Goal: Task Accomplishment & Management: Complete application form

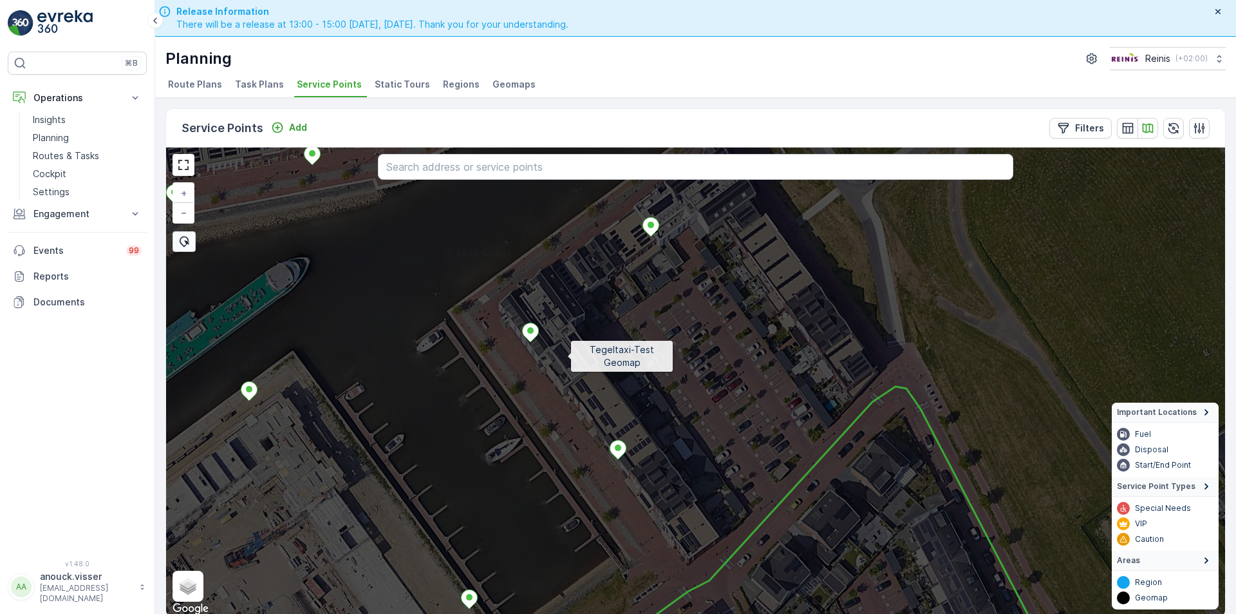
scroll to position [3, 0]
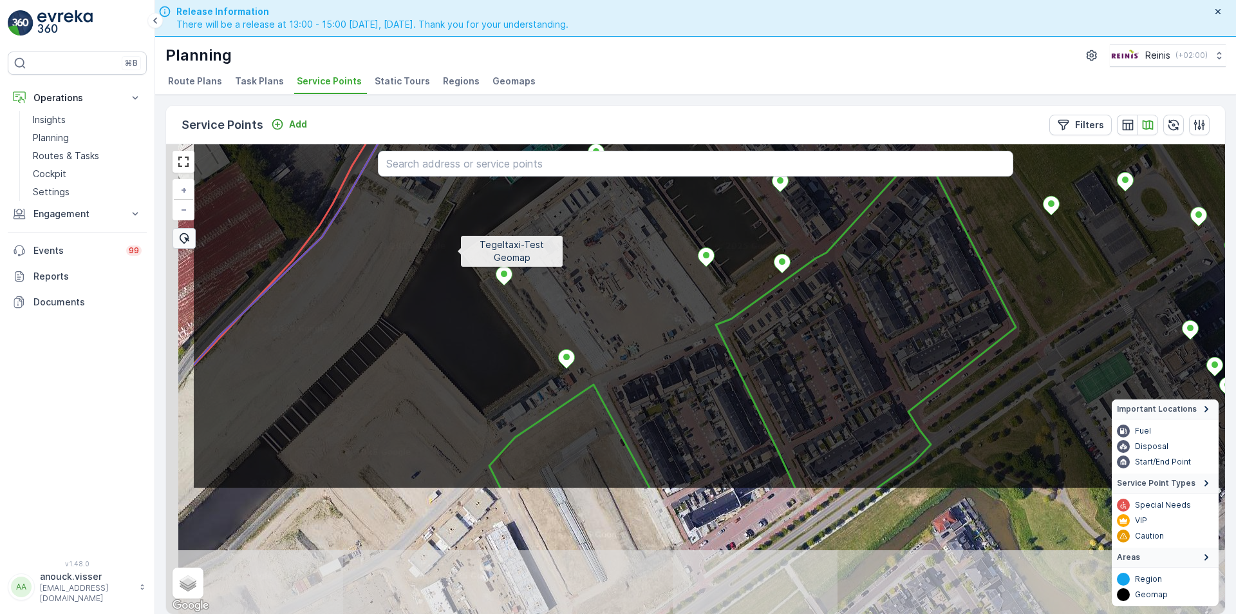
drag, startPoint x: 366, startPoint y: 329, endPoint x: 456, endPoint y: 252, distance: 118.3
click at [456, 252] on icon at bounding box center [829, 205] width 1275 height 567
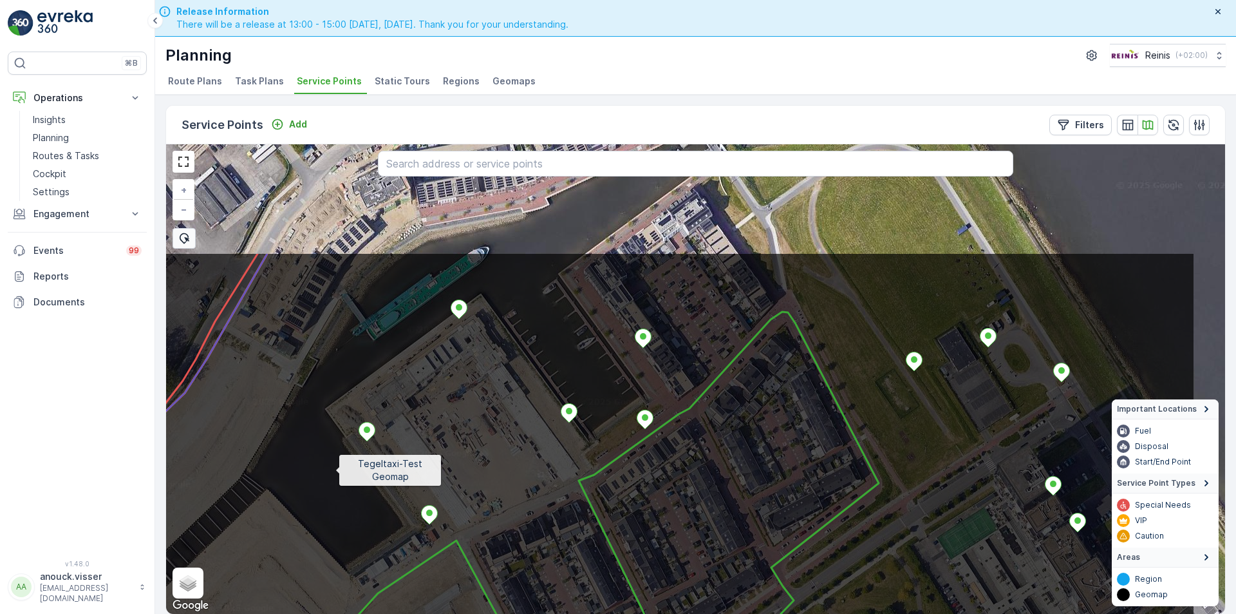
drag, startPoint x: 353, startPoint y: 439, endPoint x: 335, endPoint y: 469, distance: 35.2
click at [335, 469] on icon at bounding box center [558, 535] width 1275 height 567
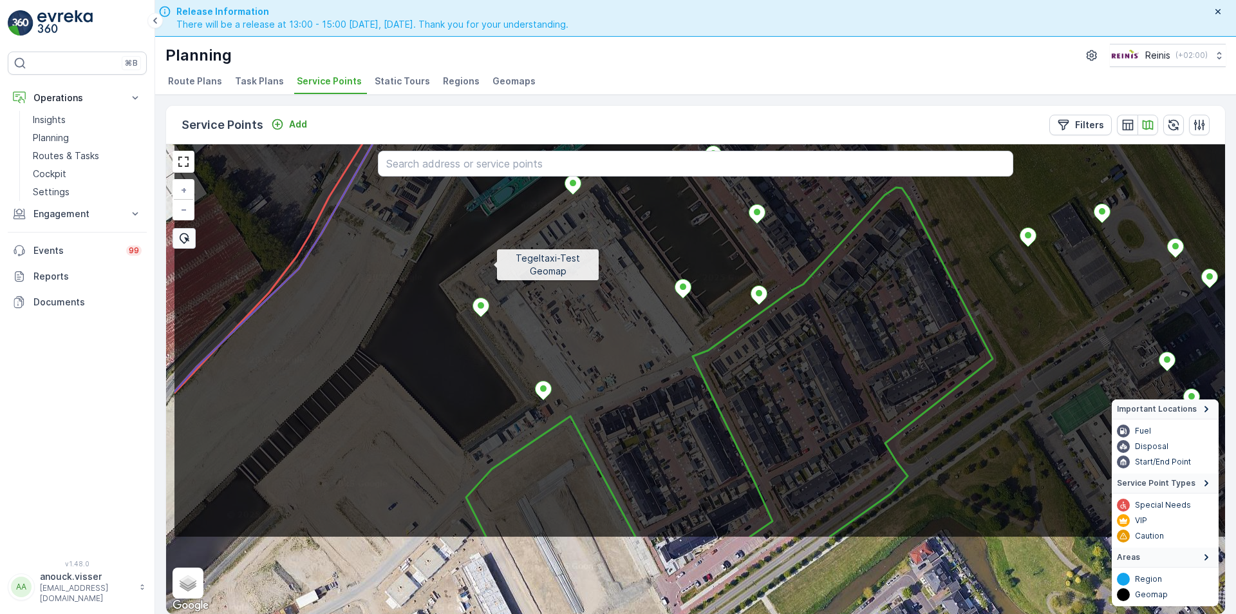
drag, startPoint x: 400, startPoint y: 370, endPoint x: 493, endPoint y: 265, distance: 139.6
click at [493, 265] on icon at bounding box center [810, 254] width 1275 height 567
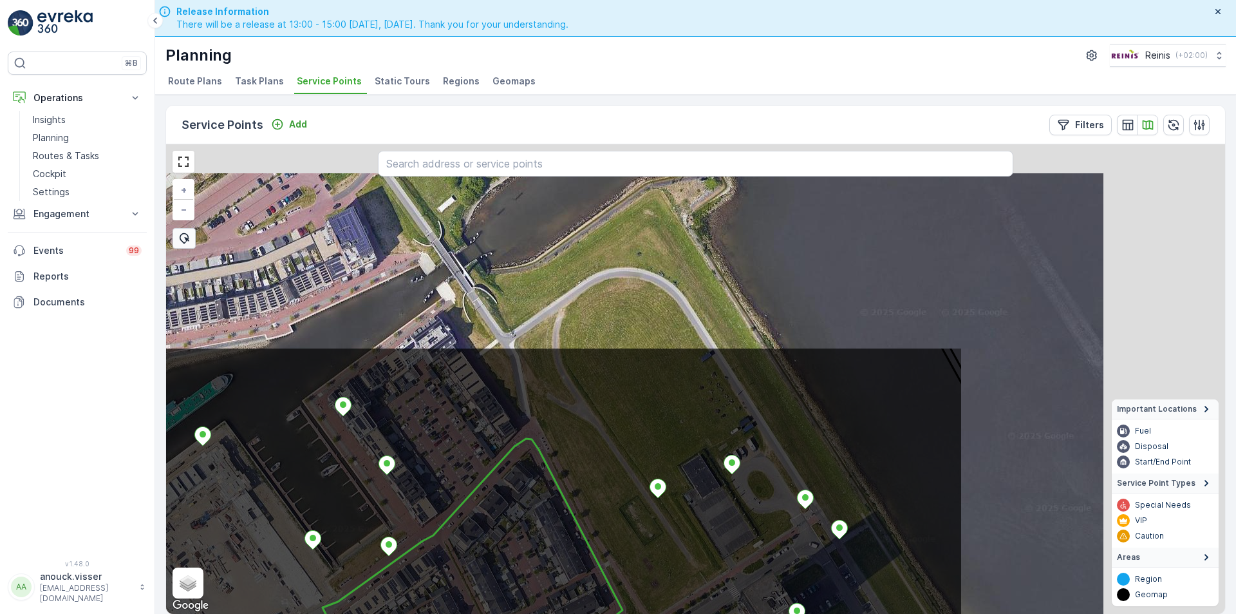
drag, startPoint x: 377, startPoint y: 538, endPoint x: 296, endPoint y: 614, distance: 110.7
click at [296, 613] on html "⌘B Operations Insights Planning Routes & Tasks Cockpit Settings Engagement Insi…" at bounding box center [618, 307] width 1236 height 614
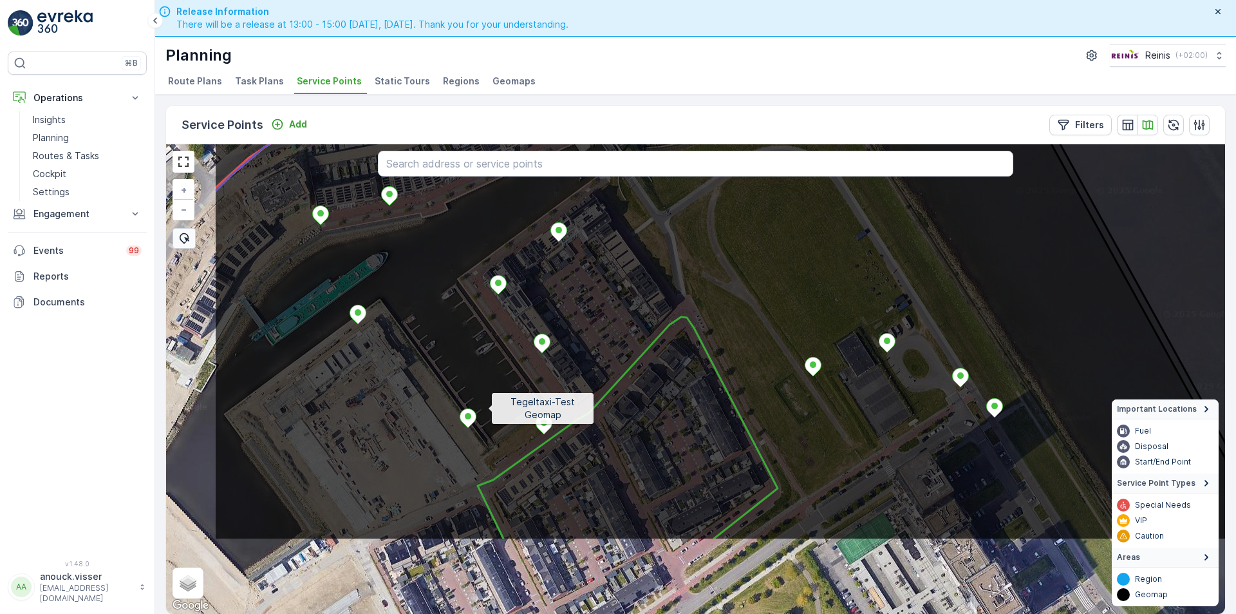
drag, startPoint x: 303, startPoint y: 551, endPoint x: 505, endPoint y: 399, distance: 253.4
click at [505, 399] on icon at bounding box center [851, 256] width 1275 height 567
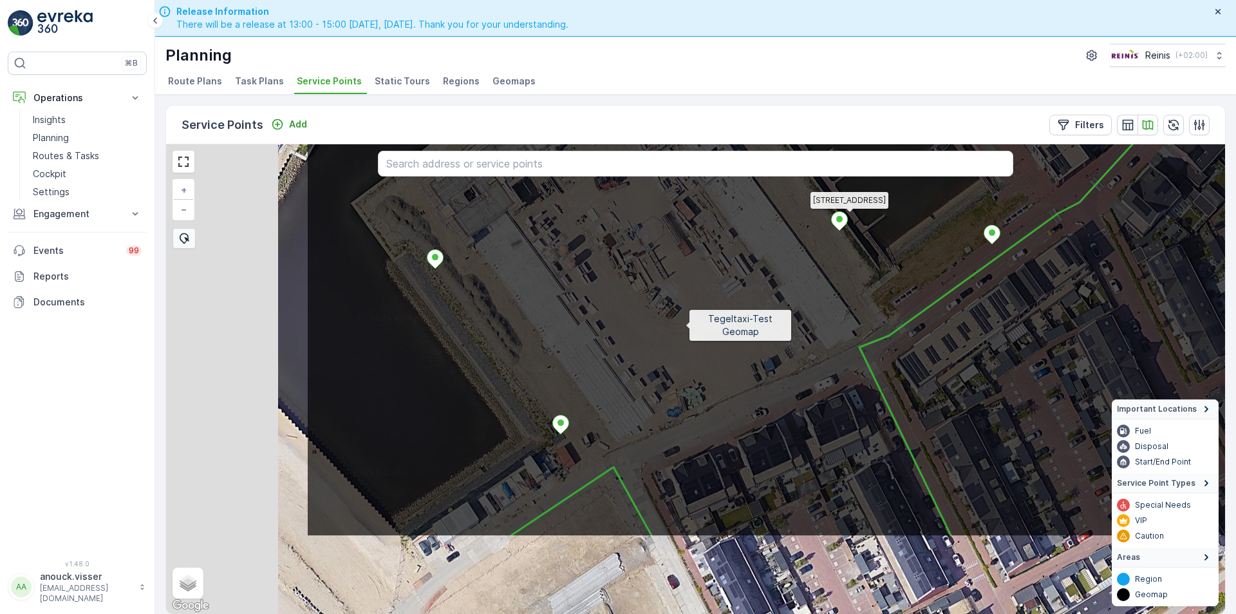
drag, startPoint x: 564, startPoint y: 379, endPoint x: 789, endPoint y: 281, distance: 244.8
click at [789, 281] on icon at bounding box center [943, 253] width 1275 height 567
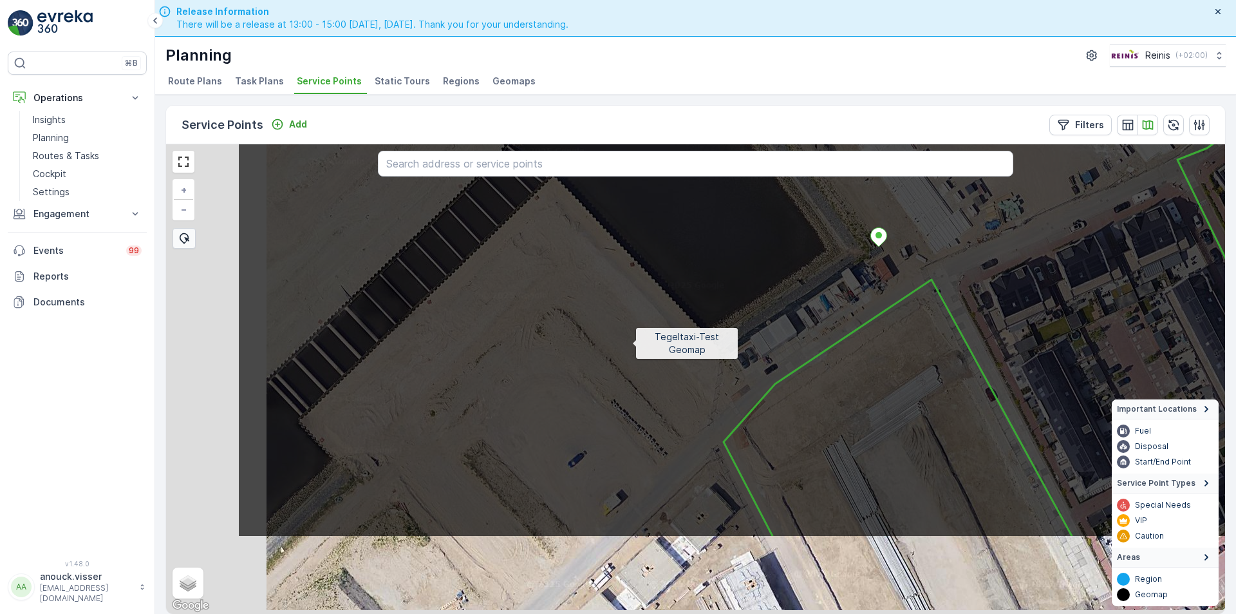
drag, startPoint x: 523, startPoint y: 420, endPoint x: 688, endPoint y: 298, distance: 205.4
click at [688, 298] on icon at bounding box center [874, 253] width 1275 height 567
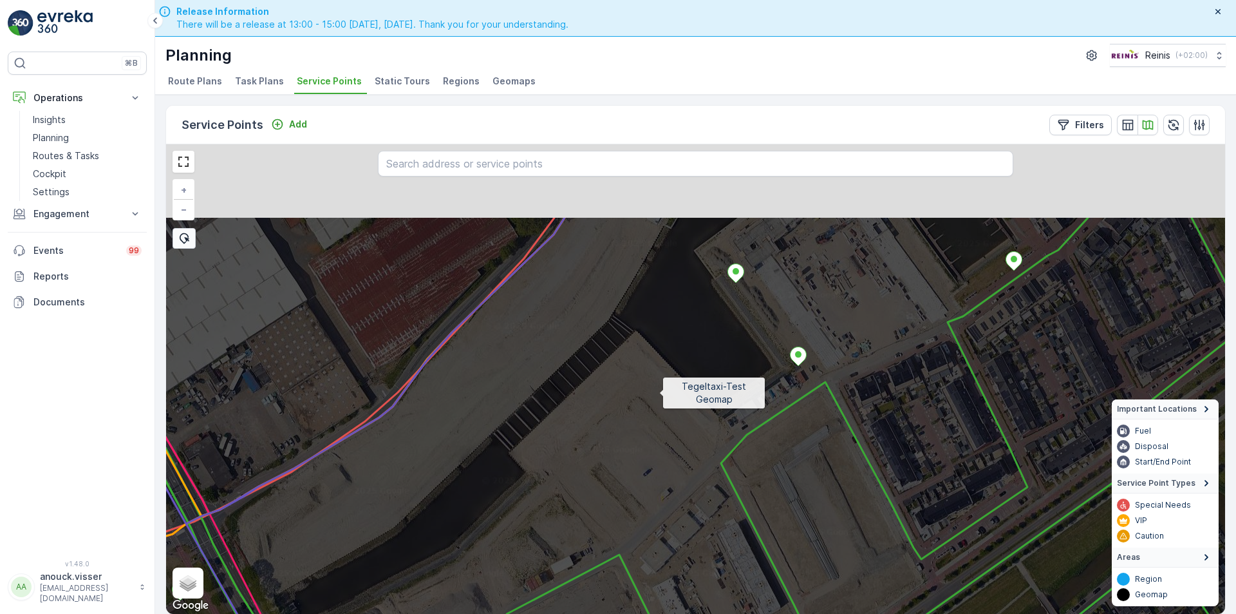
drag, startPoint x: 664, startPoint y: 348, endPoint x: 660, endPoint y: 396, distance: 48.5
click at [660, 396] on icon at bounding box center [678, 499] width 1275 height 567
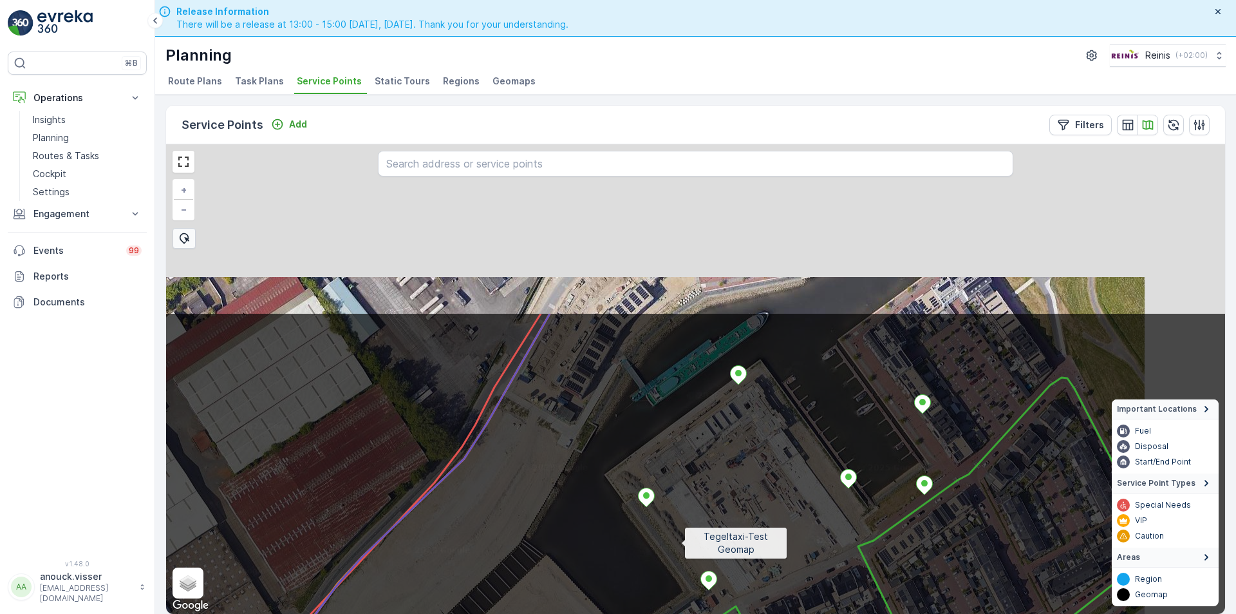
drag, startPoint x: 771, startPoint y: 326, endPoint x: 679, endPoint y: 545, distance: 236.6
click at [679, 545] on icon at bounding box center [606, 595] width 1275 height 567
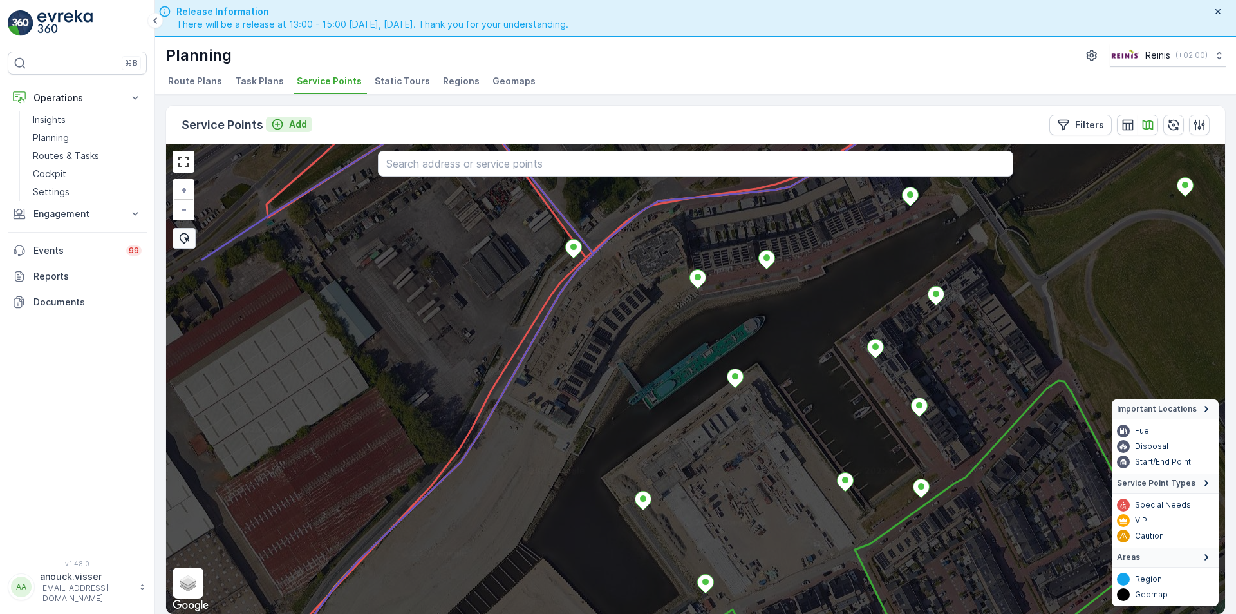
click at [292, 121] on p "Add" at bounding box center [298, 124] width 18 height 13
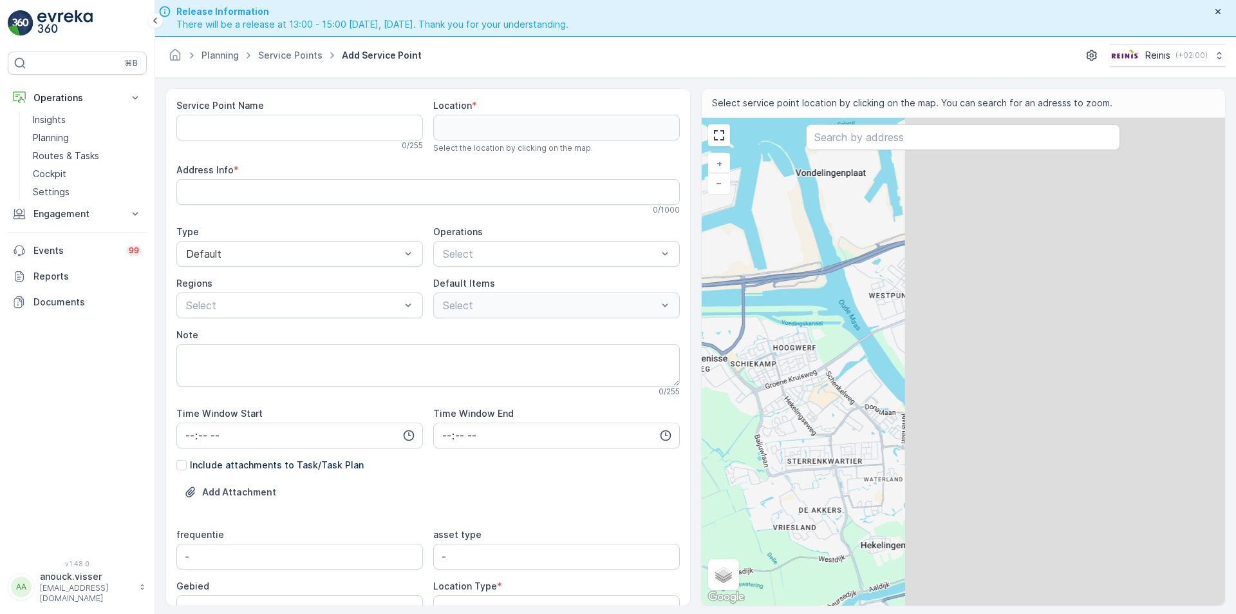
drag, startPoint x: 1015, startPoint y: 408, endPoint x: 727, endPoint y: 353, distance: 293.7
click at [727, 353] on div "+ − Satellite Roadmap Terrain Hybrid Leaflet Keyboard shortcuts Map Data Map da…" at bounding box center [964, 361] width 524 height 487
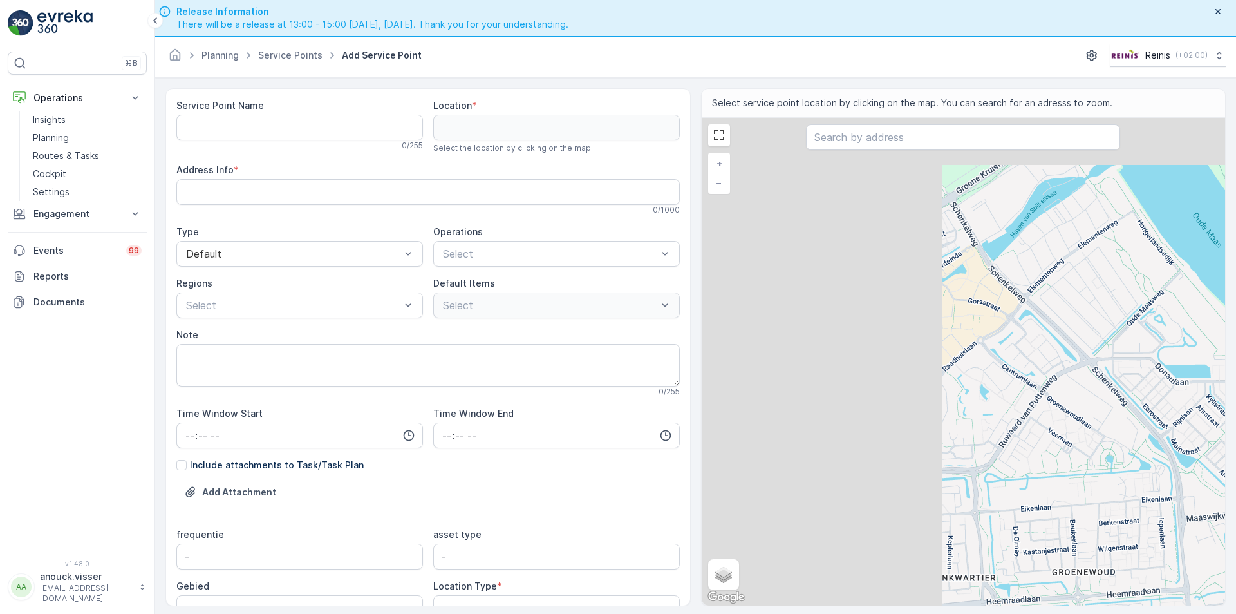
drag, startPoint x: 973, startPoint y: 339, endPoint x: 1110, endPoint y: 386, distance: 145.0
click at [1110, 386] on div "+ − Satellite Roadmap Terrain Hybrid Leaflet Keyboard shortcuts Map Data Map da…" at bounding box center [964, 361] width 524 height 487
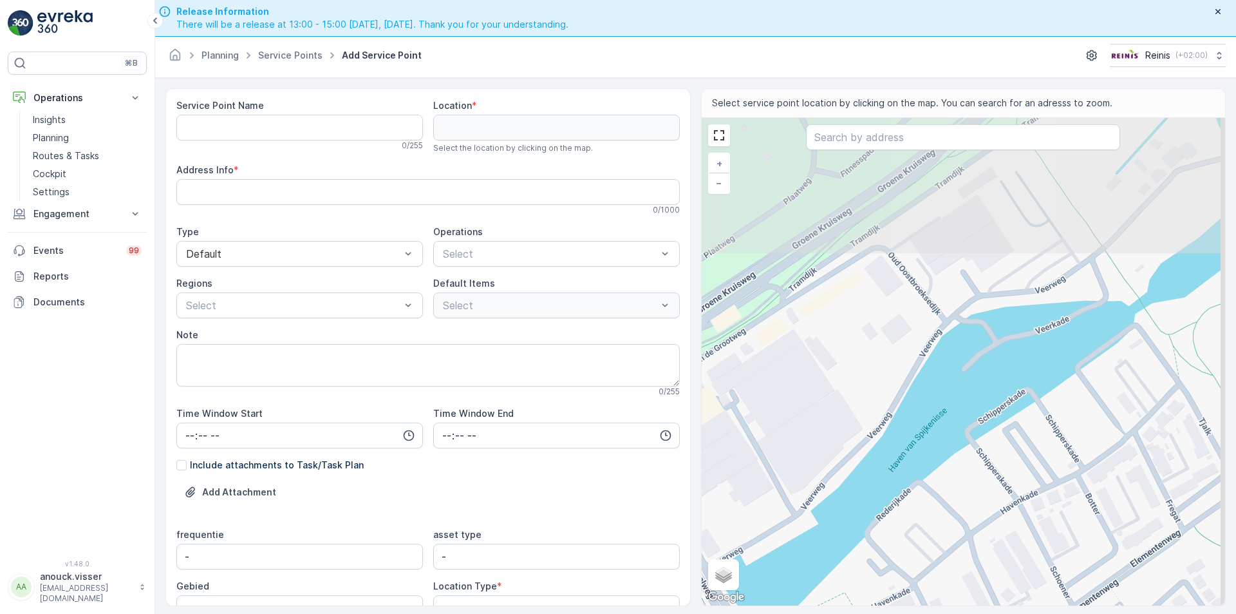
drag, startPoint x: 964, startPoint y: 296, endPoint x: 913, endPoint y: 511, distance: 221.0
click at [913, 511] on div "+ − Satellite Roadmap Terrain Hybrid Leaflet Keyboard shortcuts Map Data Map da…" at bounding box center [964, 361] width 524 height 487
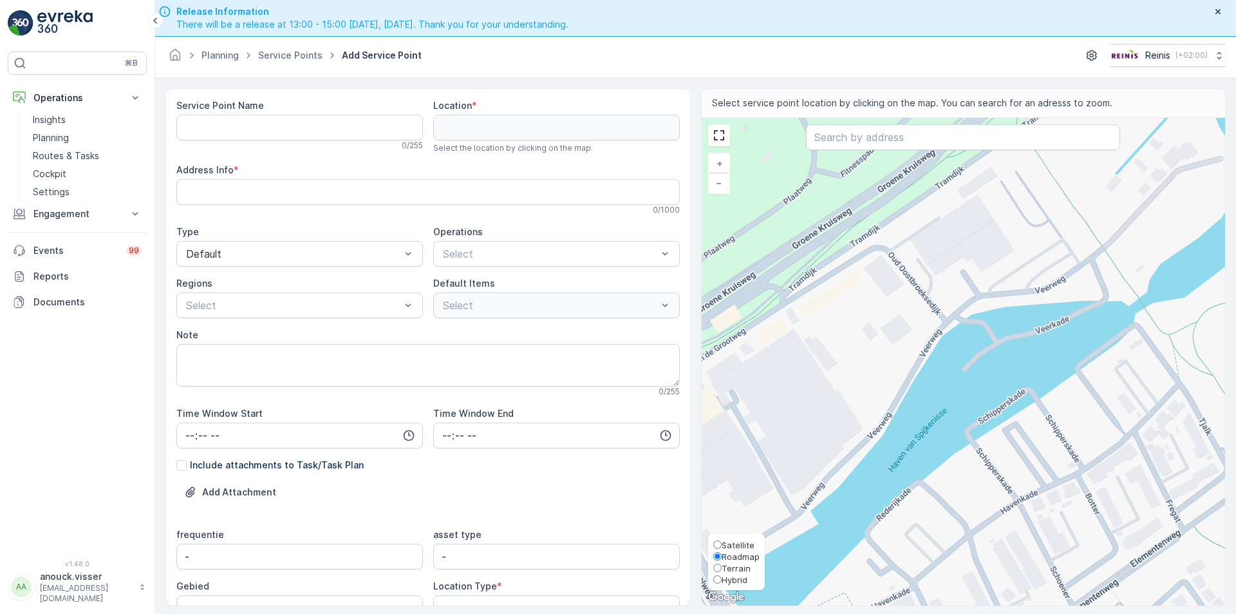
click at [746, 541] on span "Satellite" at bounding box center [738, 545] width 33 height 10
click at [722, 541] on input "Satellite" at bounding box center [717, 544] width 8 height 8
radio input "true"
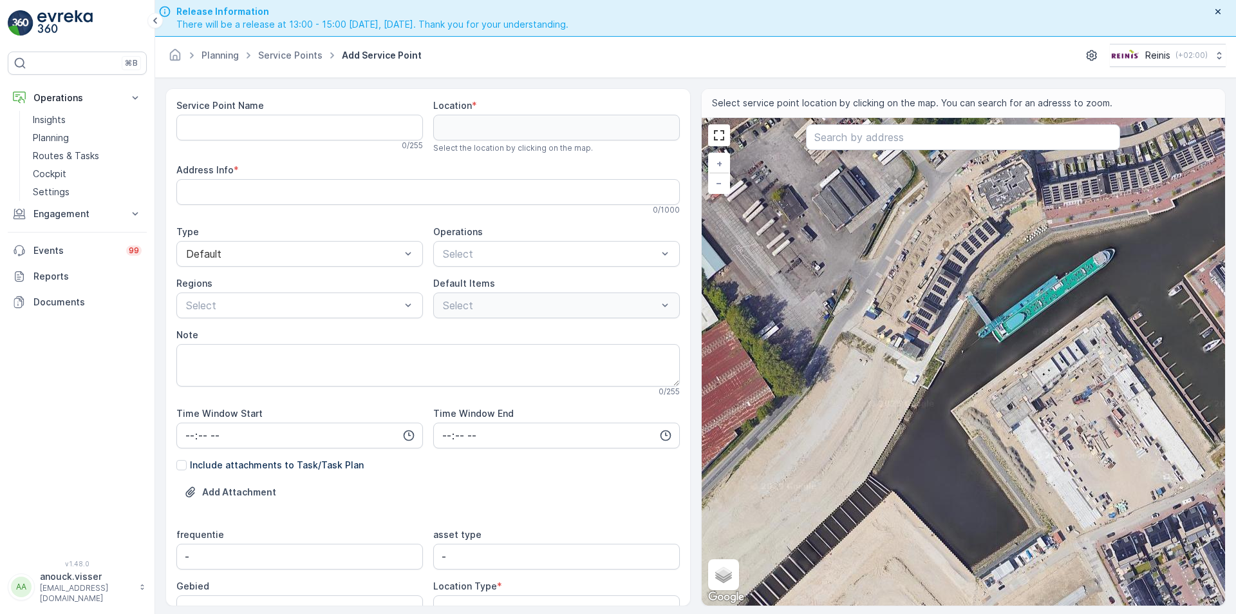
click at [955, 320] on div "+ − Satellite Roadmap Terrain Hybrid Leaflet Keyboard shortcuts Map Data Imager…" at bounding box center [964, 361] width 524 height 487
type input "51.854740629047356,4.335140581136834"
type Info "Veerkade 232, 3201 LD Spijkenisse, Netherlands"
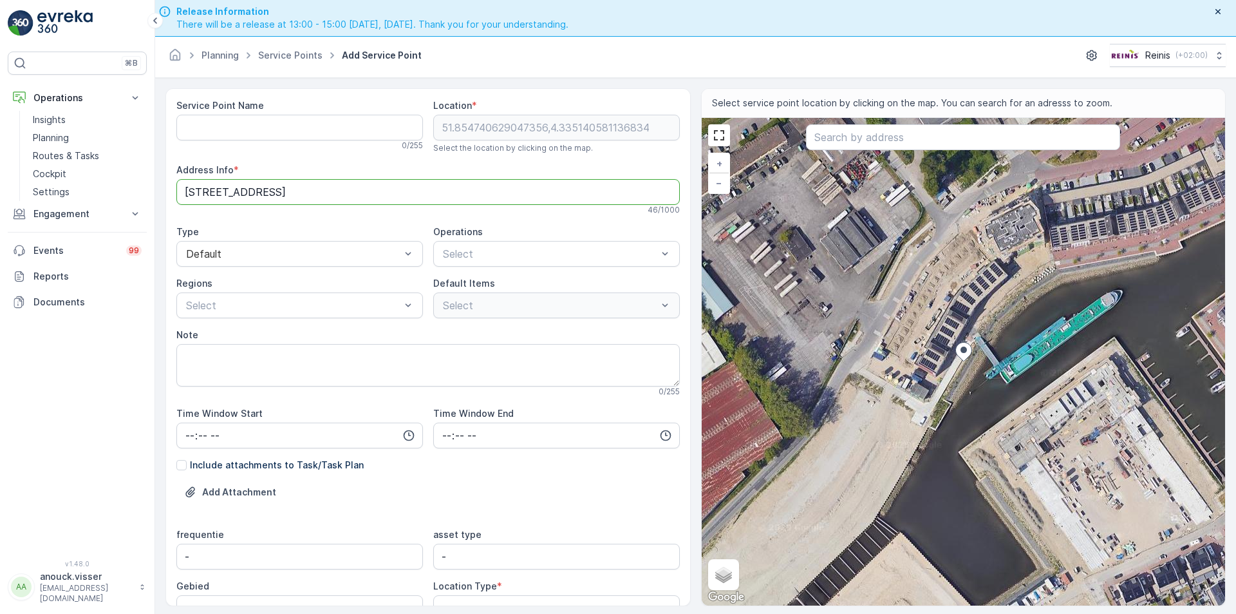
drag, startPoint x: 251, startPoint y: 192, endPoint x: 174, endPoint y: 195, distance: 77.3
click at [174, 195] on div "Service Point Name 0 / 255 Location * 51.854740629047356,4.335140581136834 Sele…" at bounding box center [427, 347] width 525 height 518
click at [240, 127] on Name "Service Point Name" at bounding box center [299, 128] width 247 height 26
paste Name "Veerkade 232"
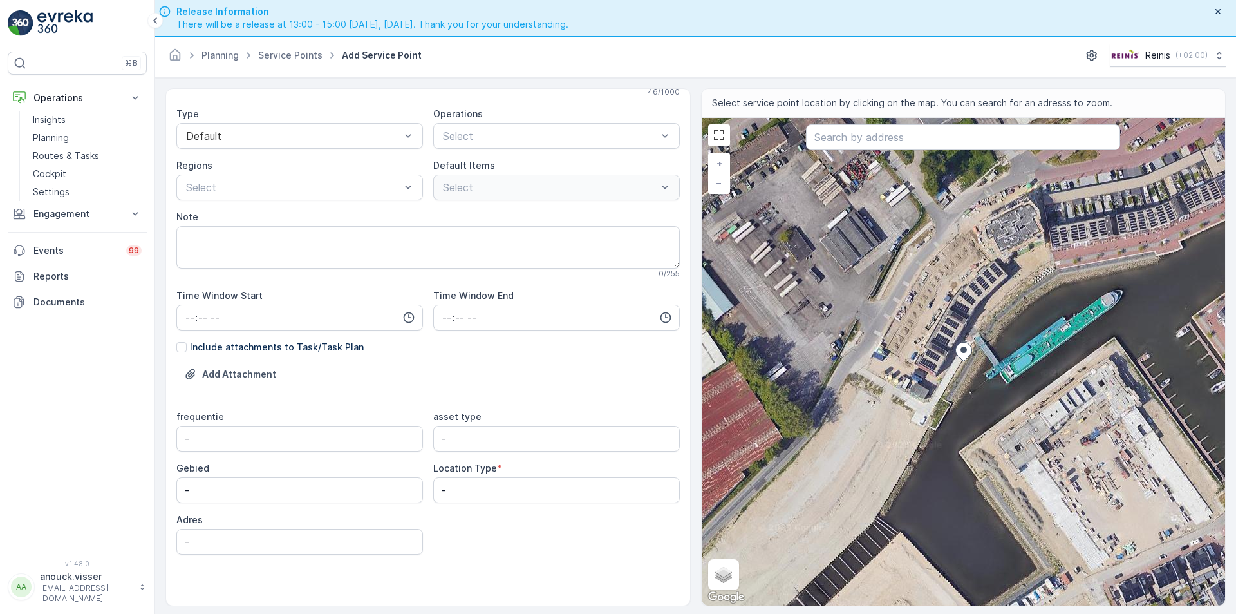
scroll to position [118, 0]
type Name "Veerkade 232"
drag, startPoint x: 218, startPoint y: 541, endPoint x: 111, endPoint y: 542, distance: 106.2
click at [111, 542] on div "⌘B Operations Insights Planning Routes & Tasks Cockpit Settings Engagement Insi…" at bounding box center [618, 307] width 1236 height 614
paste input "Veerkade 232"
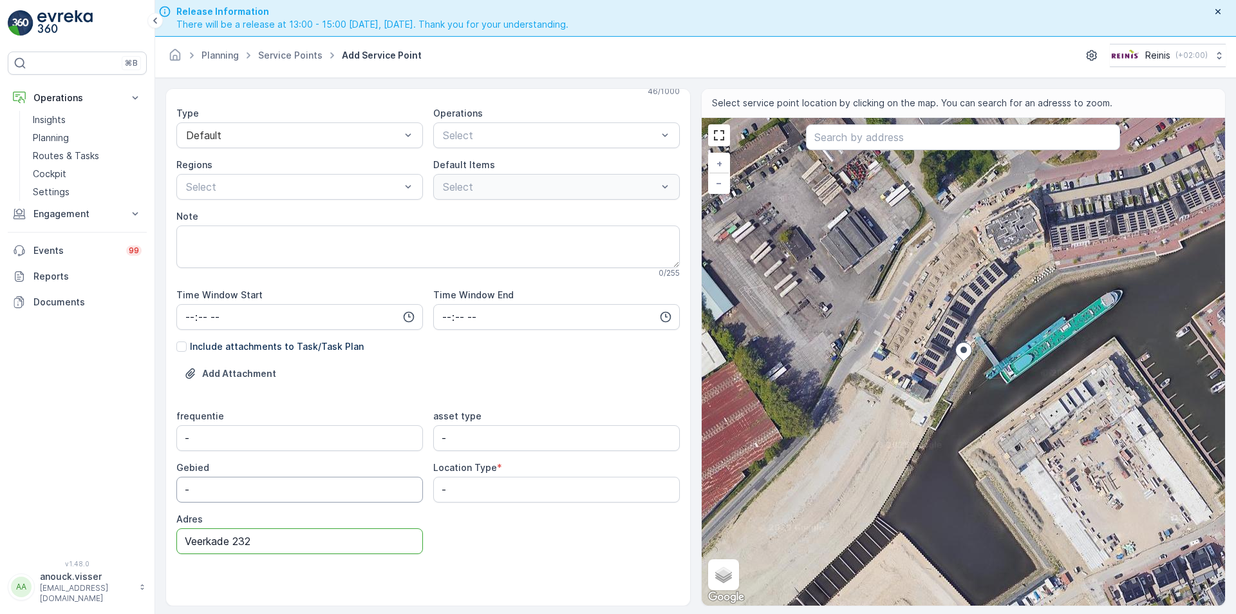
type input "Veerkade 232"
drag, startPoint x: 229, startPoint y: 491, endPoint x: 110, endPoint y: 479, distance: 119.7
click at [111, 480] on div "⌘B Operations Insights Planning Routes & Tasks Cockpit Settings Engagement Insi…" at bounding box center [618, 307] width 1236 height 614
click at [225, 492] on input "-" at bounding box center [299, 489] width 247 height 26
type input "De Haven"
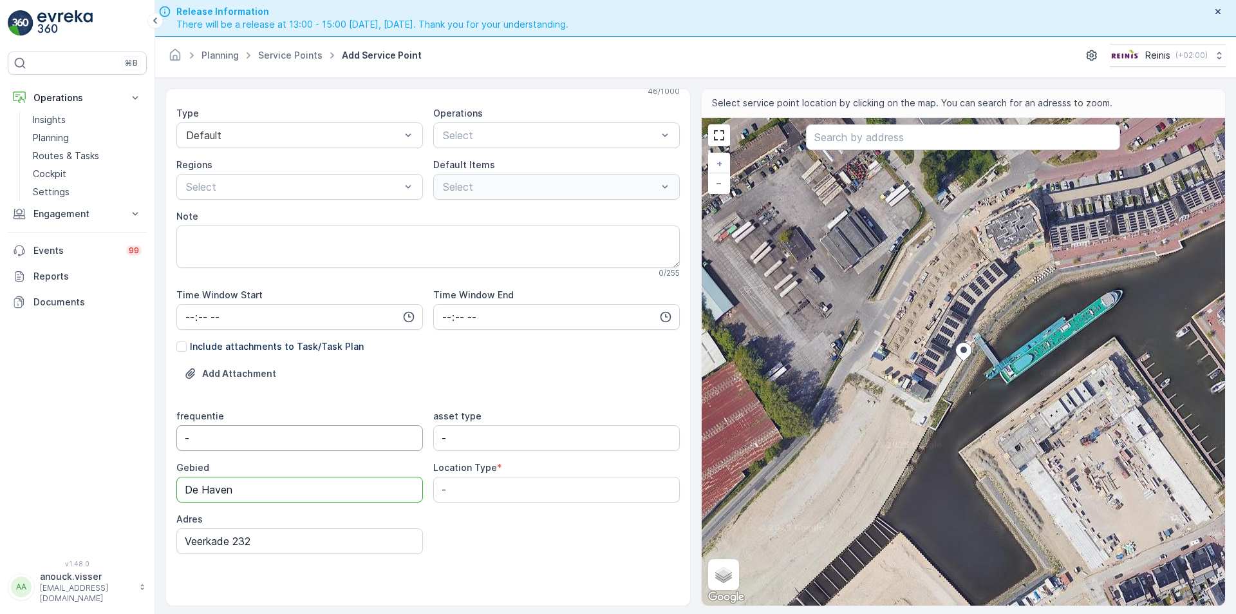
drag, startPoint x: 198, startPoint y: 438, endPoint x: 138, endPoint y: 426, distance: 61.6
click at [138, 426] on div "⌘B Operations Insights Planning Routes & Tasks Cockpit Settings Engagement Insi…" at bounding box center [618, 307] width 1236 height 614
type input "Donderdag"
drag, startPoint x: 498, startPoint y: 444, endPoint x: 355, endPoint y: 440, distance: 143.0
click at [355, 440] on div "frequentie Donderdag asset type - Gebied De Haven Location Type * - Adres Veerk…" at bounding box center [427, 481] width 503 height 144
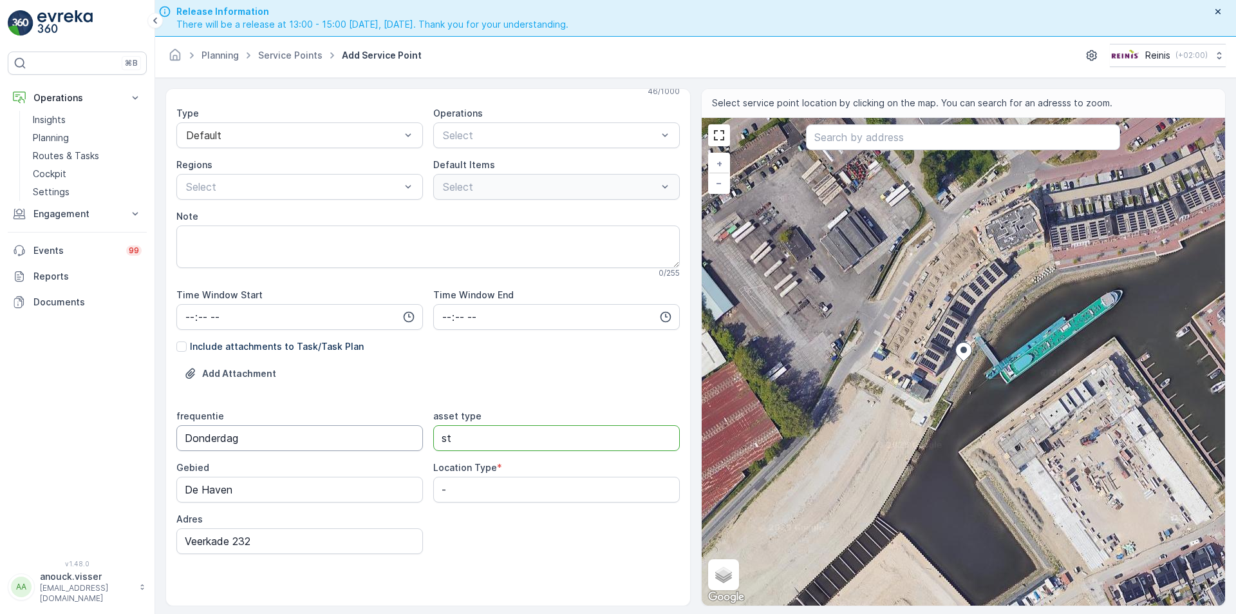
type type "s"
type type "afvalbak rest"
drag, startPoint x: 490, startPoint y: 491, endPoint x: 340, endPoint y: 478, distance: 150.6
click at [341, 478] on div "frequentie Donderdag asset type afvalbak rest Gebied De Haven Location Type * -…" at bounding box center [427, 481] width 503 height 144
type Type "Street bin"
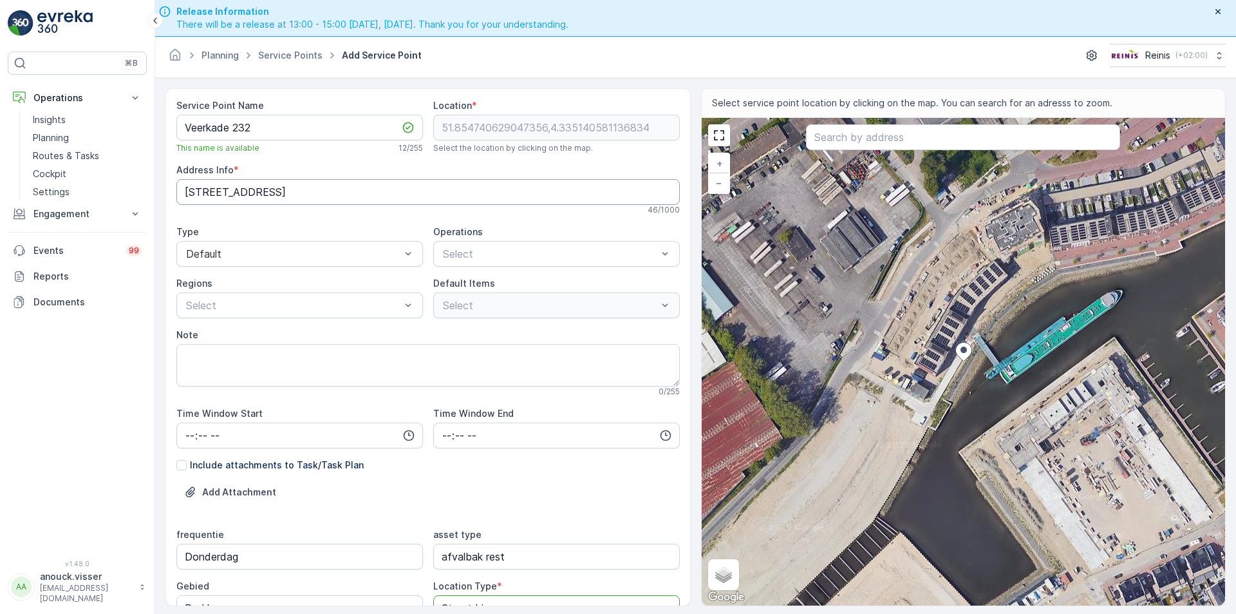
scroll to position [0, 0]
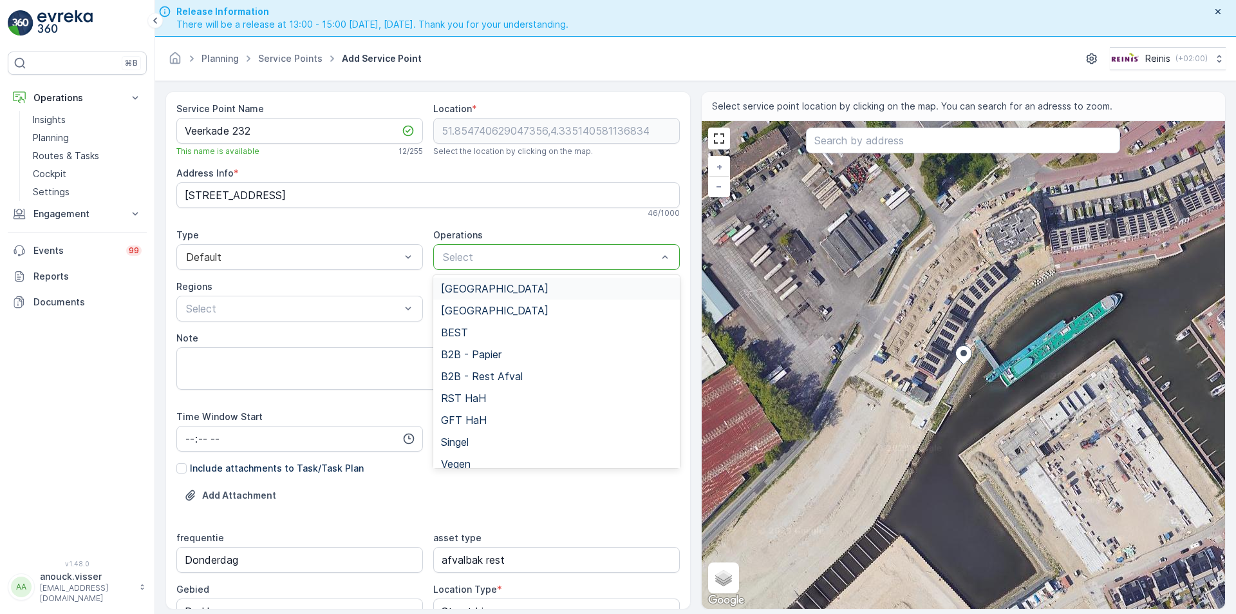
click at [529, 291] on div "[GEOGRAPHIC_DATA]" at bounding box center [556, 289] width 231 height 12
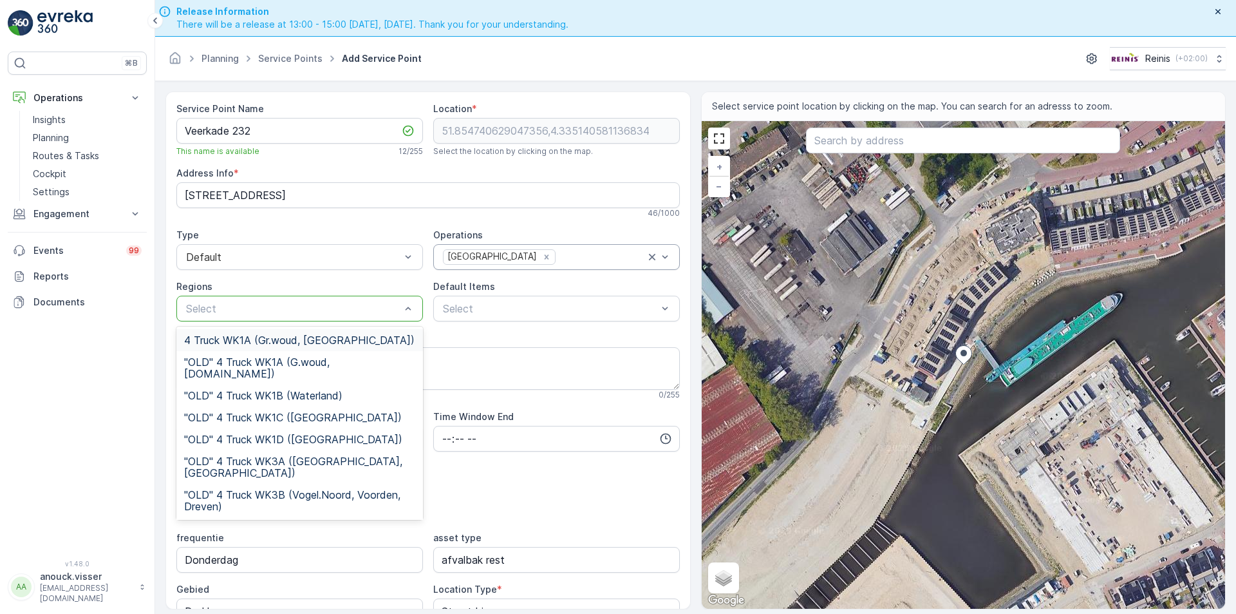
click at [323, 297] on div "Select" at bounding box center [299, 309] width 247 height 26
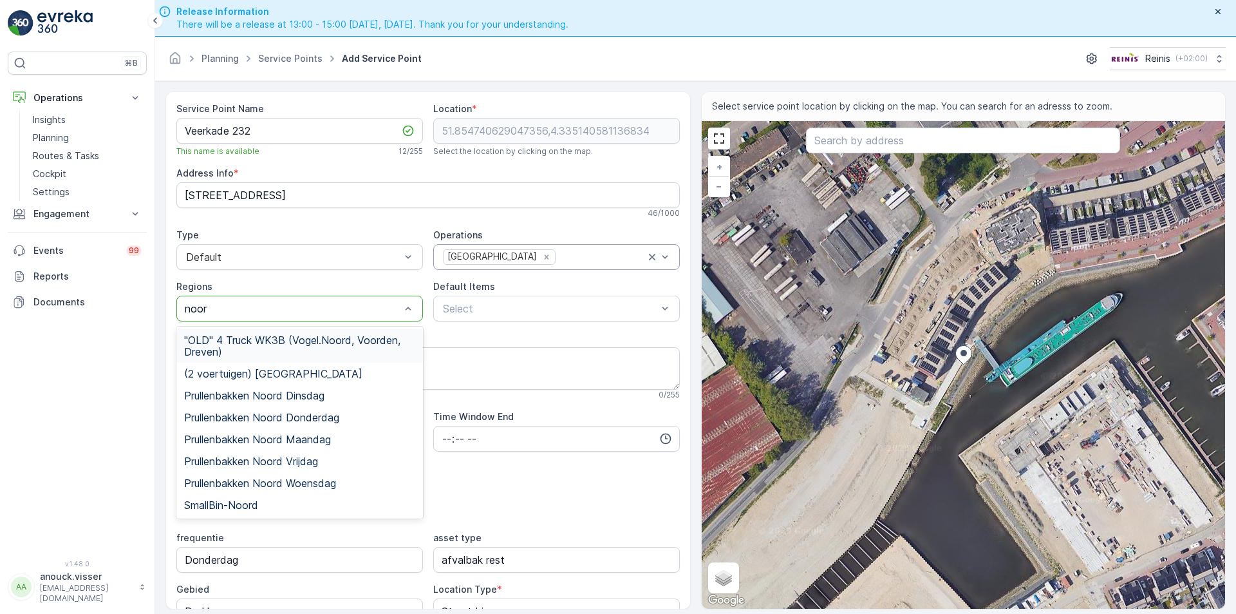
type input "noord"
click at [324, 422] on span "Prullenbakken Noord Donderdag" at bounding box center [261, 417] width 155 height 12
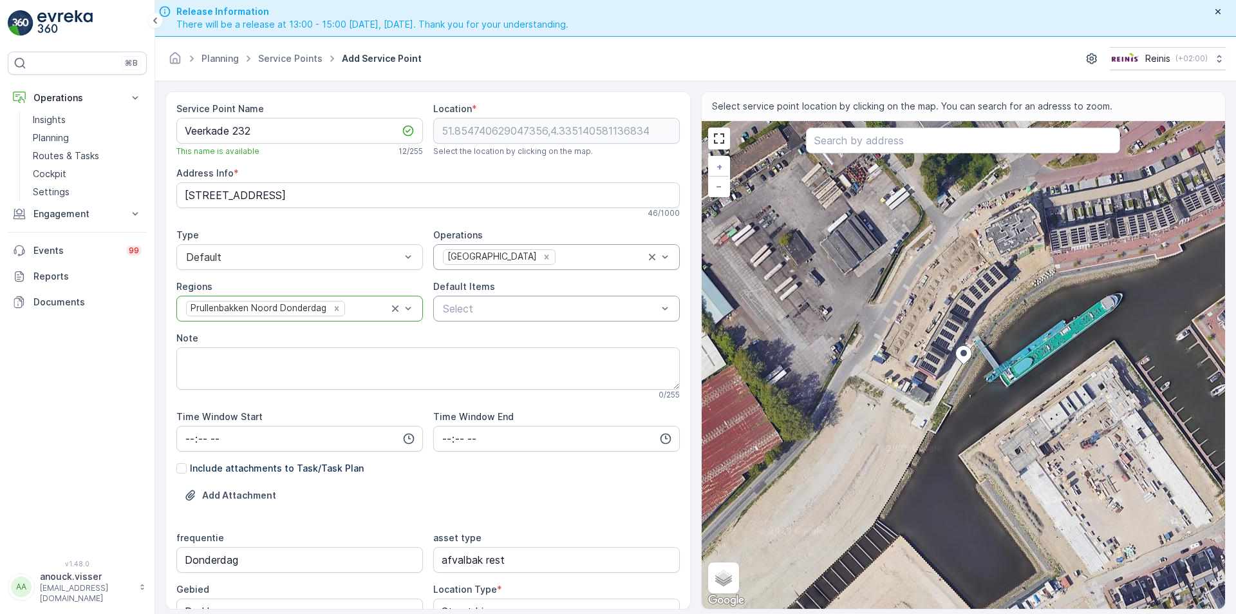
click at [505, 300] on div "Select" at bounding box center [556, 309] width 247 height 26
click at [523, 317] on div "Select" at bounding box center [556, 309] width 247 height 26
click at [183, 435] on input "time" at bounding box center [299, 439] width 247 height 26
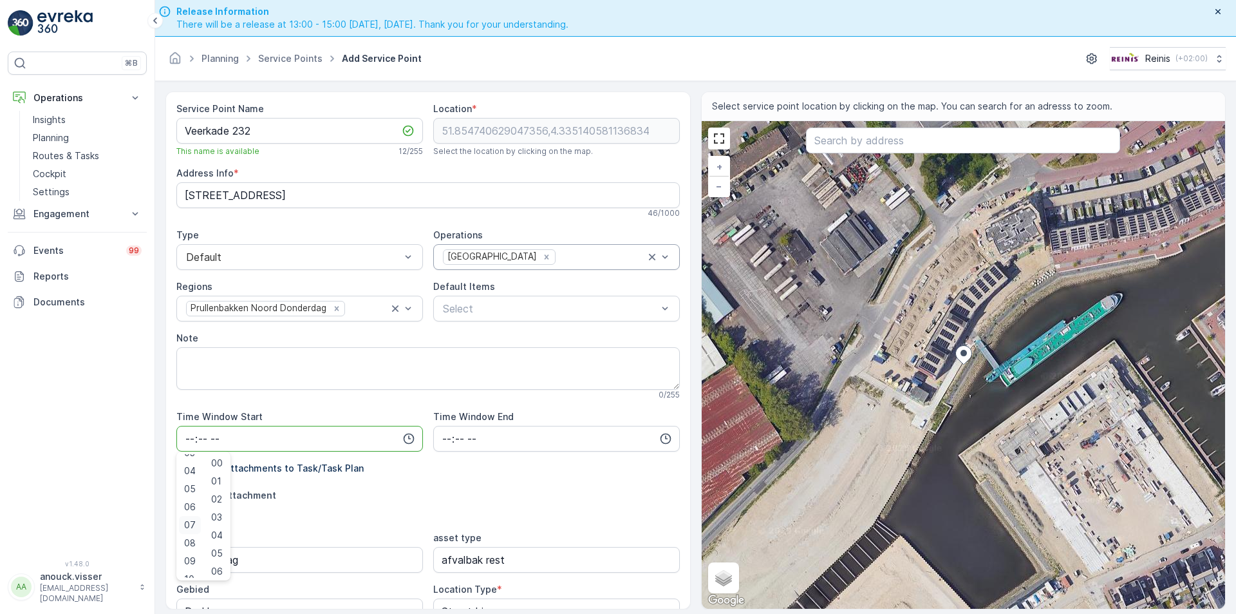
click at [185, 521] on span "07" at bounding box center [190, 524] width 12 height 13
click at [204, 435] on input "07:00" at bounding box center [299, 439] width 247 height 26
type input "07:00"
click at [436, 443] on input "time" at bounding box center [556, 439] width 247 height 26
type input "16:00"
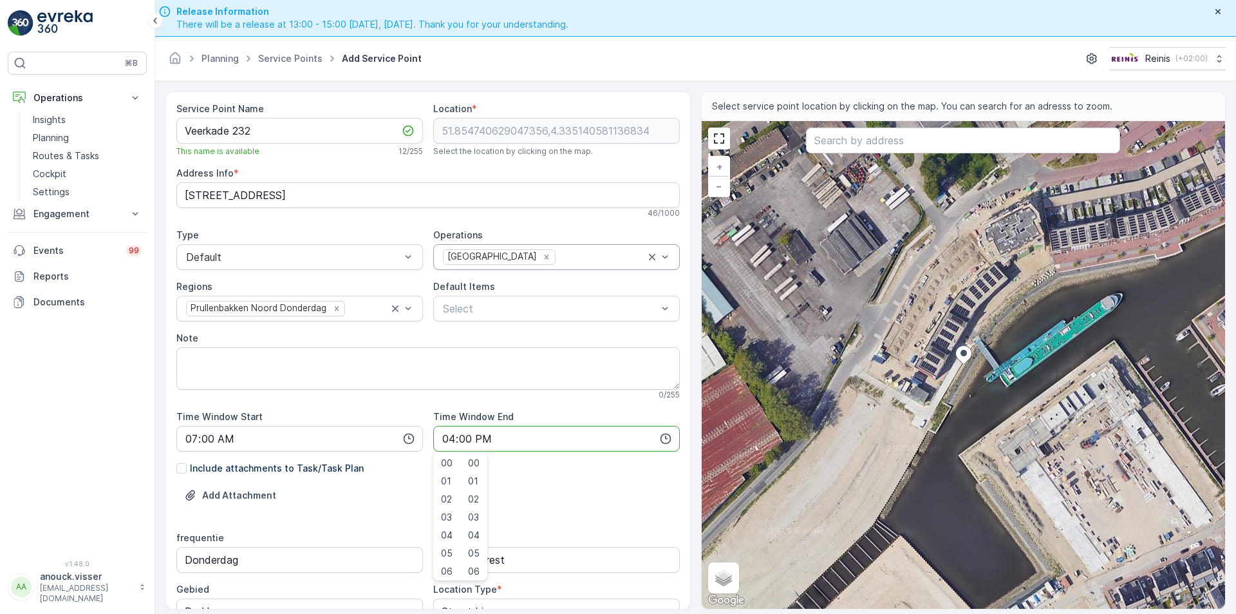
click at [370, 512] on div "Add Attachment" at bounding box center [427, 503] width 503 height 36
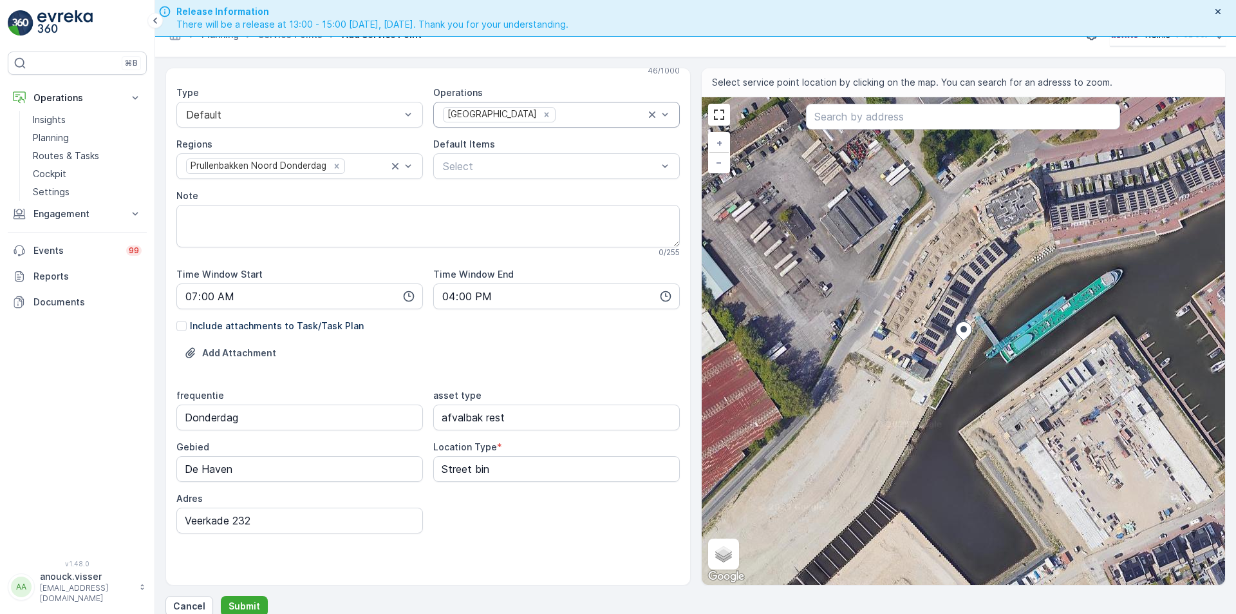
scroll to position [37, 0]
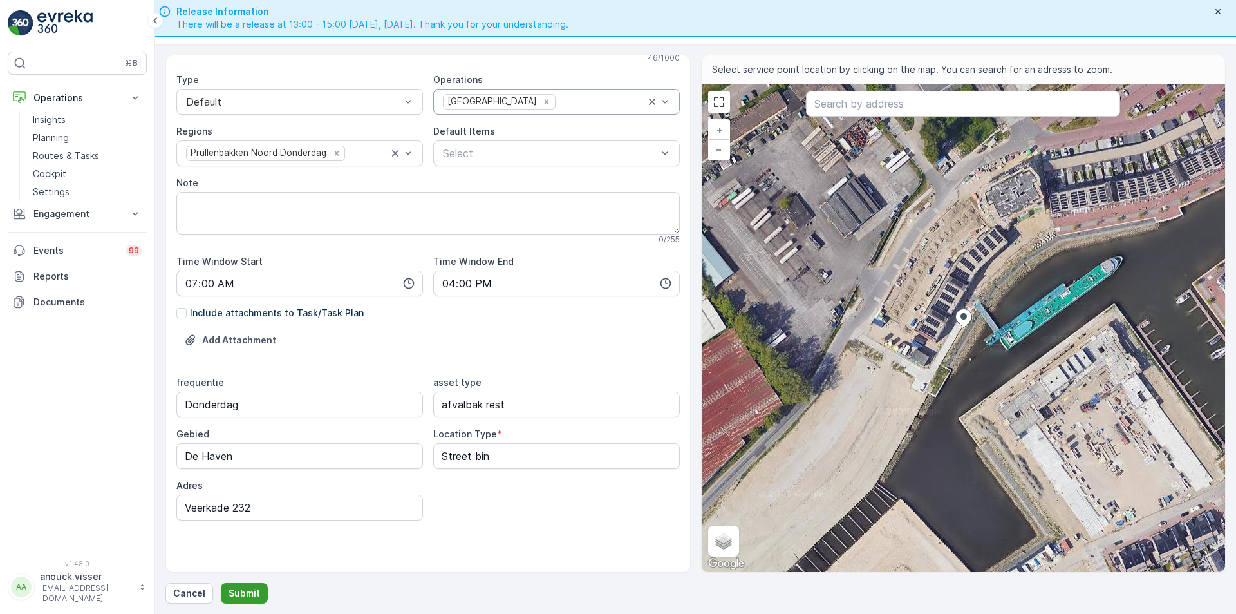
click at [258, 590] on button "Submit" at bounding box center [244, 593] width 47 height 21
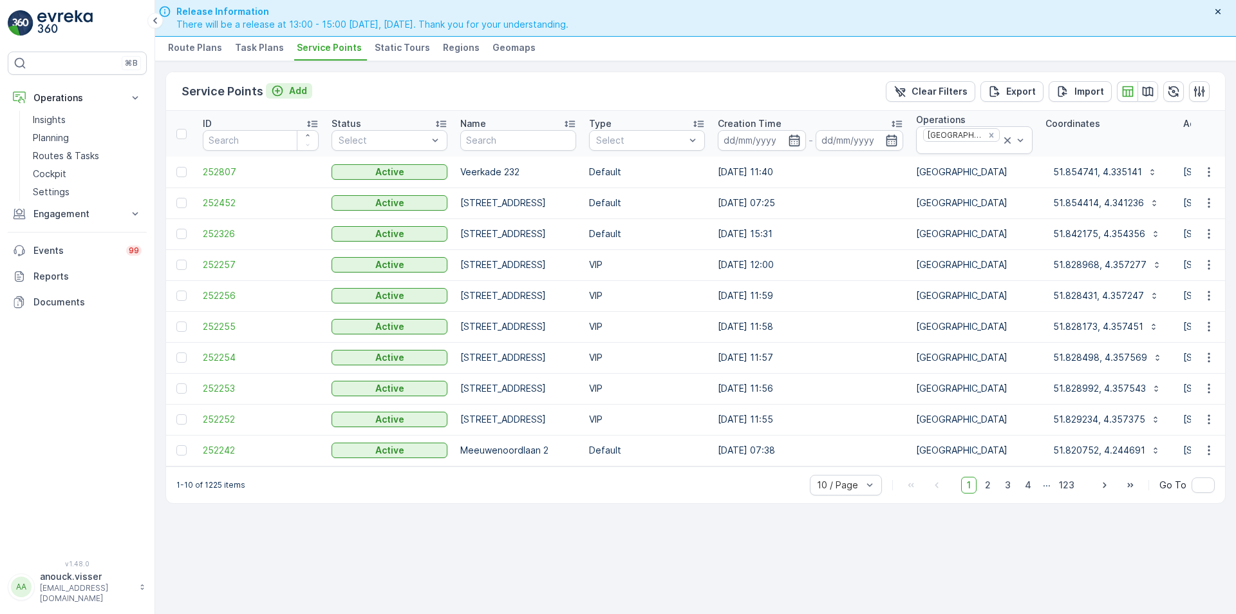
click at [291, 89] on p "Add" at bounding box center [298, 90] width 18 height 13
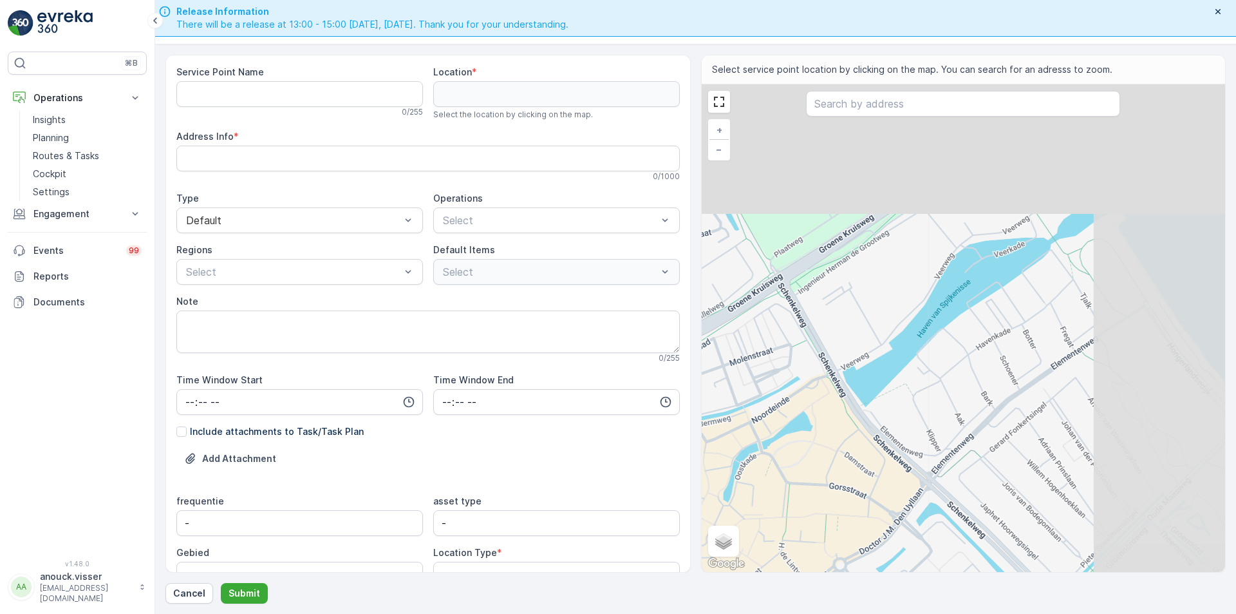
drag, startPoint x: 1057, startPoint y: 223, endPoint x: 885, endPoint y: 500, distance: 325.9
click at [887, 512] on div "+ − Satellite Roadmap Terrain Hybrid Leaflet Keyboard shortcuts Map Data Map da…" at bounding box center [964, 327] width 524 height 487
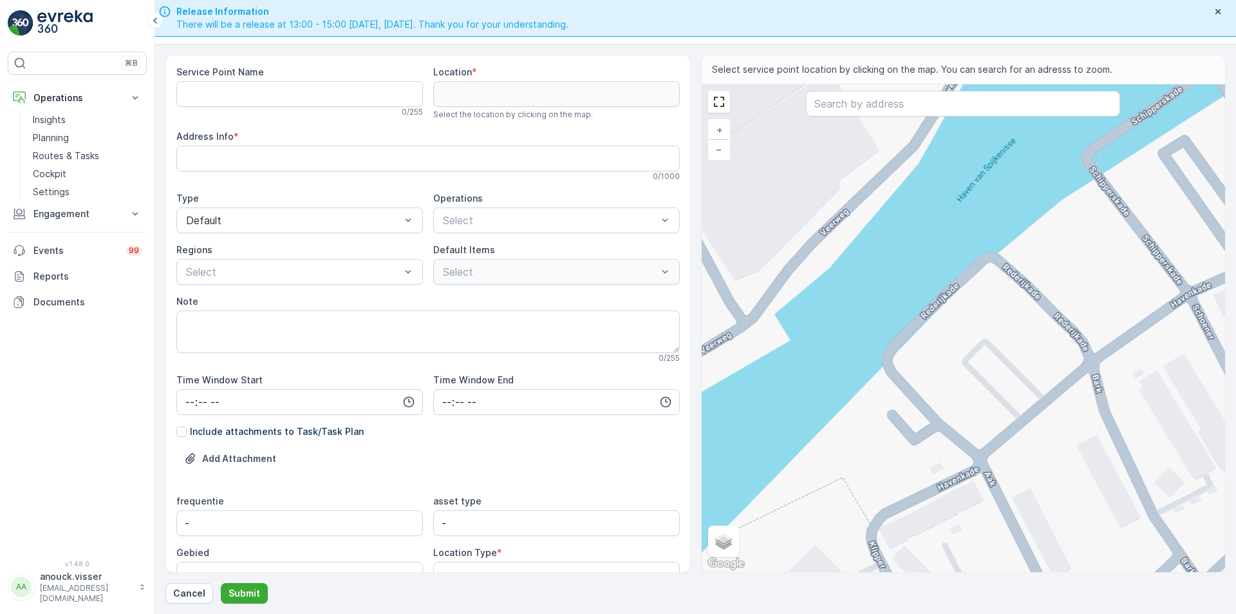
drag, startPoint x: 982, startPoint y: 279, endPoint x: 861, endPoint y: 171, distance: 162.3
click at [861, 171] on div "+ − Satellite Roadmap Terrain Hybrid Leaflet Keyboard shortcuts Map Data Map da…" at bounding box center [964, 327] width 524 height 487
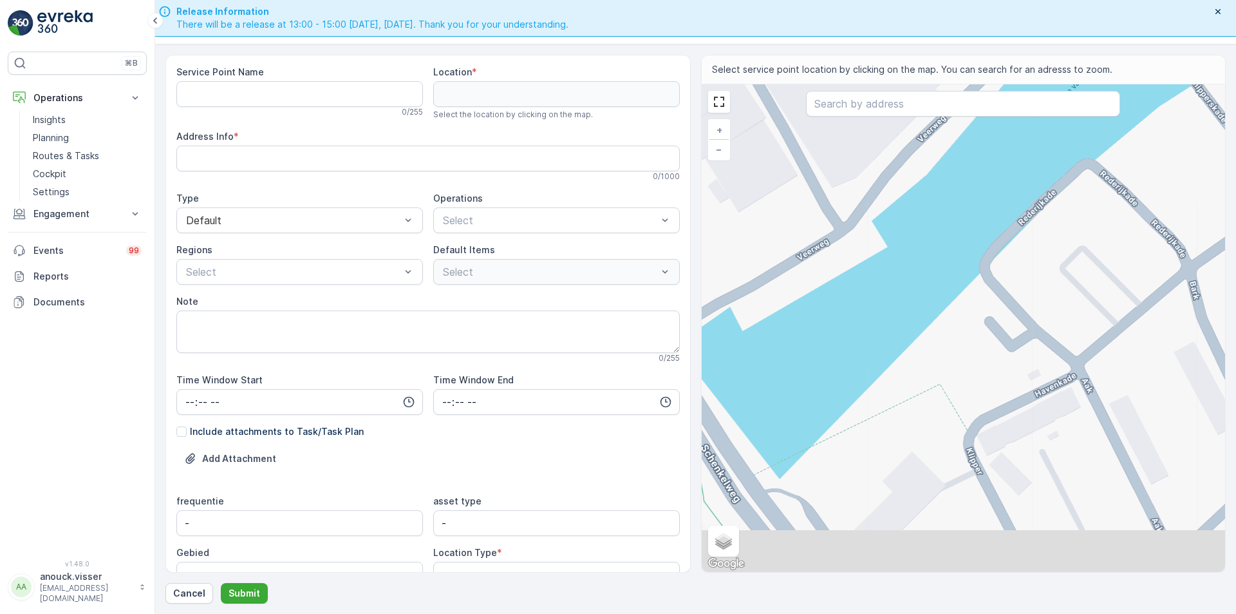
drag, startPoint x: 937, startPoint y: 220, endPoint x: 1035, endPoint y: 129, distance: 133.5
click at [1035, 129] on div "+ − Satellite Roadmap Terrain Hybrid Leaflet Keyboard shortcuts Map Data Map da…" at bounding box center [964, 327] width 524 height 487
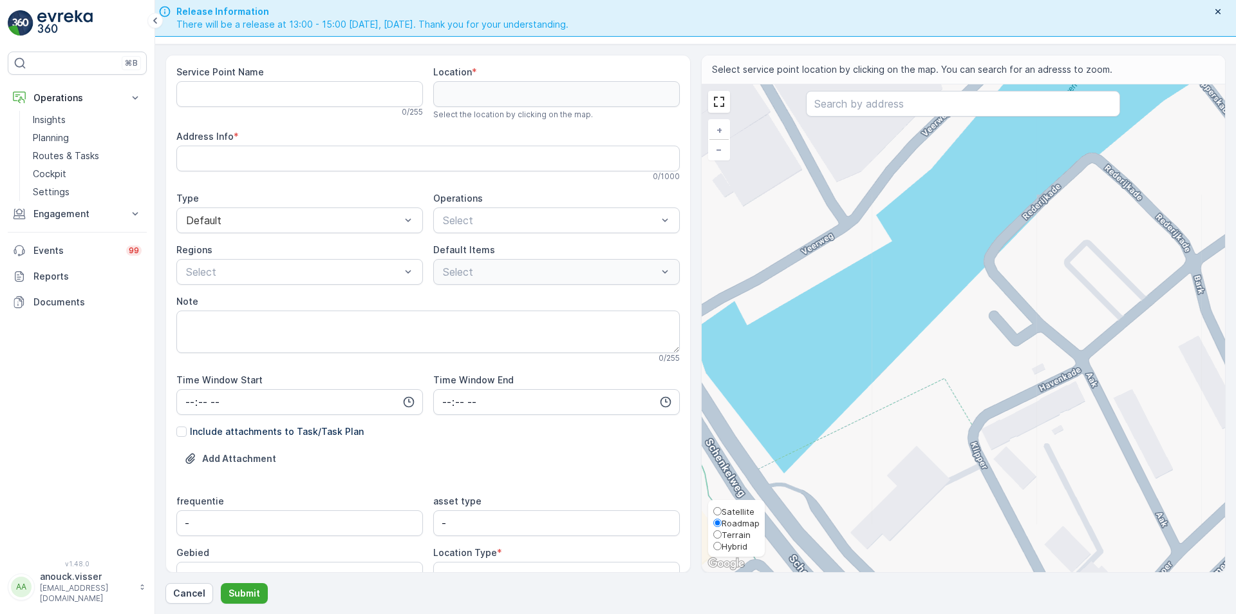
click at [749, 509] on span "Satellite" at bounding box center [738, 511] width 33 height 10
click at [722, 509] on input "Satellite" at bounding box center [717, 511] width 8 height 8
radio input "true"
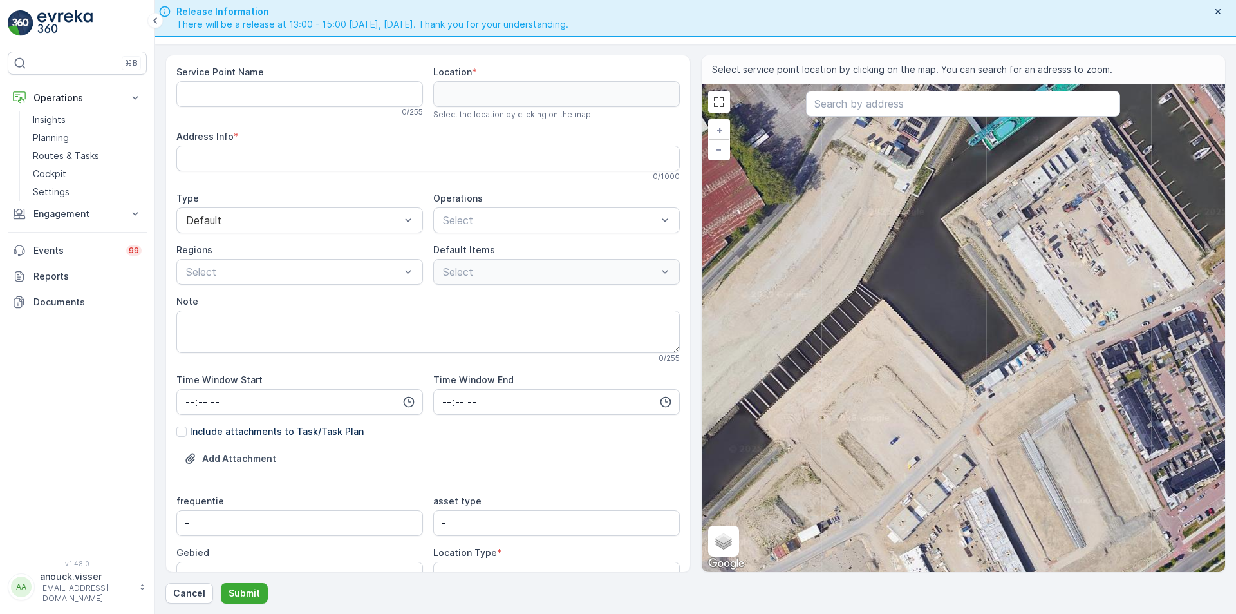
drag, startPoint x: 982, startPoint y: 317, endPoint x: 837, endPoint y: 435, distance: 187.1
click at [837, 435] on div "+ − Satellite Roadmap Terrain Hybrid Leaflet Keyboard shortcuts Map Data Imager…" at bounding box center [964, 327] width 524 height 487
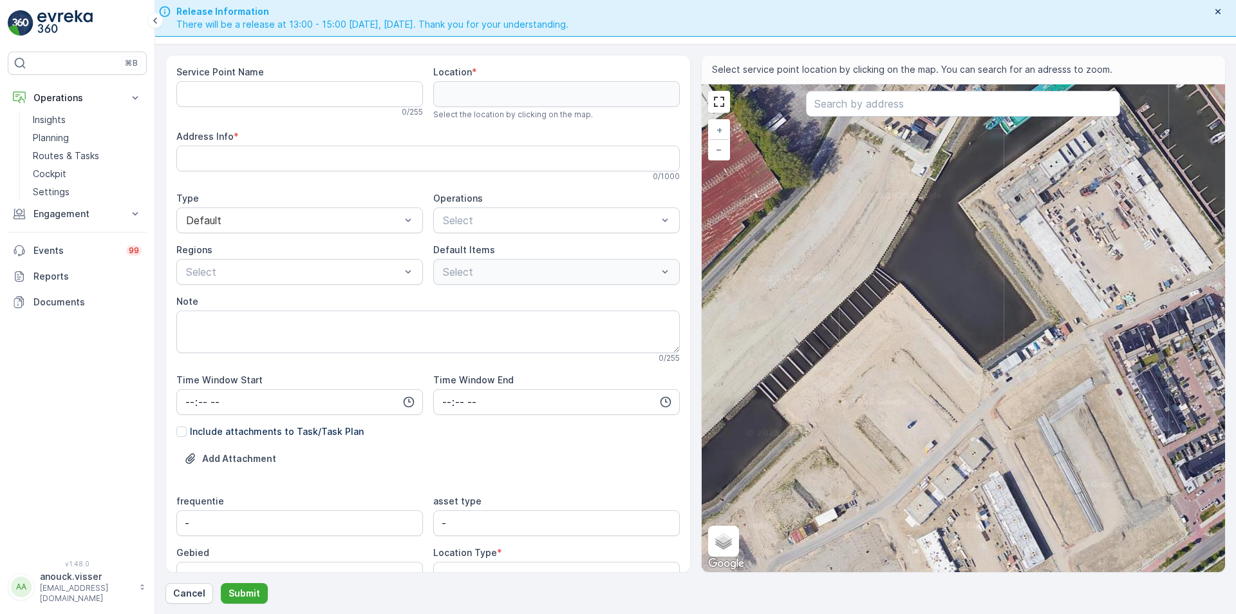
click at [863, 360] on div "+ − Satellite Roadmap Terrain Hybrid Leaflet Keyboard shortcuts Map Data Imager…" at bounding box center [964, 327] width 524 height 487
click at [883, 244] on div "+ − Satellite Roadmap Terrain Hybrid Leaflet Keyboard shortcuts Map Data Imager…" at bounding box center [964, 327] width 524 height 487
type input "51.85406138266735,4.334471720306832"
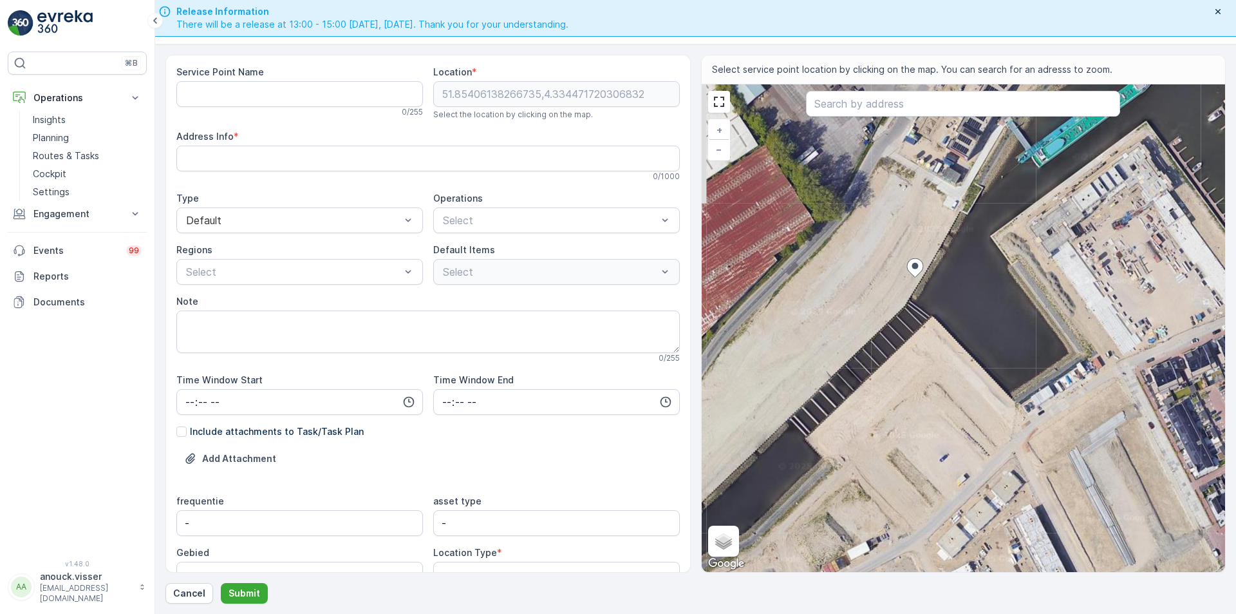
type Info "Veerkade 190, 3201 LD Spijkenisse, Netherlands"
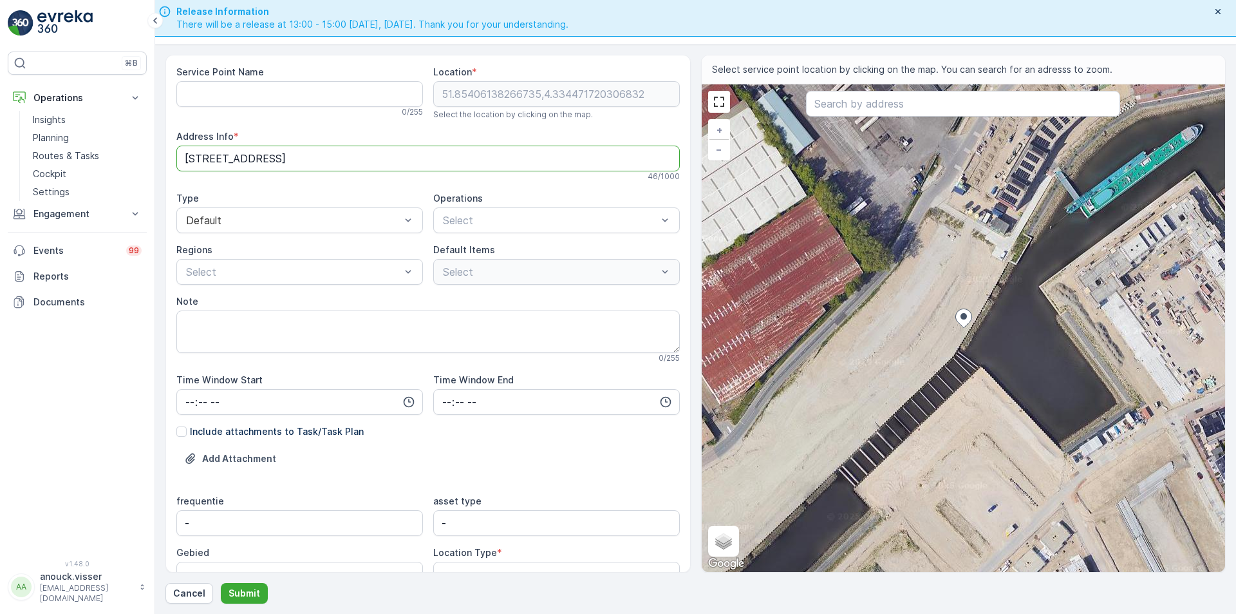
drag, startPoint x: 250, startPoint y: 156, endPoint x: 185, endPoint y: 152, distance: 64.5
click at [185, 152] on Info "Veerkade 190, 3201 LD Spijkenisse, Netherlands" at bounding box center [427, 159] width 503 height 26
click at [197, 84] on Name "Service Point Name" at bounding box center [299, 94] width 247 height 26
paste Name "Veerkade 190"
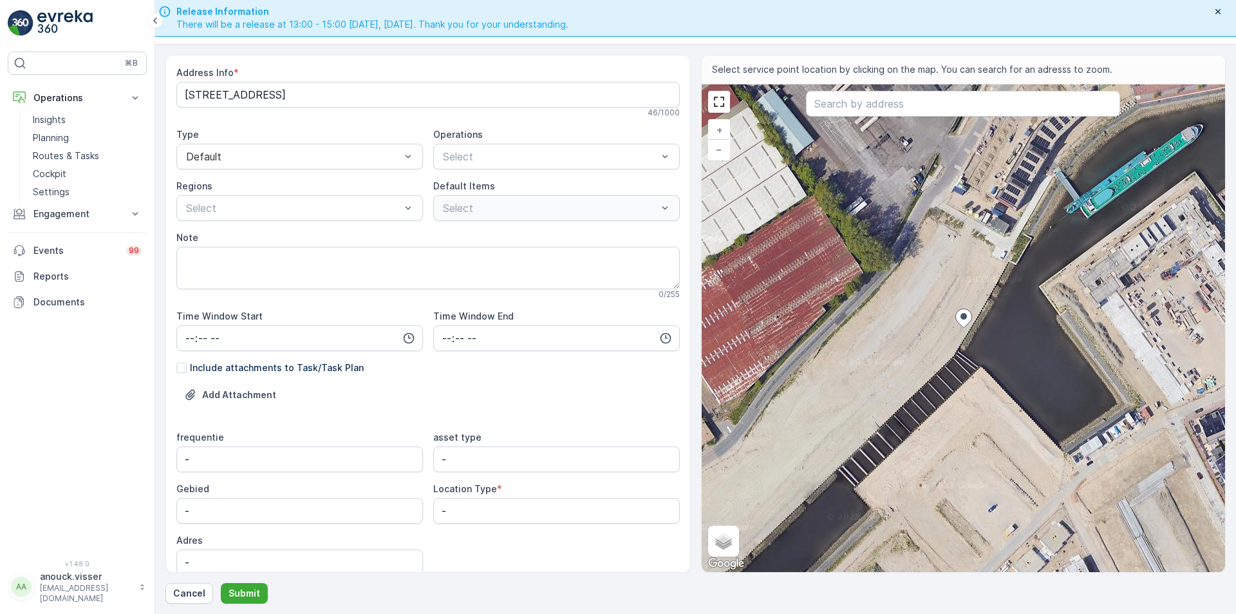
scroll to position [118, 0]
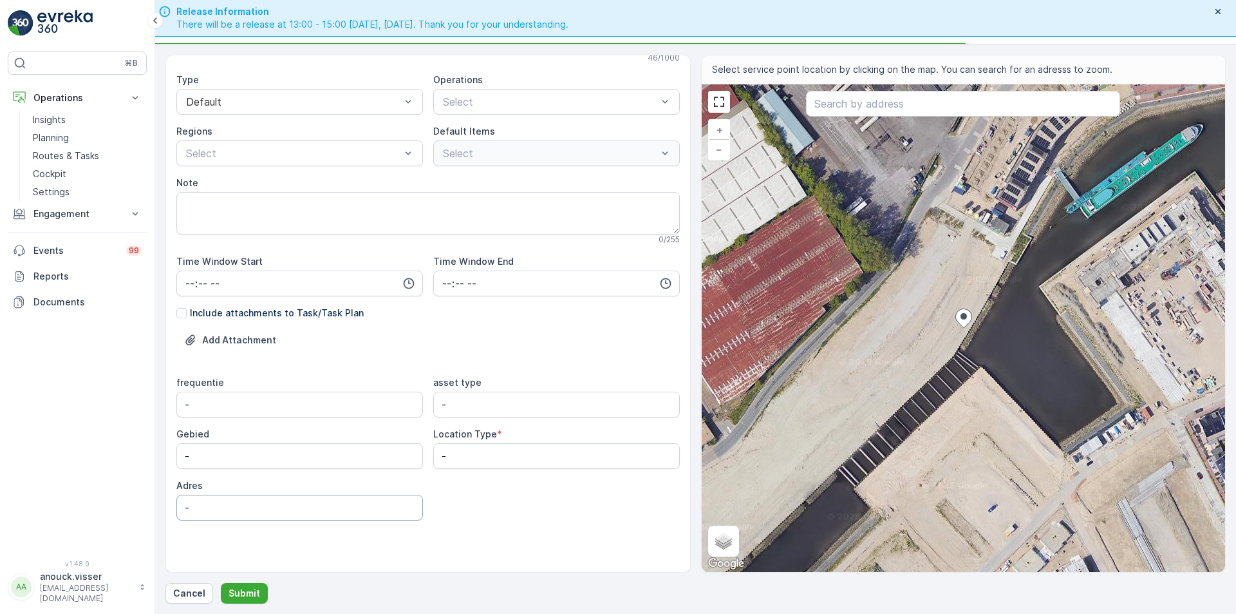
type Name "Veerkade 190"
drag, startPoint x: 193, startPoint y: 511, endPoint x: 136, endPoint y: 505, distance: 57.6
click at [136, 506] on div "⌘B Operations Insights Planning Routes & Tasks Cockpit Settings Engagement Insi…" at bounding box center [618, 307] width 1236 height 614
paste input "Veerkade 190"
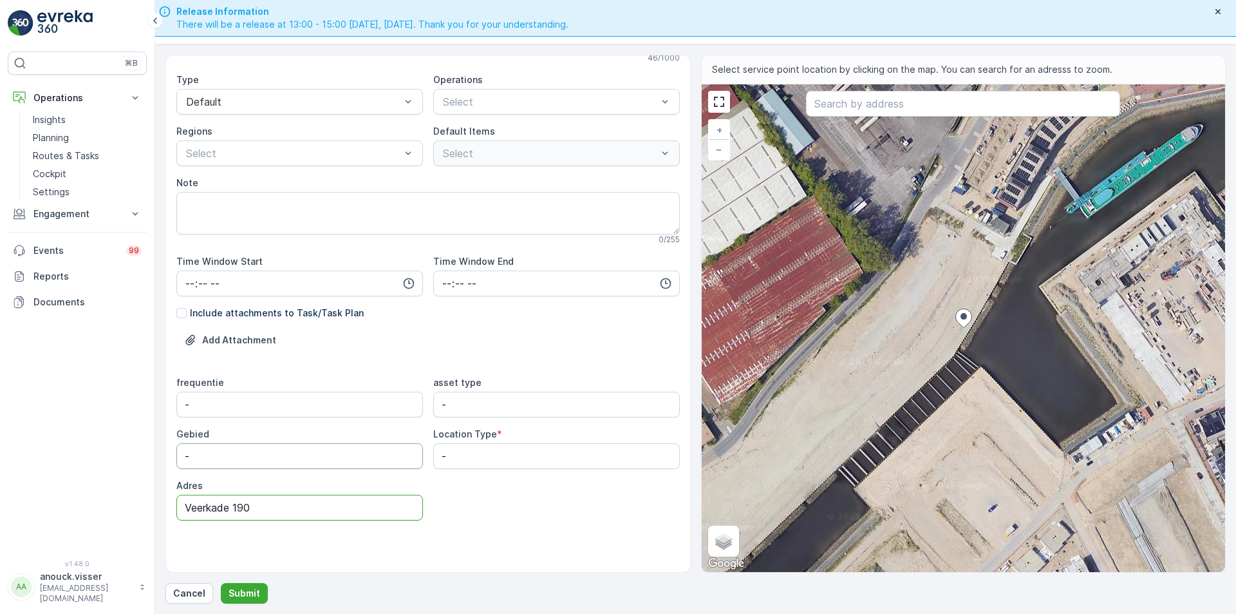
type input "Veerkade 190"
drag, startPoint x: 219, startPoint y: 453, endPoint x: 57, endPoint y: 437, distance: 162.5
click at [57, 437] on div "⌘B Operations Insights Planning Routes & Tasks Cockpit Settings Engagement Insi…" at bounding box center [618, 307] width 1236 height 614
type input "De Haven"
type Type "a"
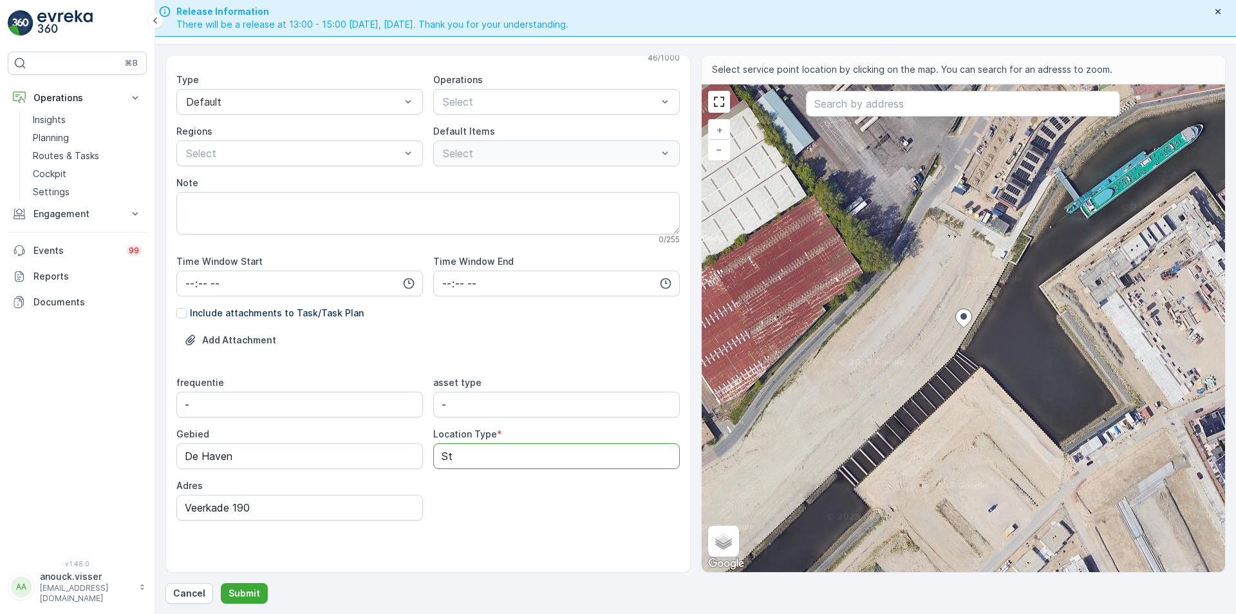
type Type "Street bin"
drag, startPoint x: 473, startPoint y: 411, endPoint x: 307, endPoint y: 389, distance: 167.6
click at [307, 389] on div "frequentie - asset type - Gebied De Haven Location Type * Street bin Adres Veer…" at bounding box center [427, 448] width 503 height 144
type type "afvalbak rest"
drag, startPoint x: 151, startPoint y: 393, endPoint x: -181, endPoint y: 352, distance: 334.8
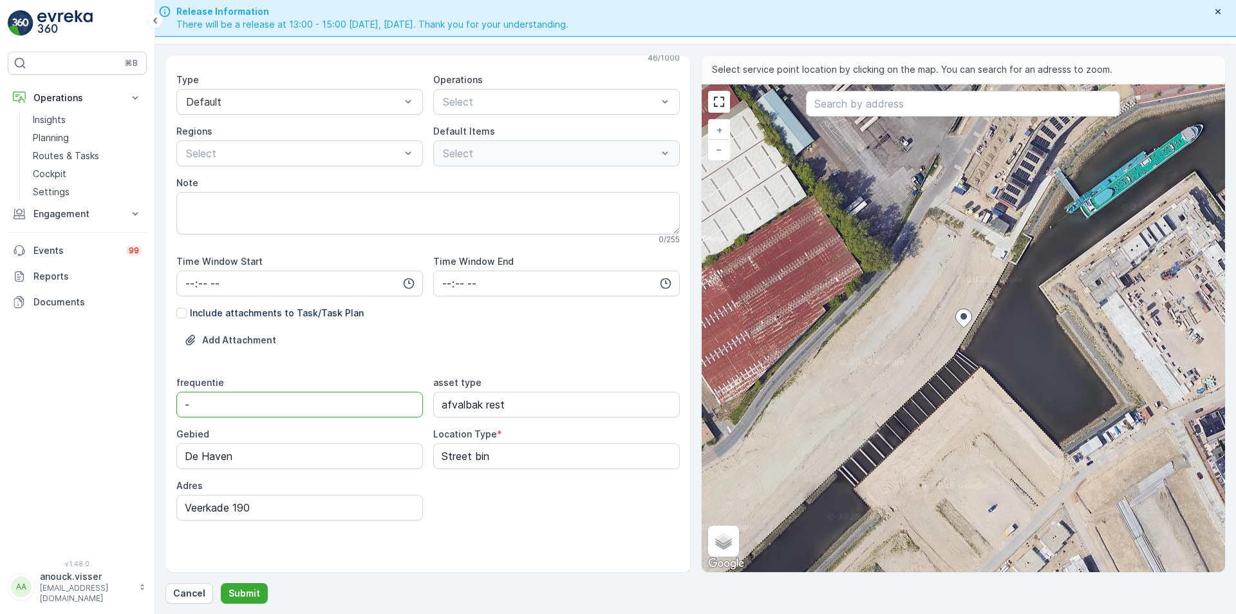
click at [0, 352] on html "⌘B Operations Insights Planning Routes & Tasks Cockpit Settings Engagement Insi…" at bounding box center [618, 307] width 1236 height 614
click at [216, 407] on input "dondedag" at bounding box center [299, 404] width 247 height 26
type input "donderdag"
click at [185, 284] on input "time" at bounding box center [299, 283] width 247 height 26
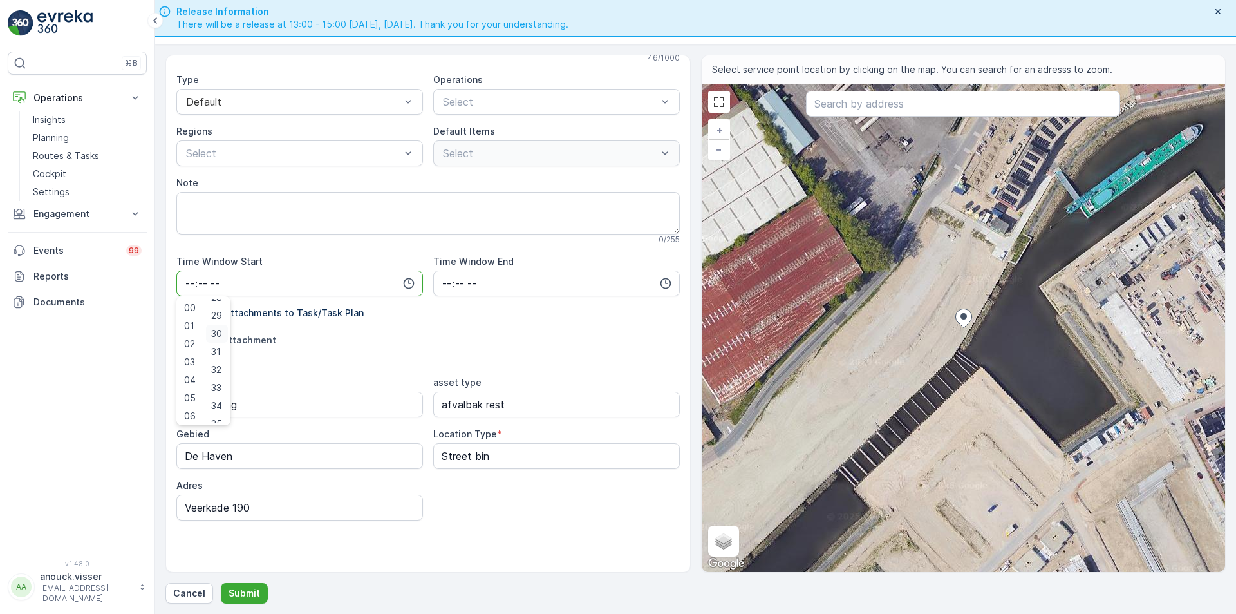
click at [227, 327] on div "30" at bounding box center [217, 333] width 22 height 18
click at [187, 284] on input "00:30" at bounding box center [299, 283] width 247 height 26
type input "00:30"
click at [441, 280] on input "time" at bounding box center [556, 283] width 247 height 26
type input "16:00"
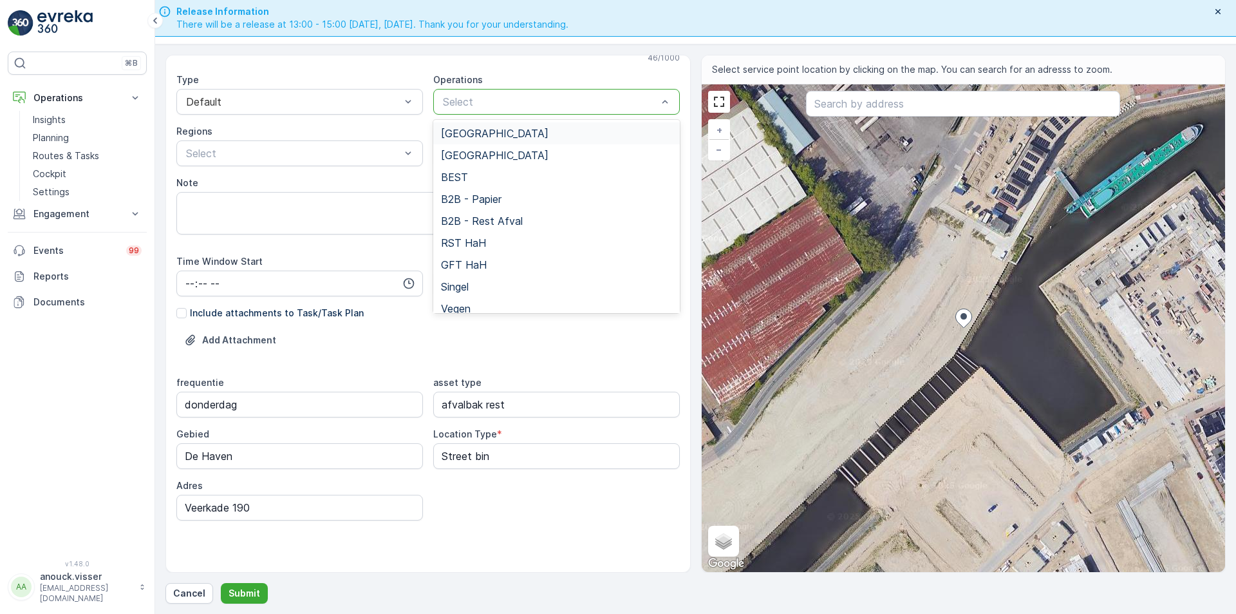
click at [449, 93] on div "Select" at bounding box center [556, 102] width 247 height 26
click at [489, 134] on span "[GEOGRAPHIC_DATA]" at bounding box center [495, 133] width 108 height 12
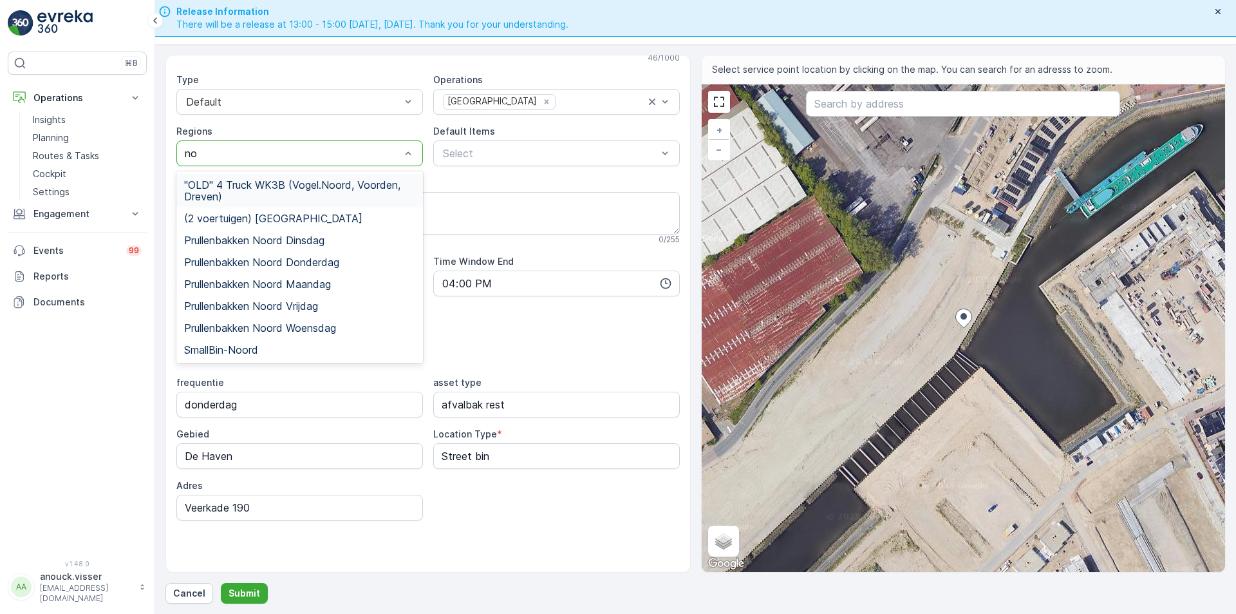
type input "n"
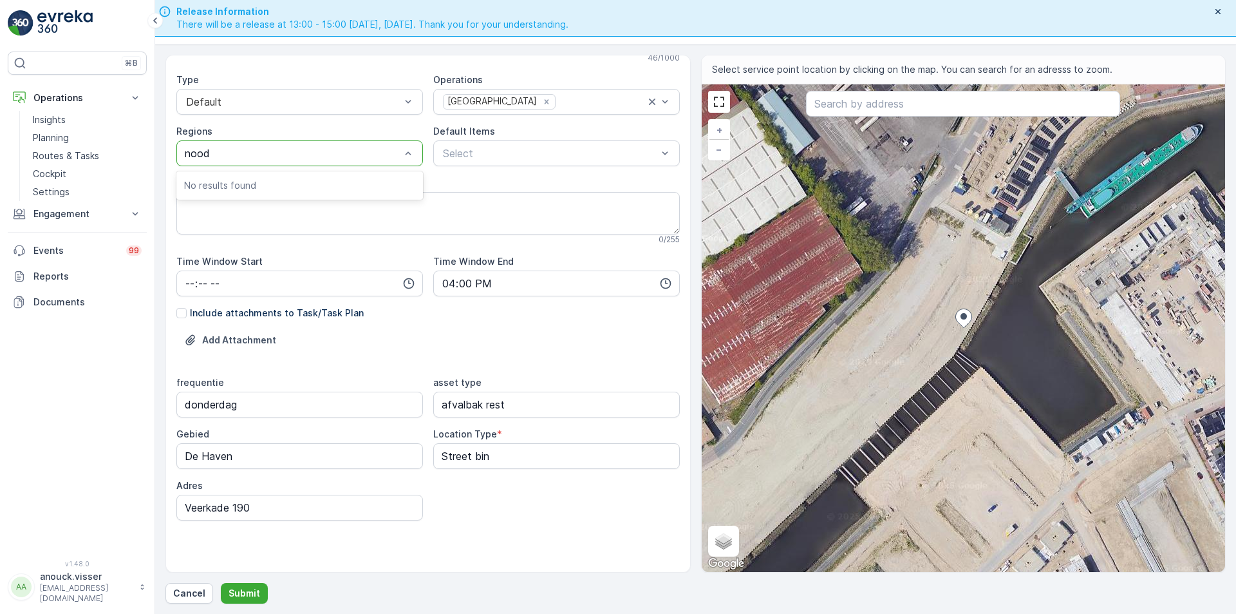
click at [202, 147] on input "nood" at bounding box center [199, 153] width 28 height 12
type input "noord"
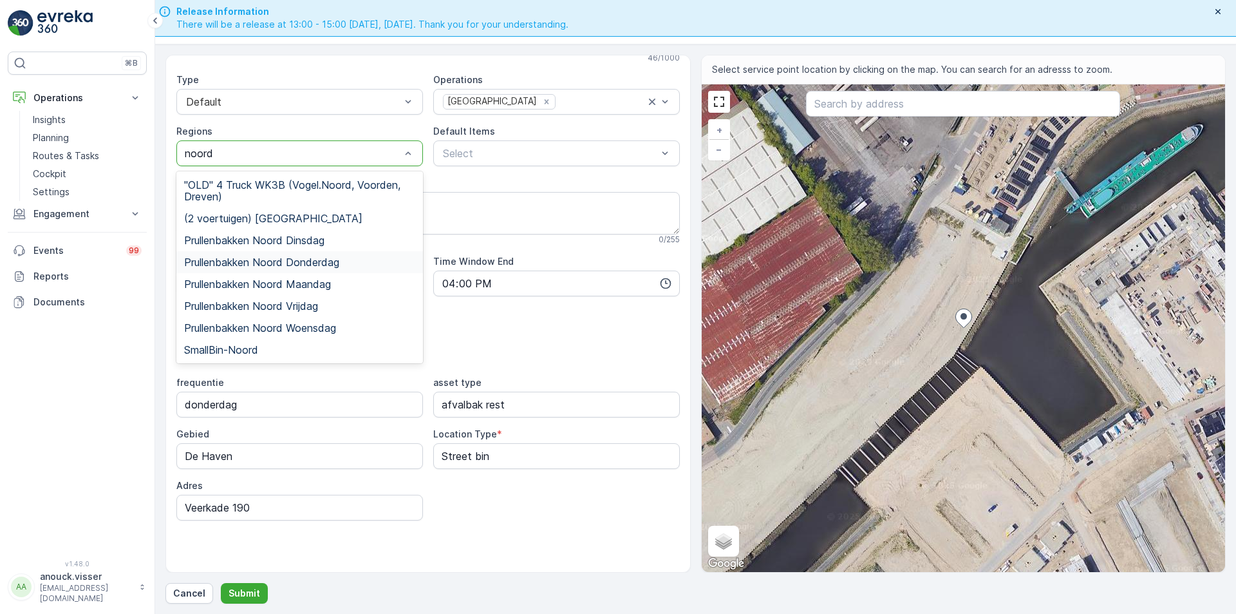
click at [346, 269] on div "Prullenbakken Noord Donderdag" at bounding box center [299, 262] width 247 height 22
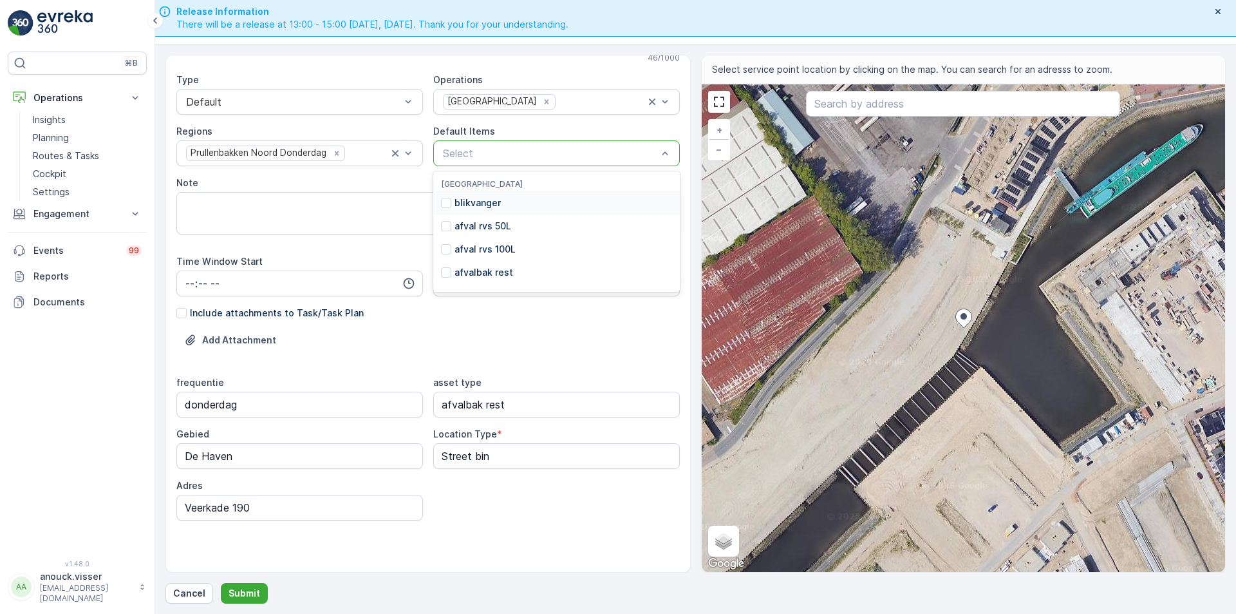
click at [485, 154] on div at bounding box center [550, 153] width 217 height 12
click at [437, 328] on div "Service Point Name Veerkade 190 This name is available 12 / 255 Location * 51.8…" at bounding box center [427, 259] width 503 height 625
click at [245, 592] on p "Submit" at bounding box center [245, 593] width 32 height 13
click at [213, 282] on input "time" at bounding box center [299, 283] width 247 height 26
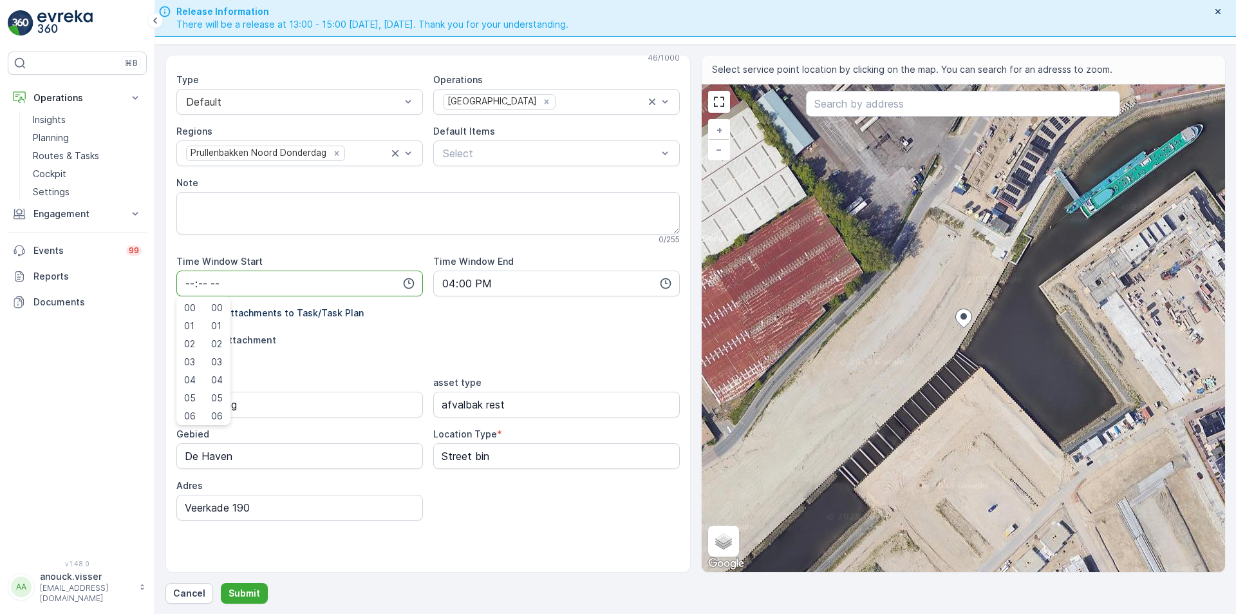
click at [222, 276] on input "time" at bounding box center [299, 283] width 247 height 26
click at [192, 371] on span "07" at bounding box center [190, 369] width 12 height 13
click at [342, 344] on div "Add Attachment" at bounding box center [427, 348] width 503 height 36
click at [214, 281] on input "07:00" at bounding box center [299, 283] width 247 height 26
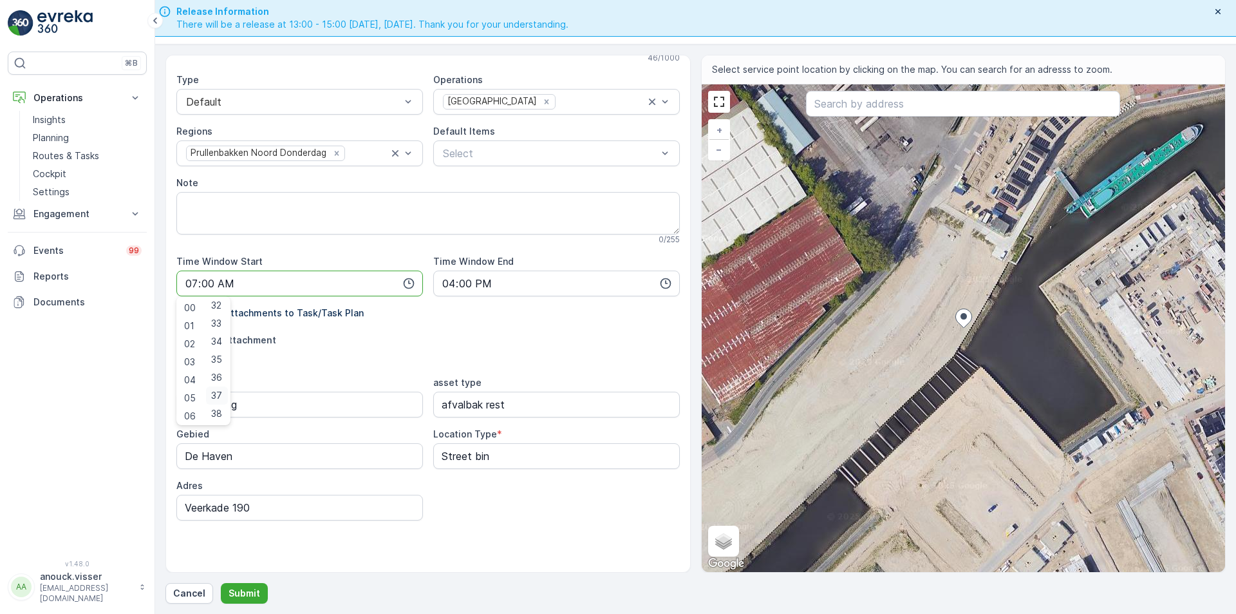
scroll to position [515, 0]
click at [222, 327] on span "30" at bounding box center [216, 333] width 11 height 13
type input "07:30"
click at [233, 595] on p "Submit" at bounding box center [245, 593] width 32 height 13
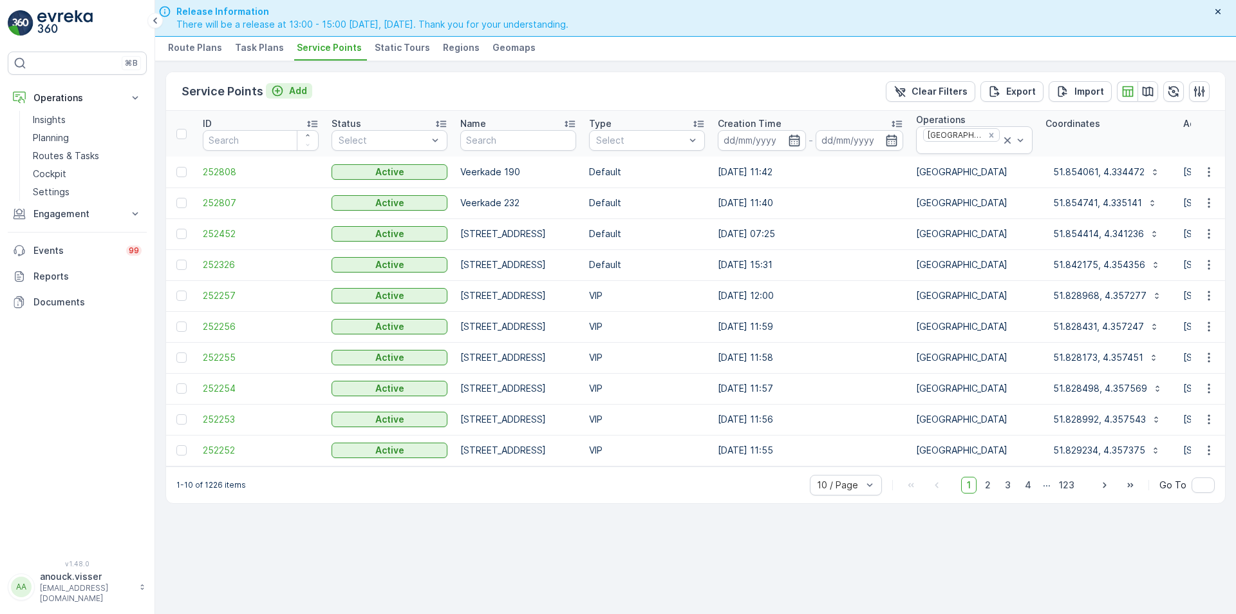
click at [299, 95] on p "Add" at bounding box center [298, 90] width 18 height 13
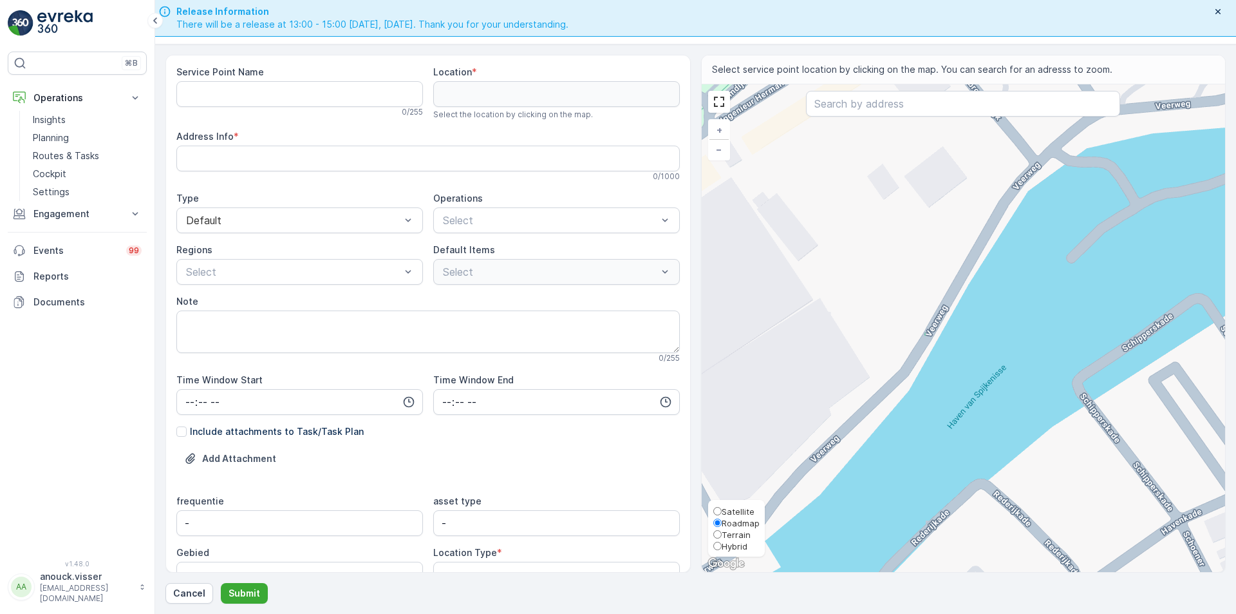
click at [724, 514] on span "Satellite" at bounding box center [738, 511] width 33 height 10
click at [722, 514] on input "Satellite" at bounding box center [717, 511] width 8 height 8
radio input "true"
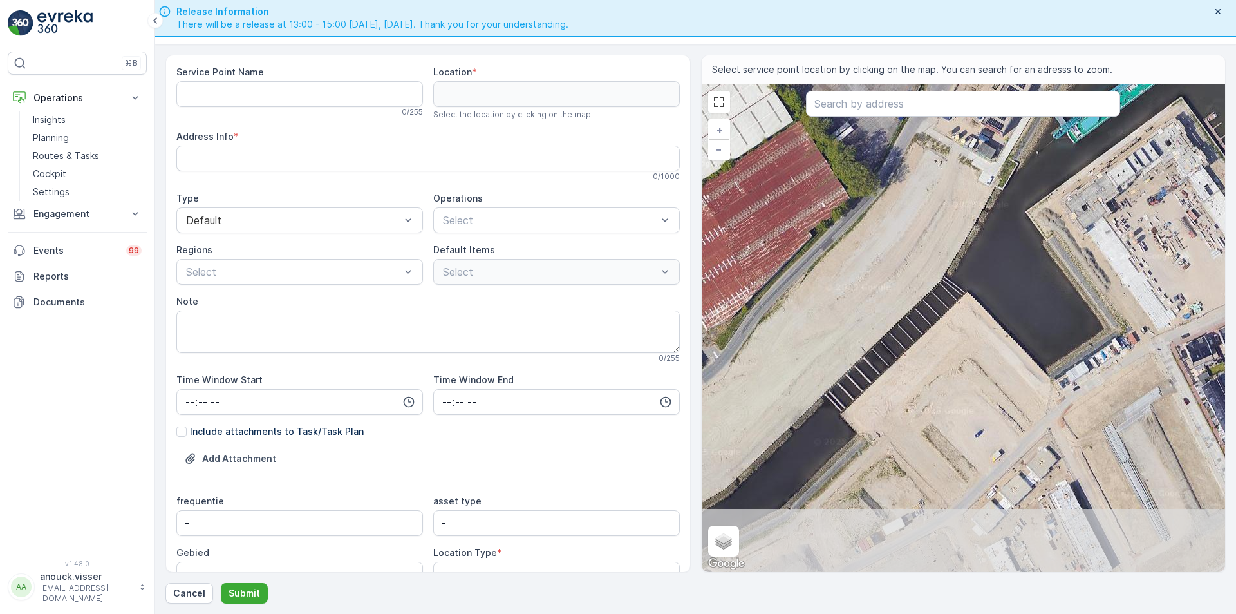
drag, startPoint x: 1015, startPoint y: 512, endPoint x: 1000, endPoint y: 359, distance: 154.0
click at [1000, 359] on div "+ − Satellite Roadmap Terrain Hybrid Leaflet Keyboard shortcuts Map Data Imager…" at bounding box center [964, 327] width 524 height 487
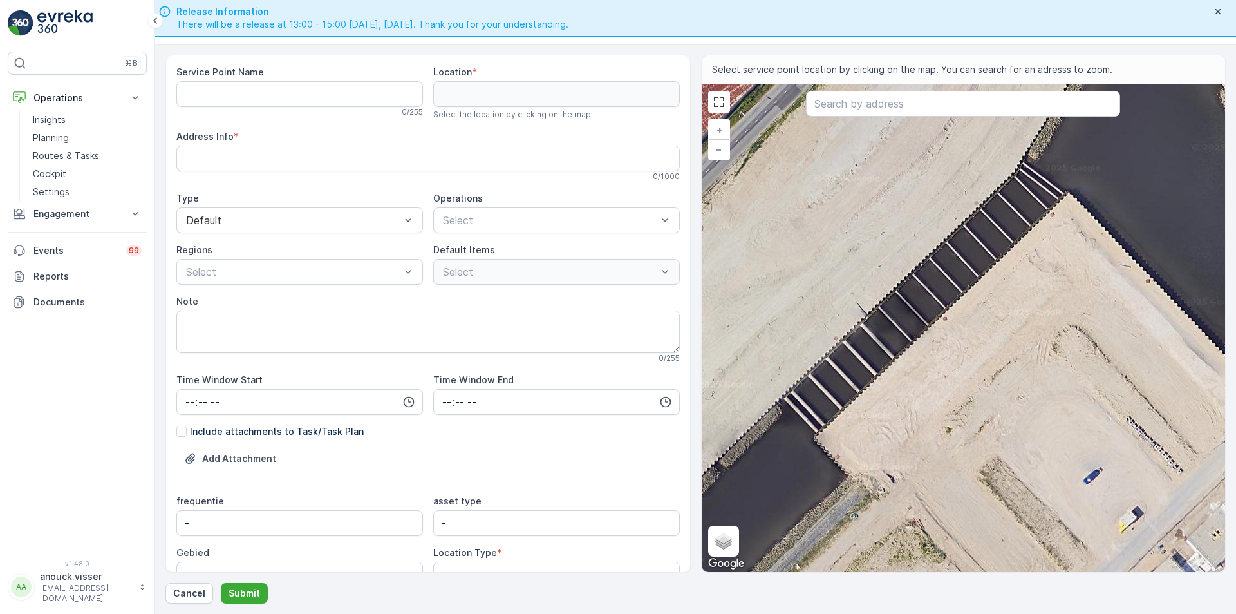
click at [898, 364] on div "+ − Satellite Roadmap Terrain Hybrid Leaflet Keyboard shortcuts Map Data Imager…" at bounding box center [964, 327] width 524 height 487
type input "51.853421887680796,4.3339044916241685"
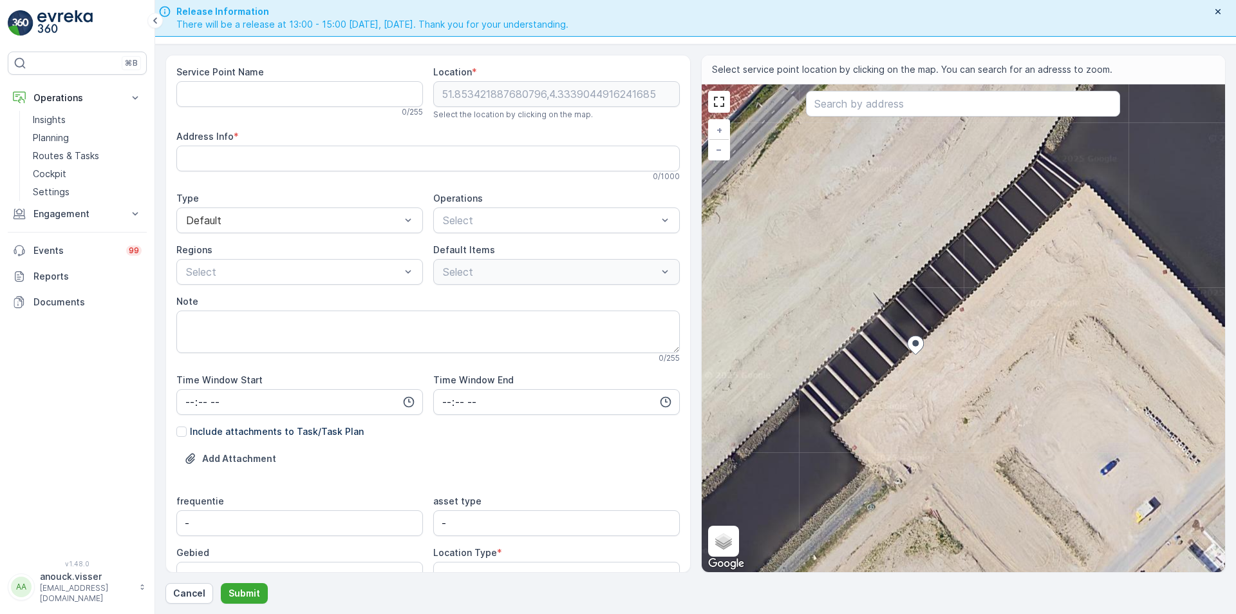
type Info "Rederijkade 51, 3201 LT Spijkenisse, Netherlands"
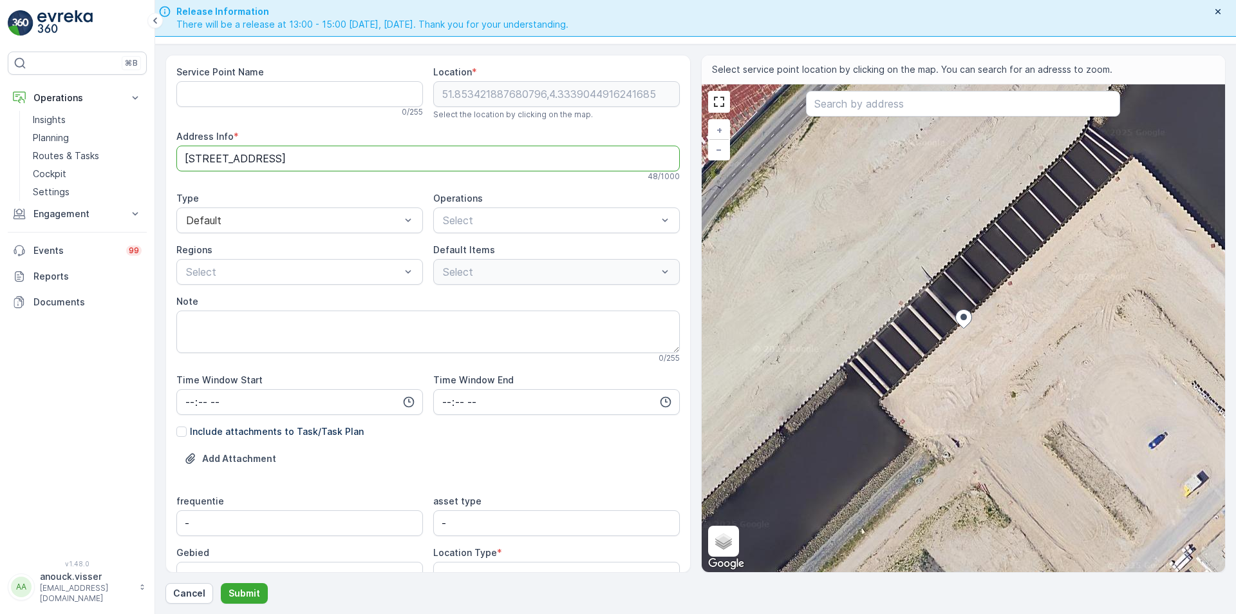
drag, startPoint x: 253, startPoint y: 156, endPoint x: 185, endPoint y: 147, distance: 68.2
click at [185, 147] on Info "Rederijkade 51, 3201 LT Spijkenisse, Netherlands" at bounding box center [427, 159] width 503 height 26
drag, startPoint x: 258, startPoint y: 160, endPoint x: 171, endPoint y: 158, distance: 86.9
click at [171, 158] on div "Service Point Name 0 / 255 Location * 51.853421887680796,4.3339044916241685 Sel…" at bounding box center [427, 314] width 525 height 518
click at [225, 99] on Name "Service Point Name" at bounding box center [299, 94] width 247 height 26
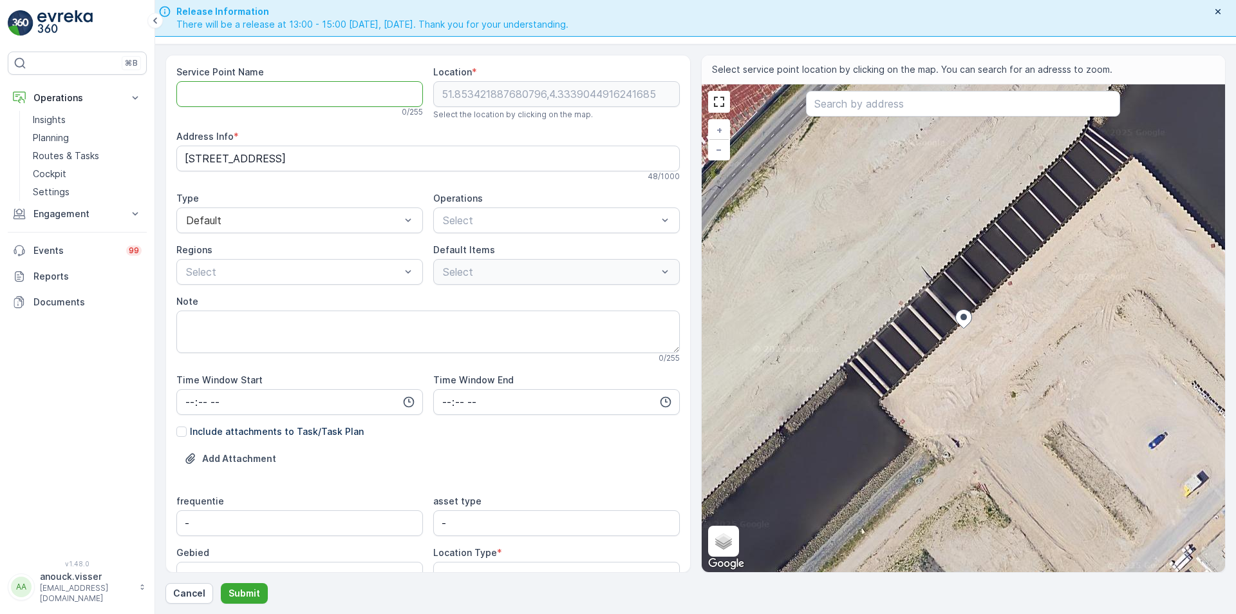
paste Name "Rederijkade 51,"
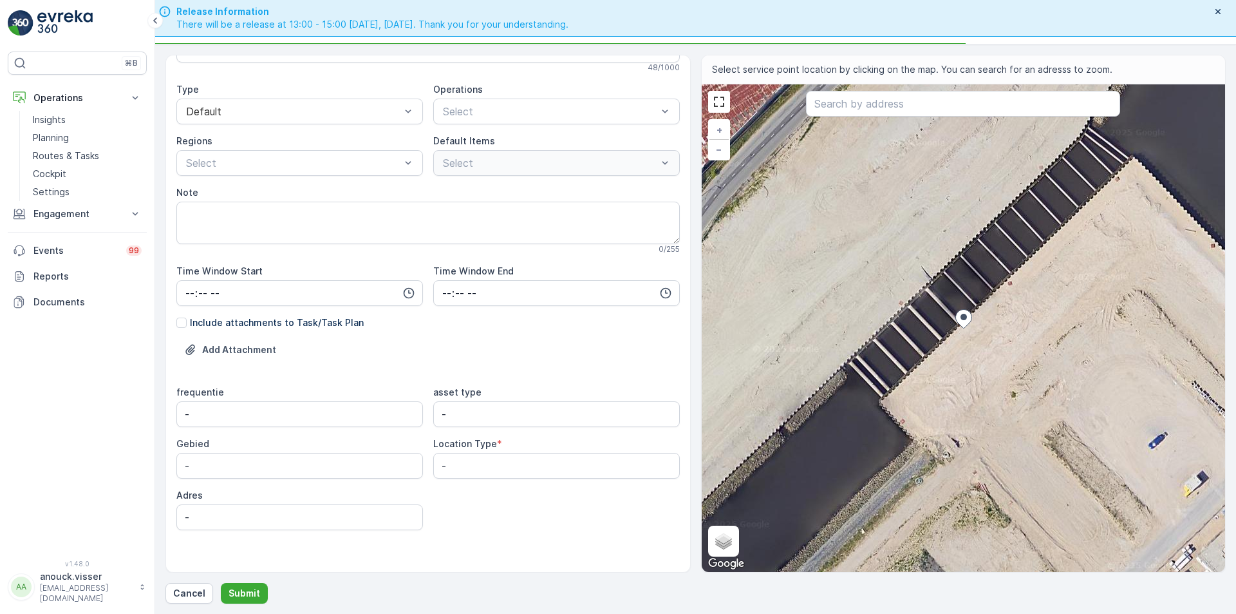
scroll to position [118, 0]
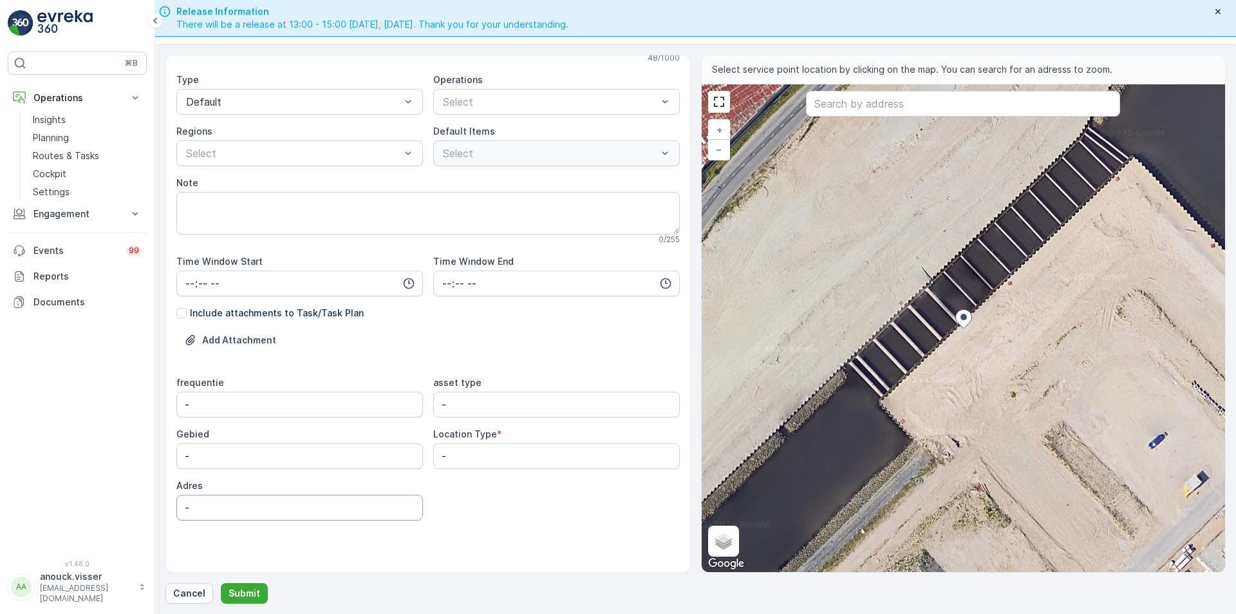
type Name "Rederijkade 51"
drag, startPoint x: 211, startPoint y: 505, endPoint x: 187, endPoint y: 503, distance: 23.2
click at [188, 503] on input "-" at bounding box center [299, 507] width 247 height 26
paste input "Rederijkade 51,"
click at [192, 505] on input "-Rederijkade 51" at bounding box center [299, 507] width 247 height 26
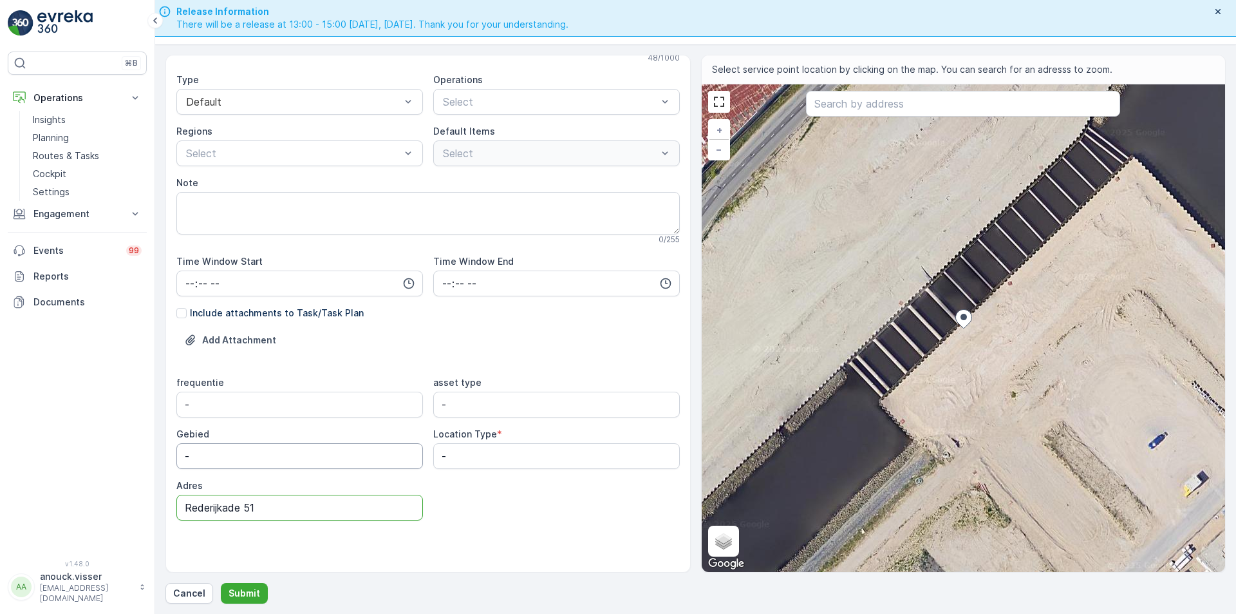
type input "Rederijkade 51"
drag, startPoint x: 109, startPoint y: 446, endPoint x: 59, endPoint y: 448, distance: 50.3
click at [59, 448] on div "⌘B Operations Insights Planning Routes & Tasks Cockpit Settings Engagement Insi…" at bounding box center [618, 307] width 1236 height 614
type input "De Haven"
type Type "Street bin"
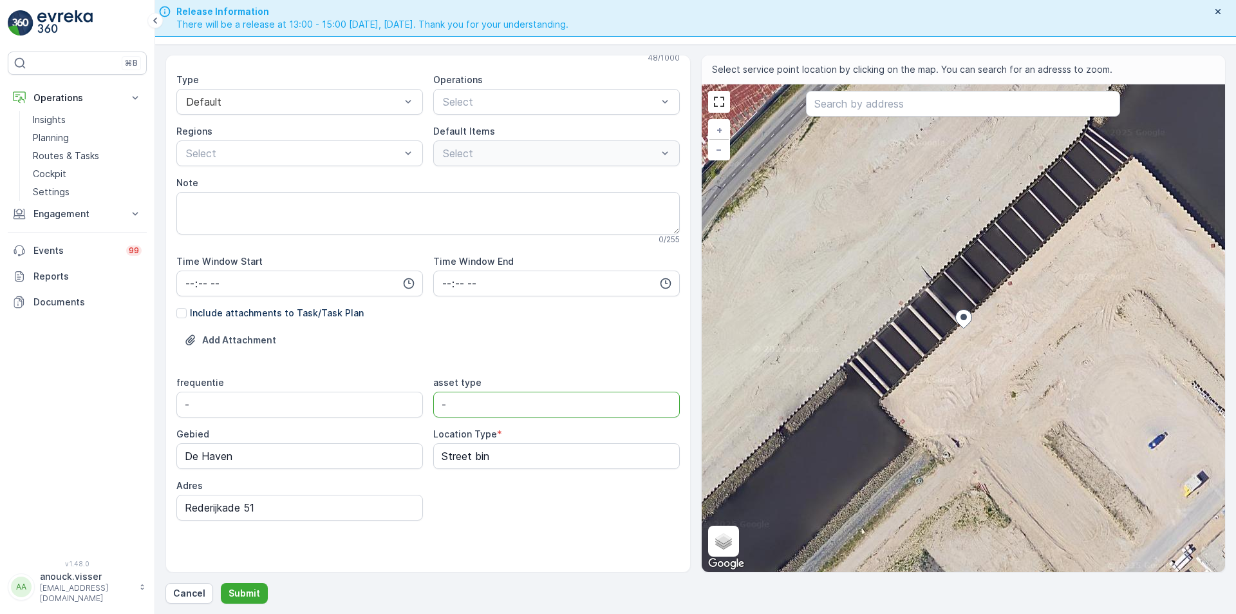
drag, startPoint x: 444, startPoint y: 402, endPoint x: 337, endPoint y: 388, distance: 107.9
click at [337, 388] on div "frequentie - asset type - Gebied De Haven Location Type * Street bin Adres Rede…" at bounding box center [427, 448] width 503 height 144
type type "afvalbak rest"
drag, startPoint x: 229, startPoint y: 406, endPoint x: -189, endPoint y: 350, distance: 420.9
click at [0, 350] on html "⌘B Operations Insights Planning Routes & Tasks Cockpit Settings Engagement Insi…" at bounding box center [618, 307] width 1236 height 614
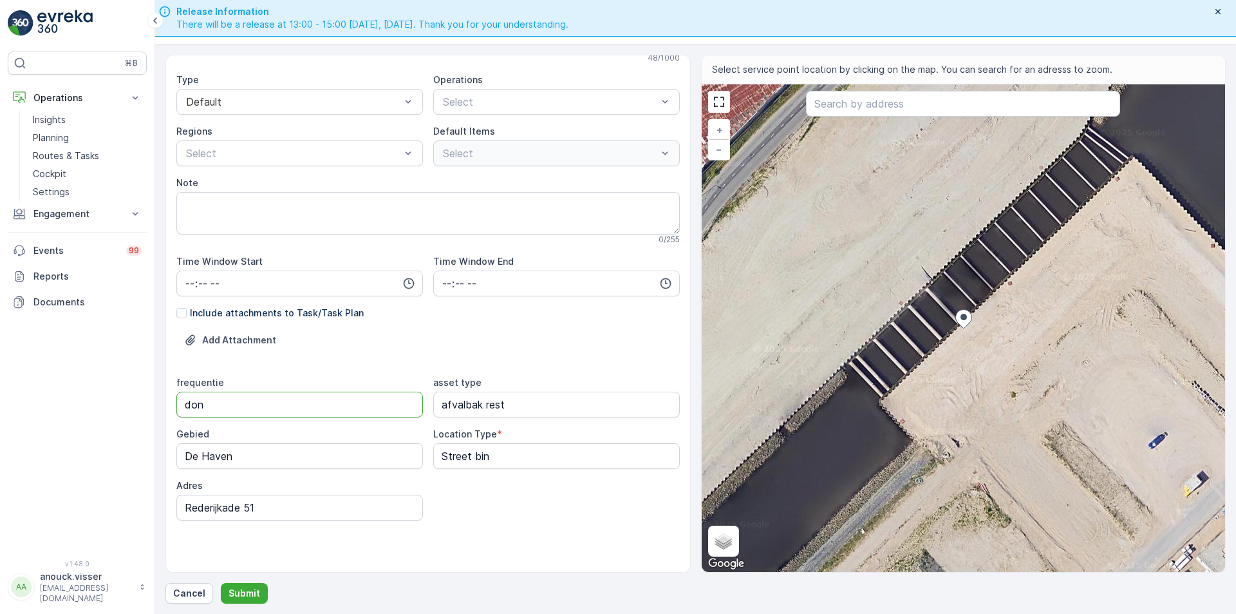
type input "donderdag"
click at [189, 285] on input "time" at bounding box center [299, 283] width 247 height 26
click at [195, 373] on div "07" at bounding box center [190, 370] width 22 height 18
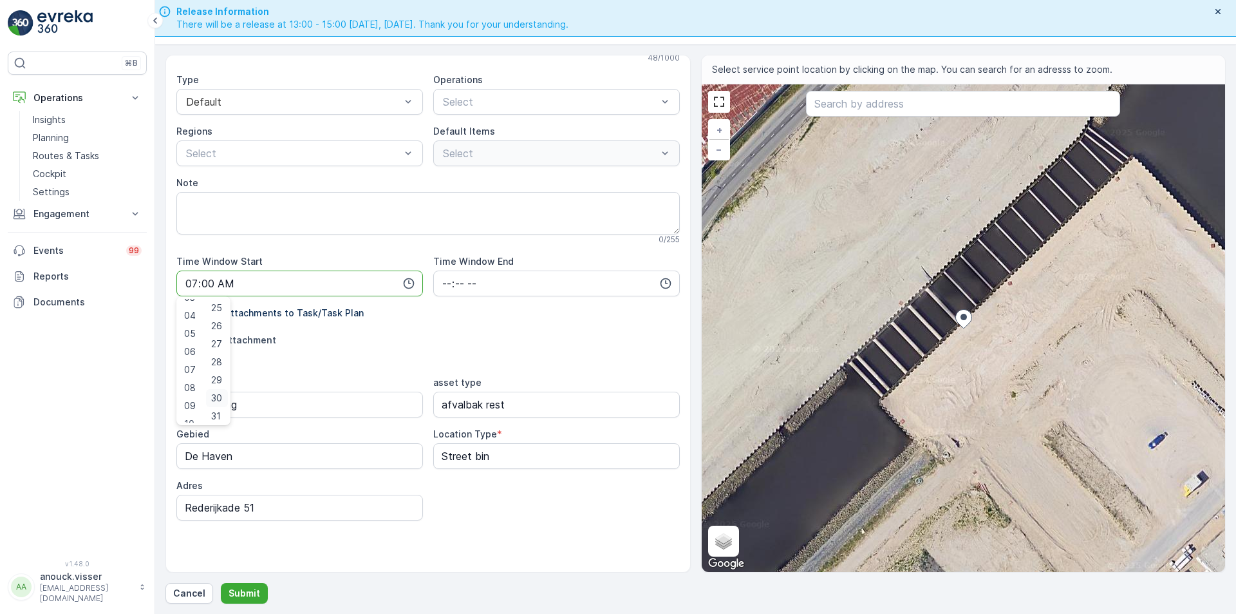
click at [219, 396] on span "30" at bounding box center [216, 397] width 11 height 13
type input "07:30"
click at [437, 279] on input "time" at bounding box center [556, 283] width 247 height 26
type input "16:00"
click at [267, 149] on div at bounding box center [293, 153] width 217 height 12
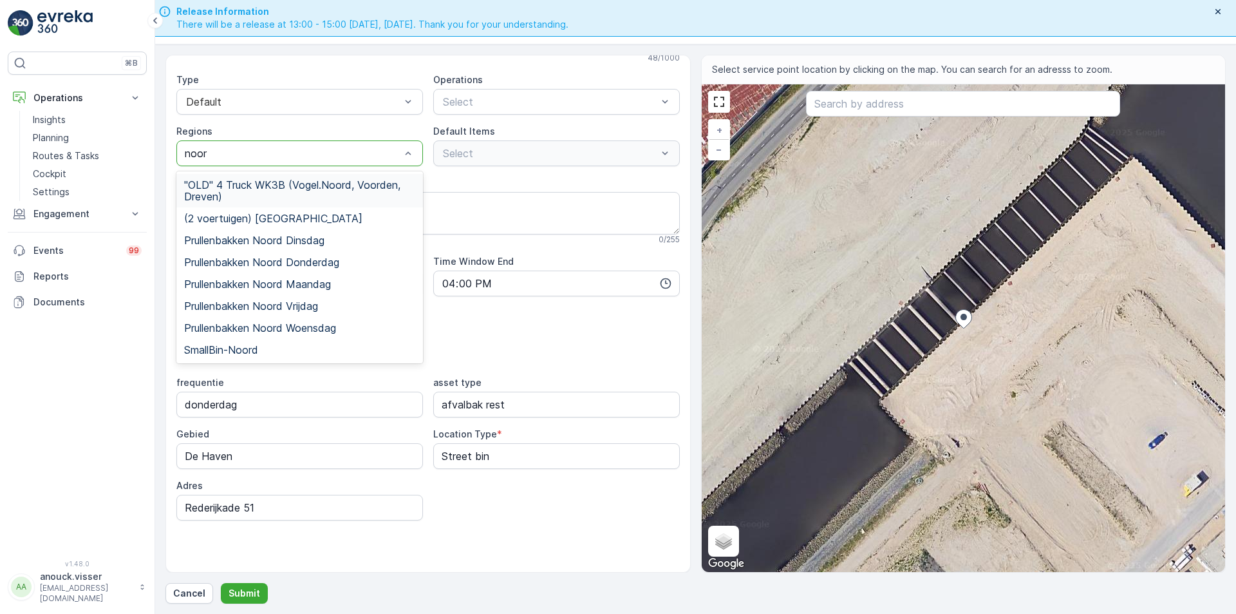
type input "noord"
click at [318, 260] on span "Prullenbakken Noord Donderdag" at bounding box center [261, 262] width 155 height 12
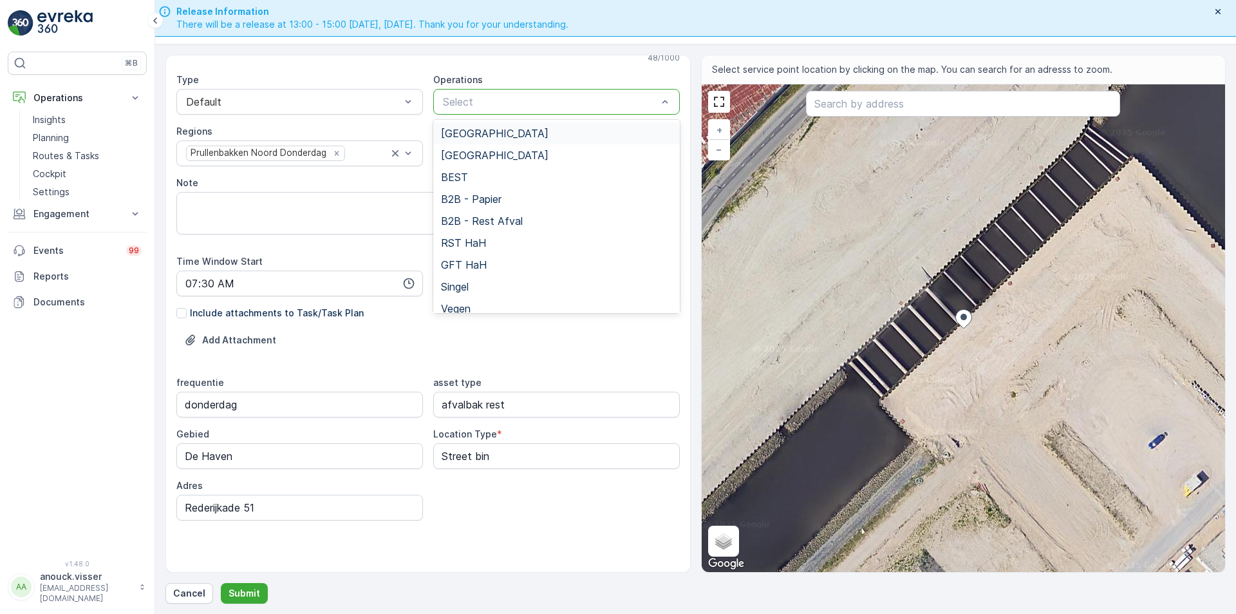
click at [492, 104] on div at bounding box center [550, 102] width 217 height 12
click at [488, 127] on span "[GEOGRAPHIC_DATA]" at bounding box center [495, 133] width 108 height 12
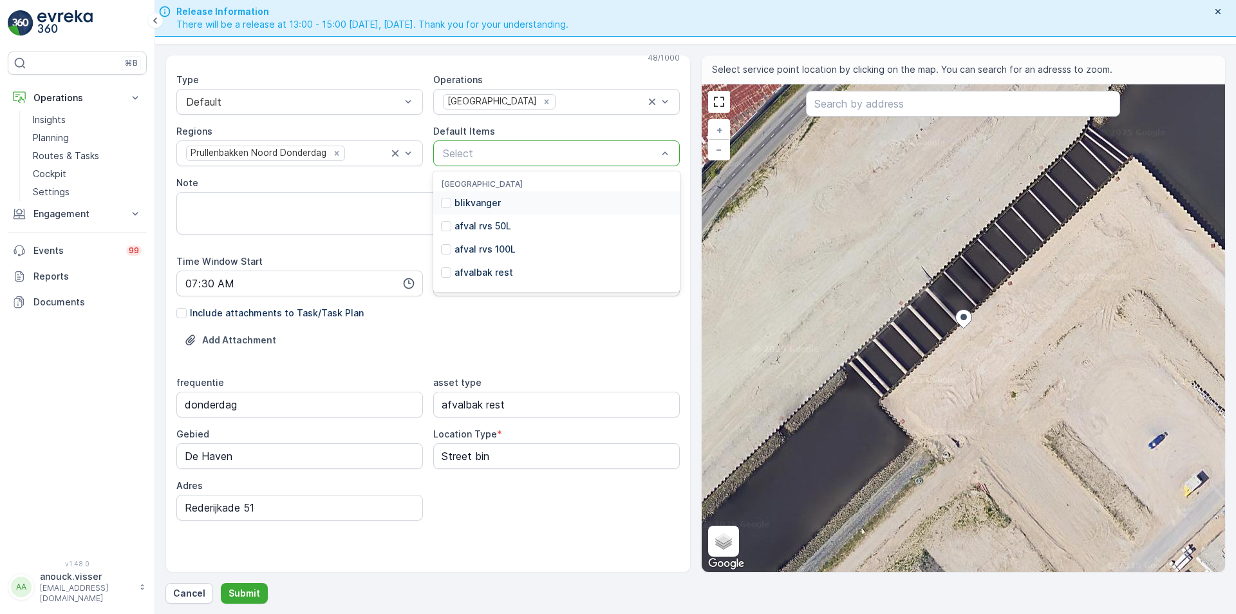
click at [498, 153] on div at bounding box center [550, 153] width 217 height 12
click at [238, 596] on p "Submit" at bounding box center [245, 593] width 32 height 13
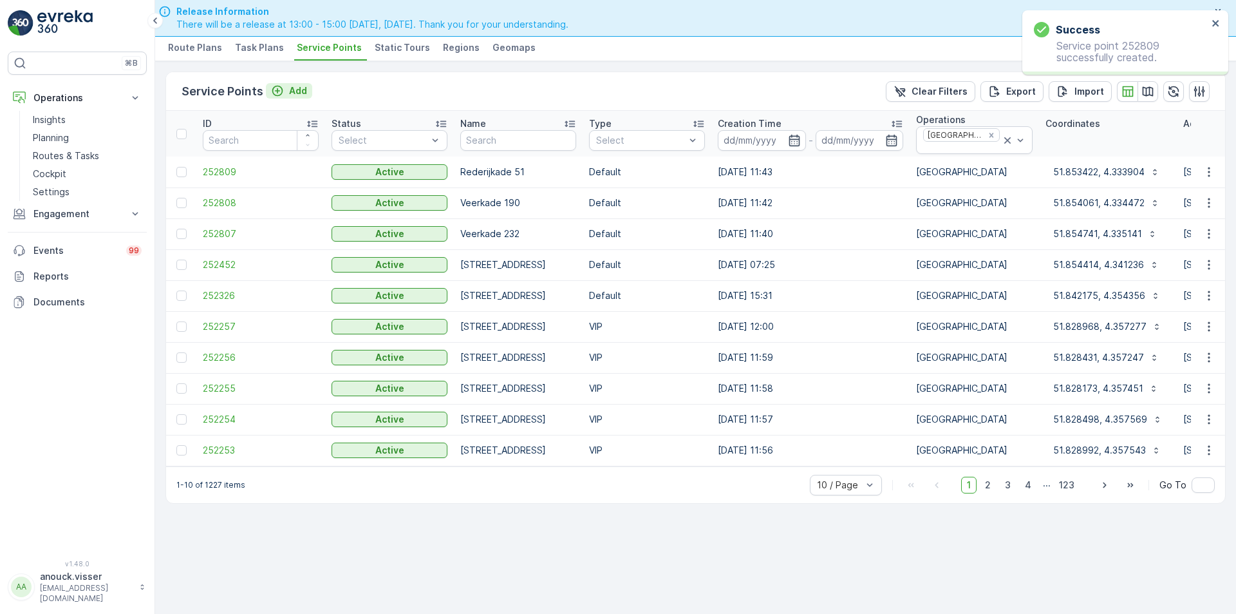
click at [290, 93] on p "Add" at bounding box center [298, 90] width 18 height 13
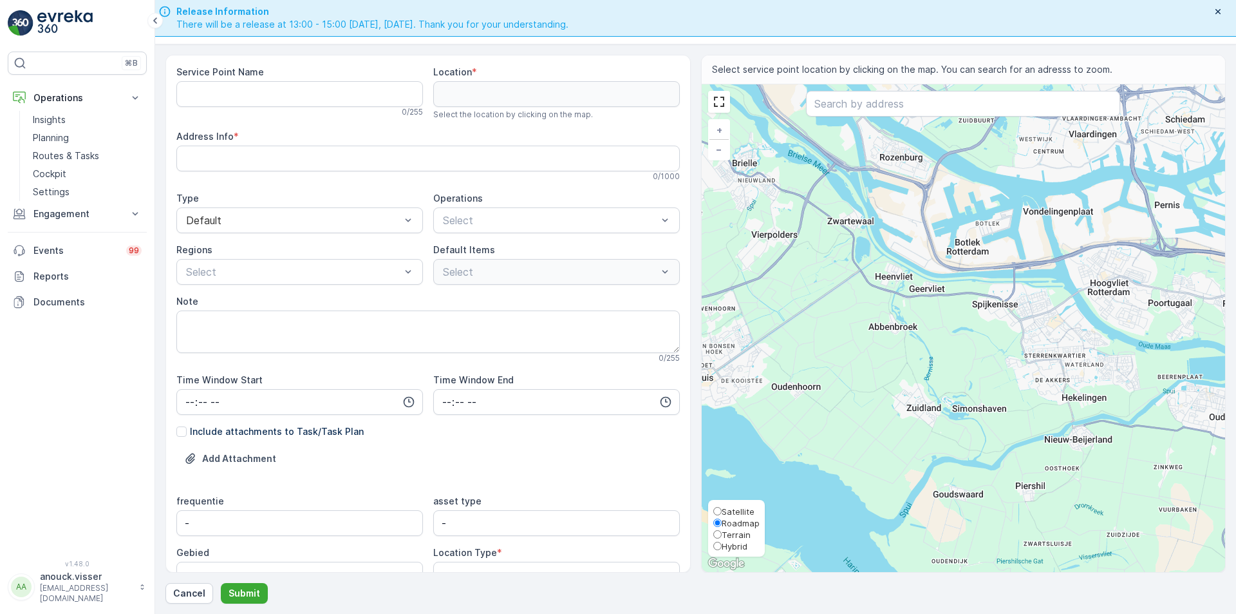
click at [729, 512] on span "Satellite" at bounding box center [738, 511] width 33 height 10
click at [722, 512] on input "Satellite" at bounding box center [717, 511] width 8 height 8
radio input "true"
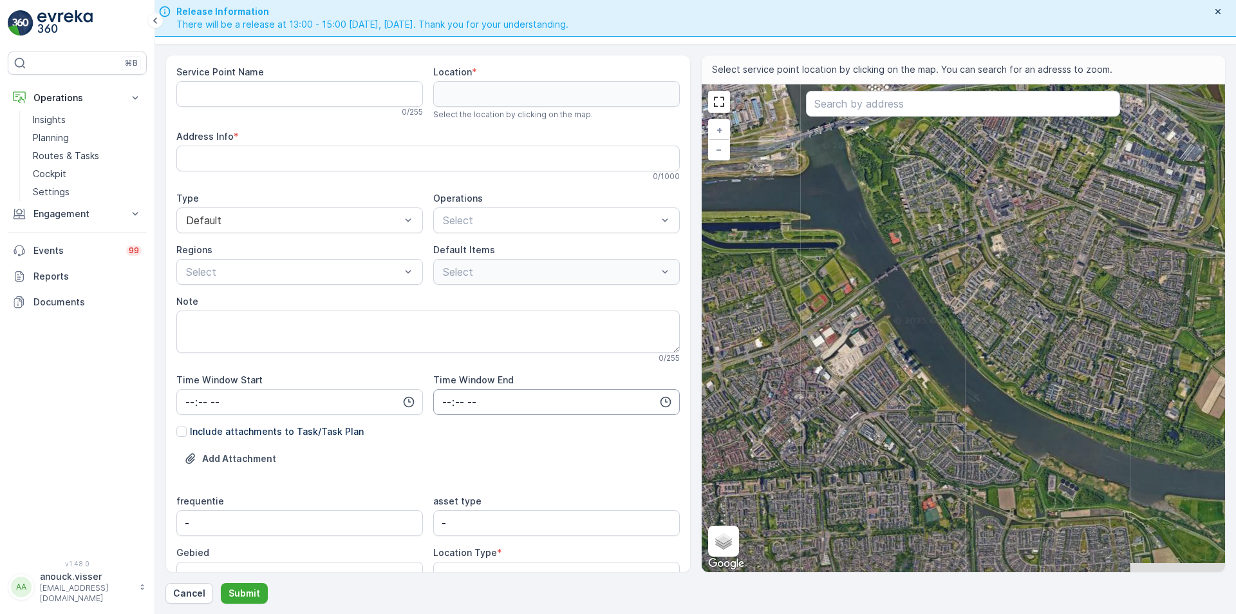
drag, startPoint x: 1096, startPoint y: 303, endPoint x: 571, endPoint y: 400, distance: 534.4
click at [569, 401] on div "Service Point Name 0 / 255 Location * Select the location by clicking on the ma…" at bounding box center [695, 314] width 1060 height 518
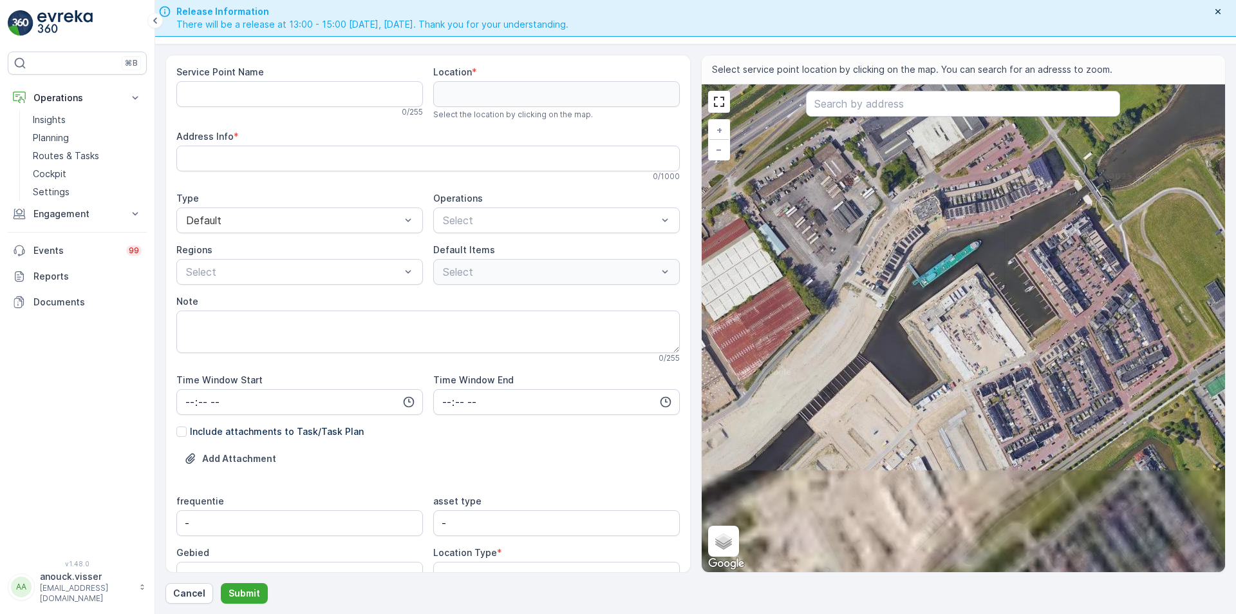
drag, startPoint x: 851, startPoint y: 359, endPoint x: 980, endPoint y: 232, distance: 180.7
click at [980, 232] on div "+ − Satellite Roadmap Terrain Hybrid Leaflet Keyboard shortcuts Map Data Imager…" at bounding box center [964, 327] width 524 height 487
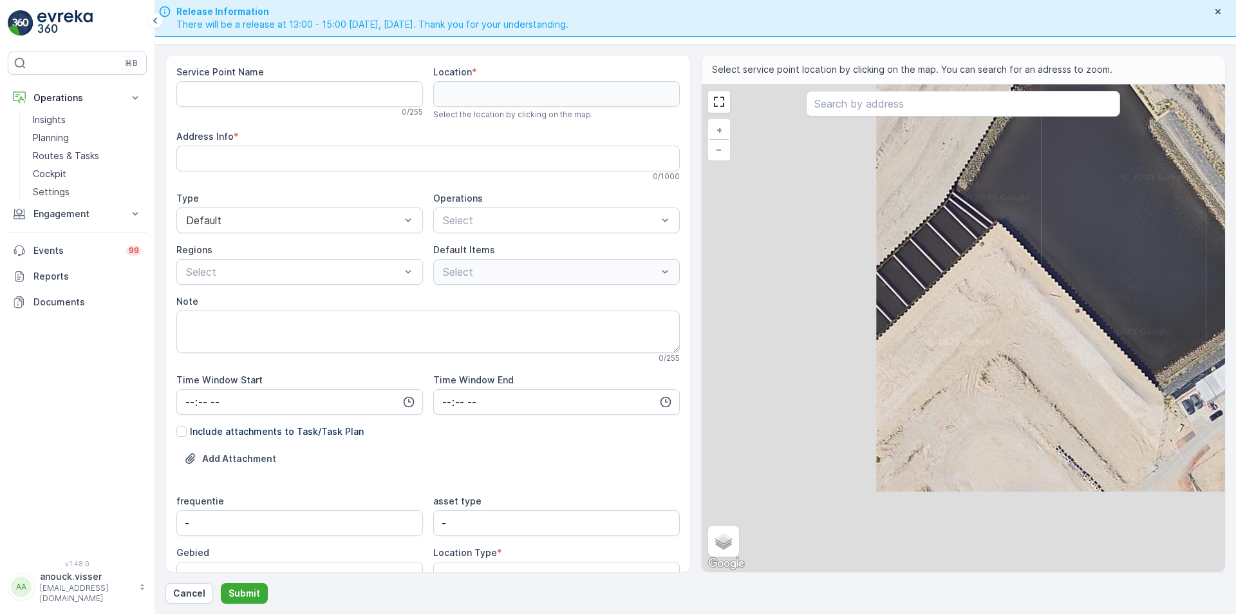
drag, startPoint x: 811, startPoint y: 395, endPoint x: 1041, endPoint y: 259, distance: 267.2
click at [1041, 259] on div "+ − Satellite Roadmap Terrain Hybrid Leaflet Keyboard shortcuts Map Data Imager…" at bounding box center [964, 327] width 524 height 487
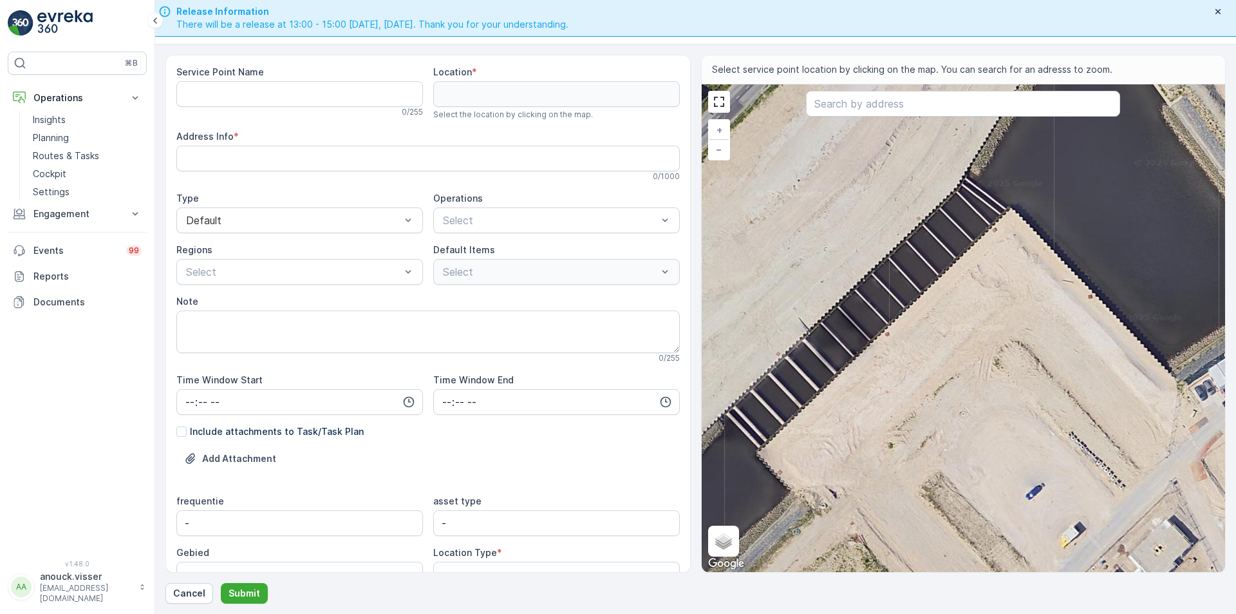
click at [796, 334] on div "+ − Satellite Roadmap Terrain Hybrid Leaflet Keyboard shortcuts Map Data Imager…" at bounding box center [964, 327] width 524 height 487
type input "51.85353785894879,4.333720823776238"
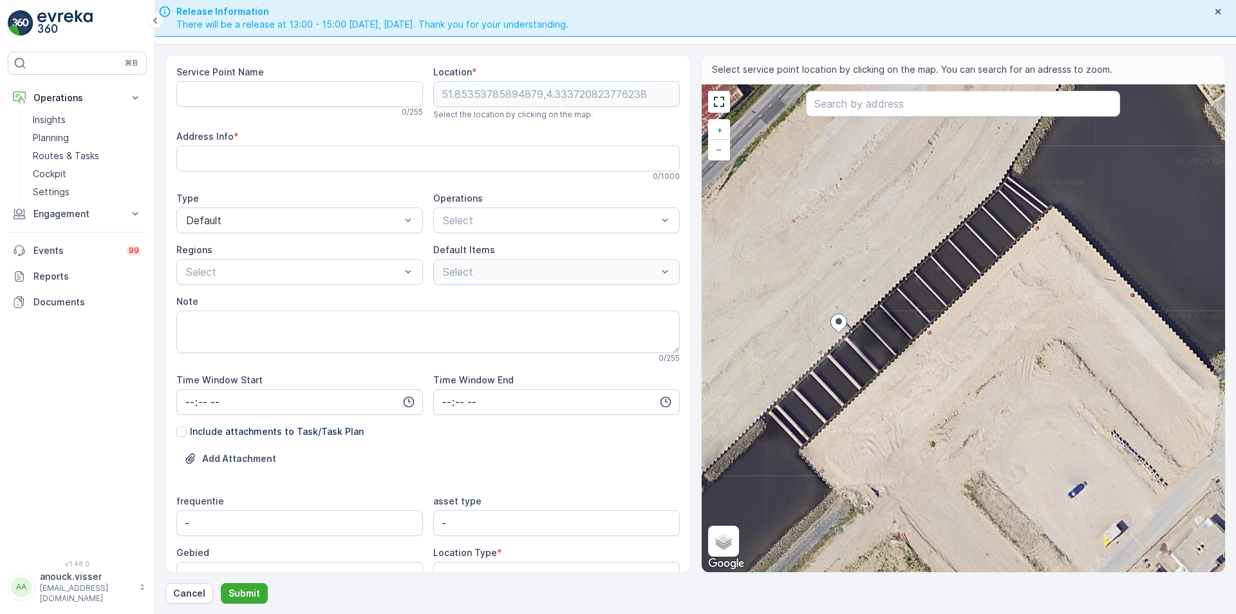
type Info "Rederijkade 51, 3201 LT Spijkenisse, Netherlands"
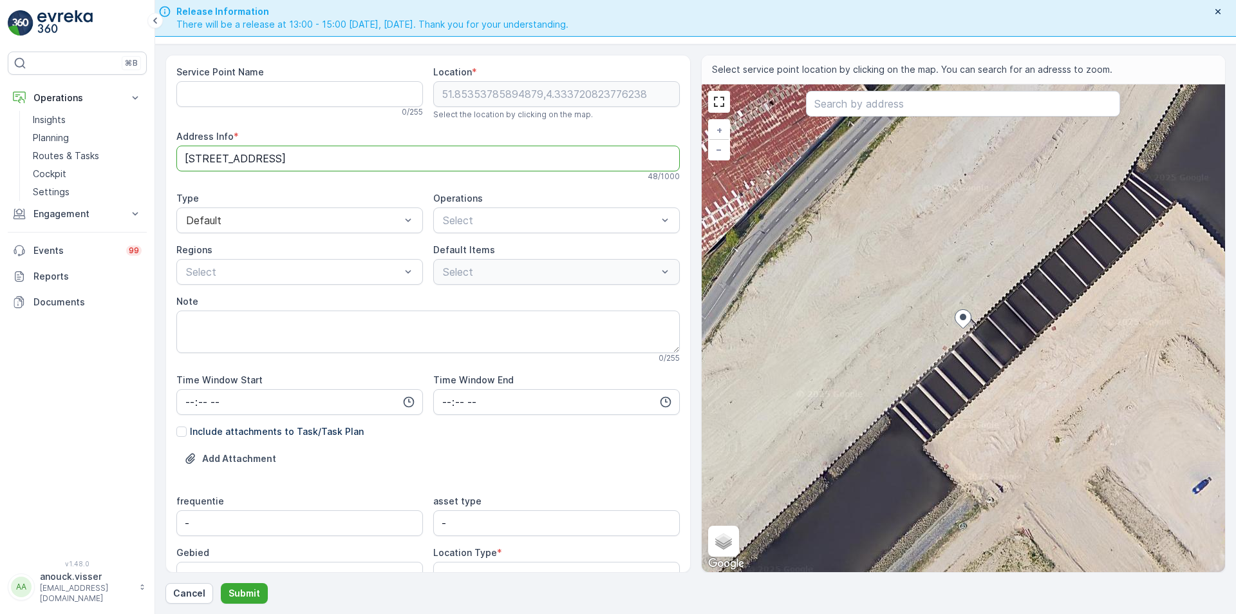
drag, startPoint x: 256, startPoint y: 151, endPoint x: 162, endPoint y: 162, distance: 94.6
click at [162, 162] on form "Service Point Name 0 / 255 Location * 51.85353785894879,4.333720823776238 Selec…" at bounding box center [695, 328] width 1081 height 569
drag, startPoint x: 294, startPoint y: 111, endPoint x: 292, endPoint y: 97, distance: 14.4
click at [294, 110] on div "0 / 255" at bounding box center [299, 112] width 247 height 10
click at [292, 95] on Name "Service Point Name" at bounding box center [299, 94] width 247 height 26
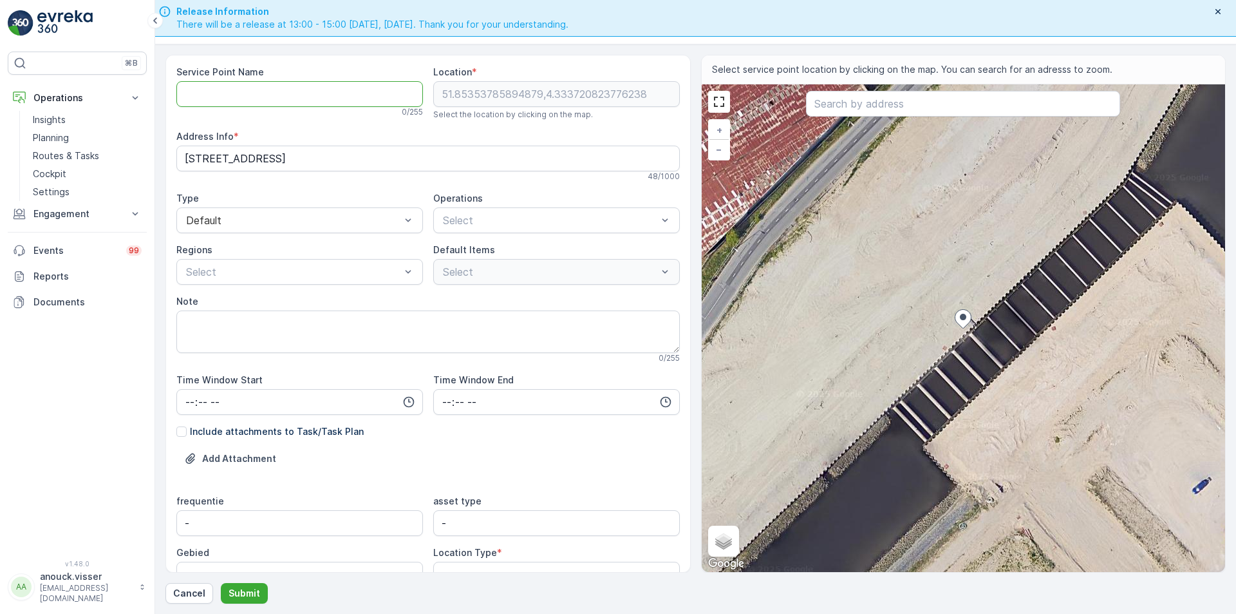
paste Name "Rederijkade 51"
drag, startPoint x: 276, startPoint y: 101, endPoint x: 118, endPoint y: 100, distance: 158.4
click at [118, 100] on div "⌘B Operations Insights Planning Routes & Tasks Cockpit Settings Engagement Insi…" at bounding box center [618, 307] width 1236 height 614
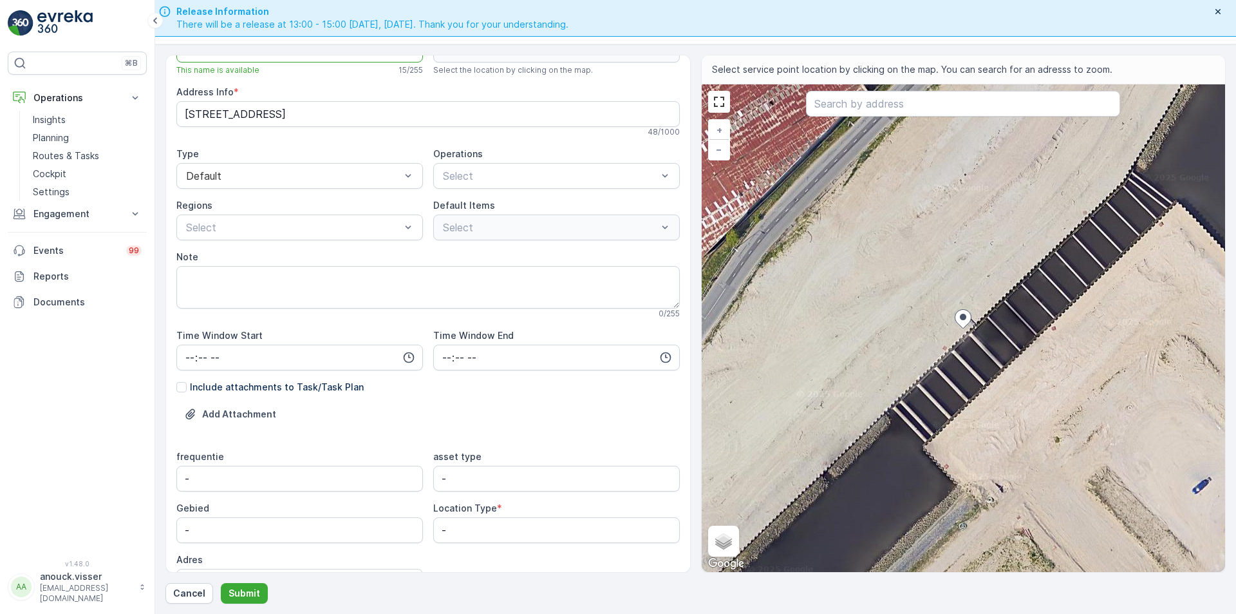
scroll to position [118, 0]
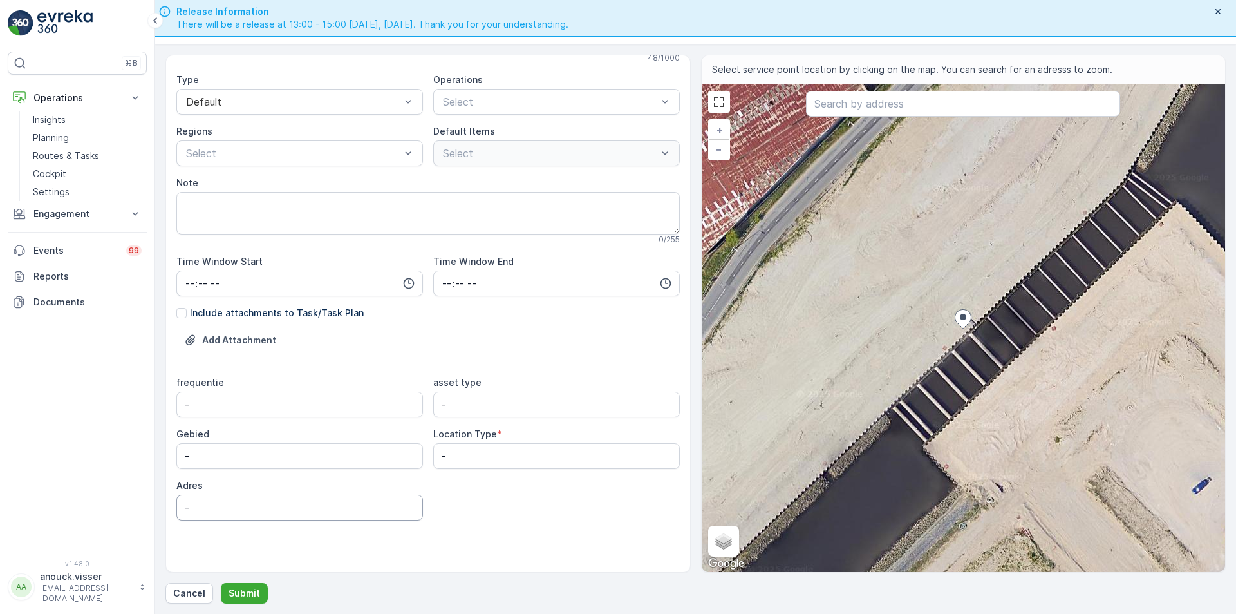
type Name "Rederijkade 51a"
paste input "Rederijkade 51a"
drag, startPoint x: 232, startPoint y: 498, endPoint x: 77, endPoint y: 498, distance: 155.2
click at [77, 498] on div "⌘B Operations Insights Planning Routes & Tasks Cockpit Settings Engagement Insi…" at bounding box center [618, 307] width 1236 height 614
type input "Rederijkade 51a"
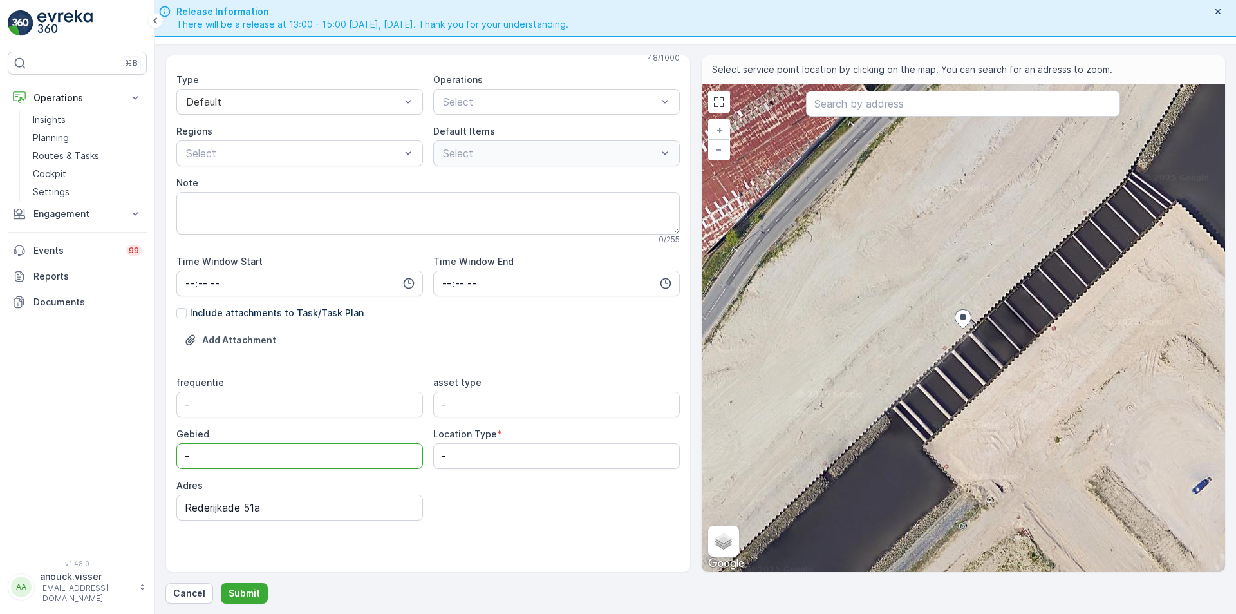
drag, startPoint x: 258, startPoint y: 458, endPoint x: 52, endPoint y: 465, distance: 206.1
click at [52, 465] on div "⌘B Operations Insights Planning Routes & Tasks Cockpit Settings Engagement Insi…" at bounding box center [618, 307] width 1236 height 614
type input "De Haven"
type Type "Street bin"
drag, startPoint x: 472, startPoint y: 416, endPoint x: 344, endPoint y: 397, distance: 128.8
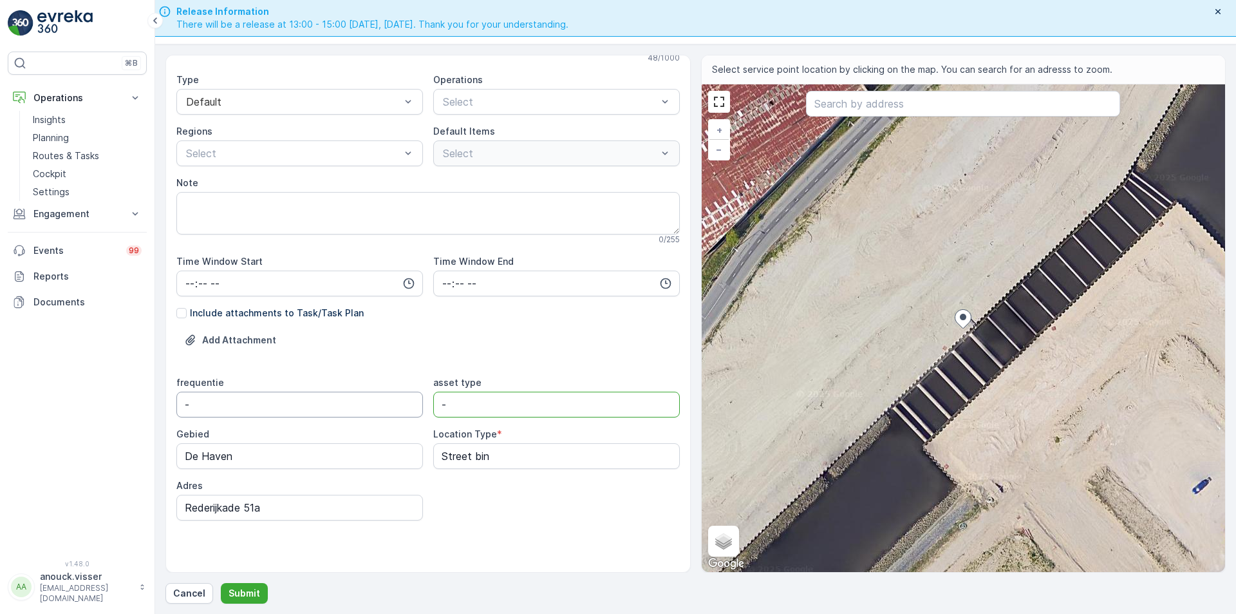
click at [346, 398] on div "frequentie - asset type - Gebied De Haven Location Type * Street bin Adres Rede…" at bounding box center [427, 448] width 503 height 144
type type "afvalbak rest"
drag, startPoint x: 296, startPoint y: 397, endPoint x: 257, endPoint y: 396, distance: 38.7
click at [276, 399] on input "-" at bounding box center [299, 404] width 247 height 26
drag, startPoint x: 234, startPoint y: 399, endPoint x: -149, endPoint y: 361, distance: 384.4
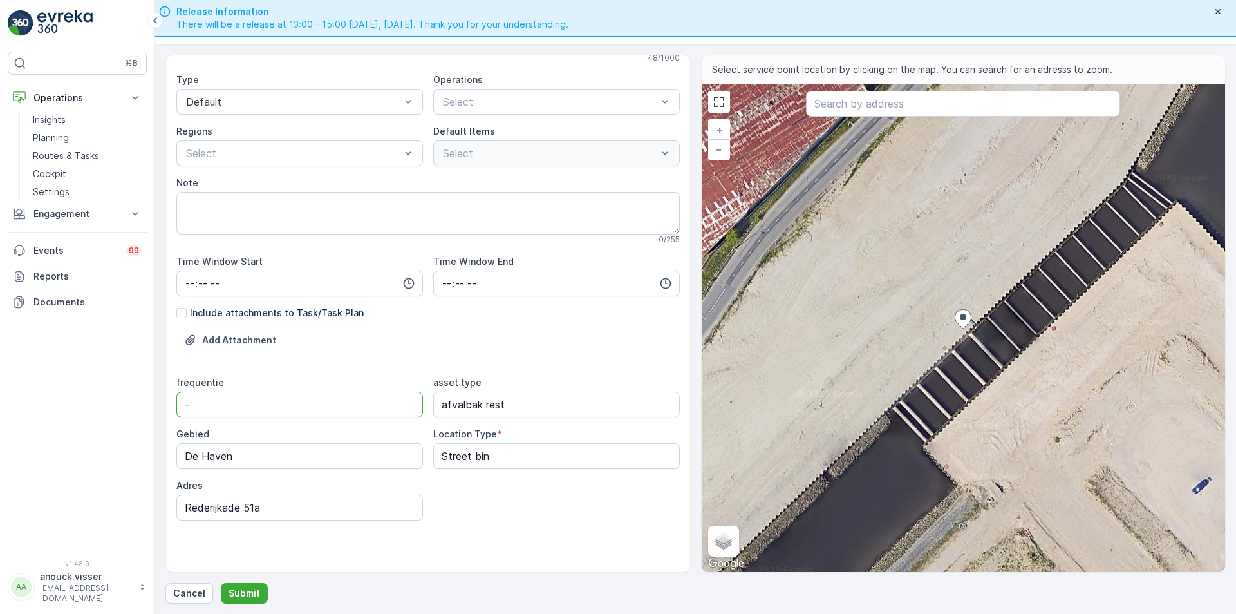
click at [0, 361] on html "⌘B Operations Insights Planning Routes & Tasks Cockpit Settings Engagement Insi…" at bounding box center [618, 307] width 1236 height 614
type input "Donderdag"
click at [196, 284] on input "time" at bounding box center [299, 283] width 247 height 26
type input "07:30"
click at [440, 273] on input "time" at bounding box center [556, 283] width 247 height 26
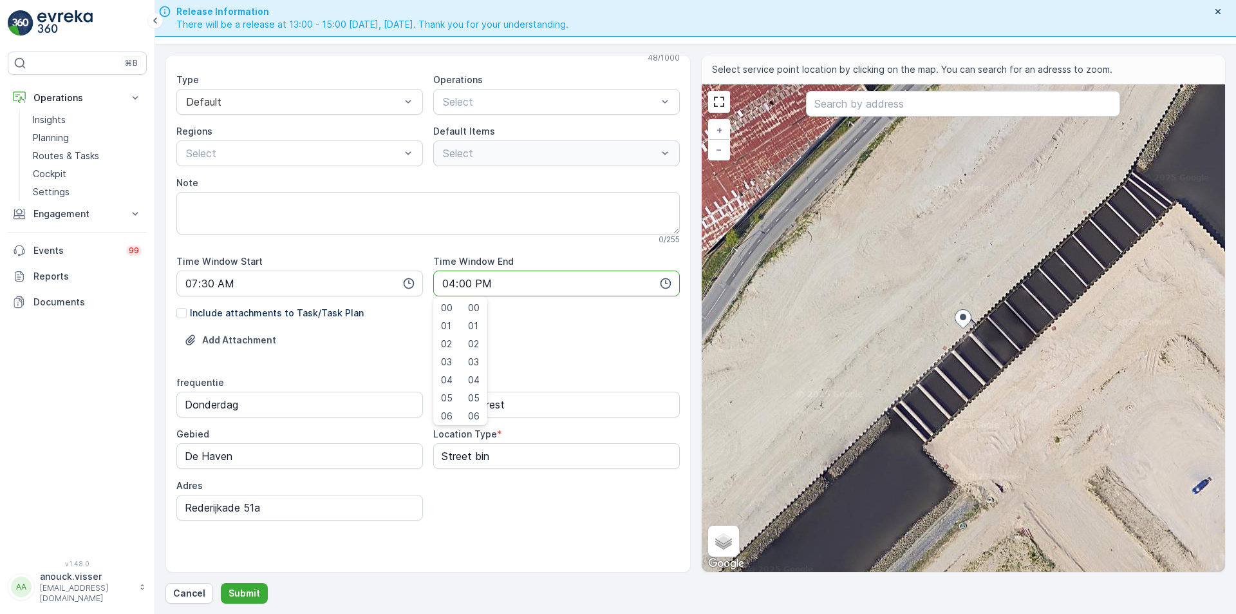
type input "16:00"
click at [267, 156] on div at bounding box center [293, 153] width 217 height 12
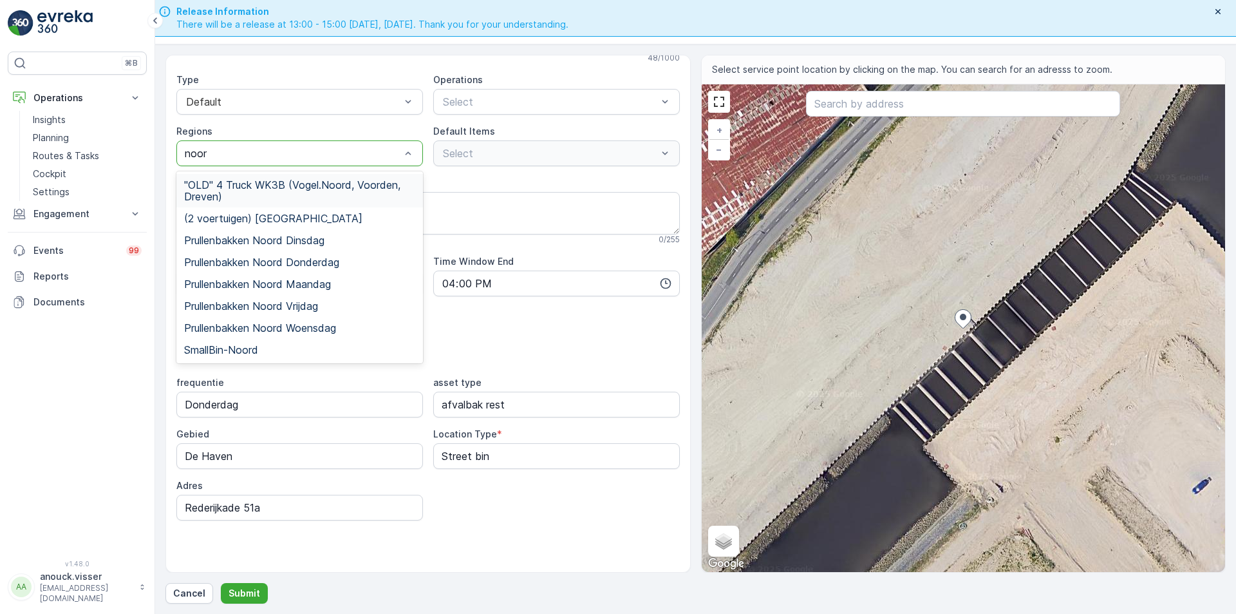
type input "noord"
click at [305, 270] on div "Prullenbakken Noord Donderdag" at bounding box center [299, 262] width 247 height 22
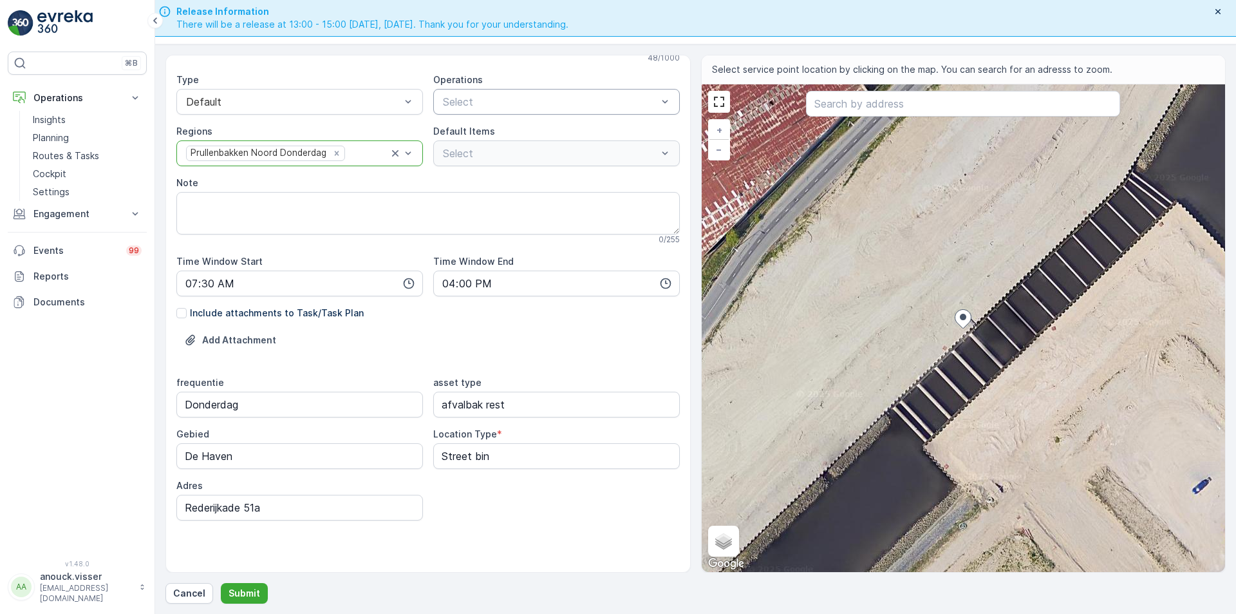
click at [527, 102] on div at bounding box center [550, 102] width 217 height 12
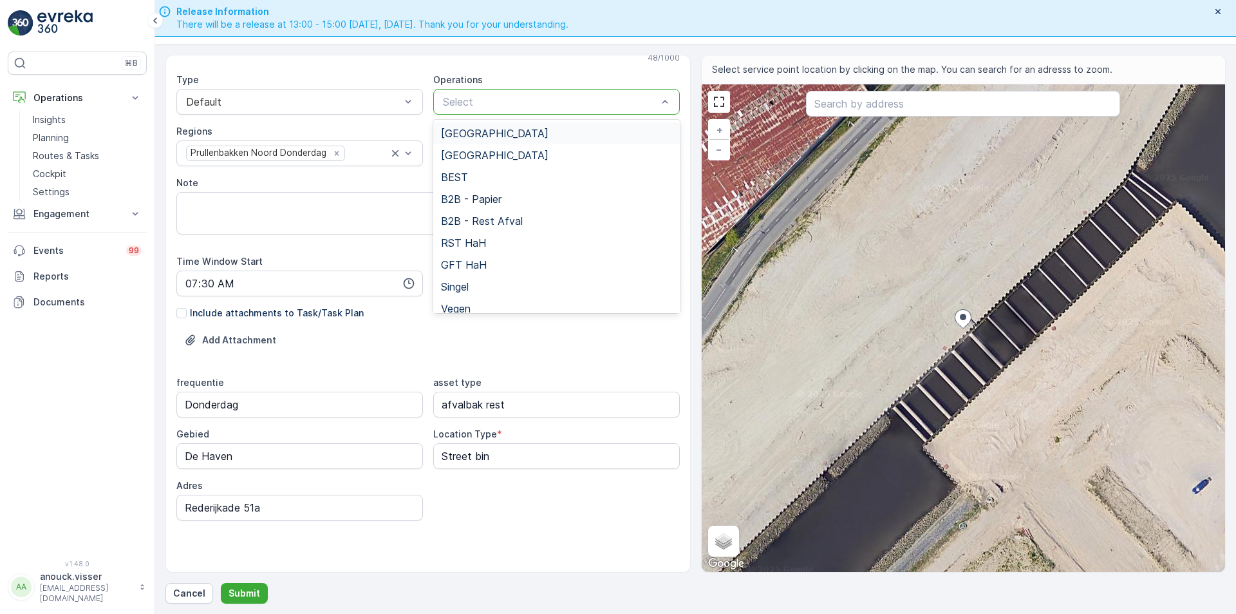
click at [510, 133] on div "[GEOGRAPHIC_DATA]" at bounding box center [556, 133] width 231 height 12
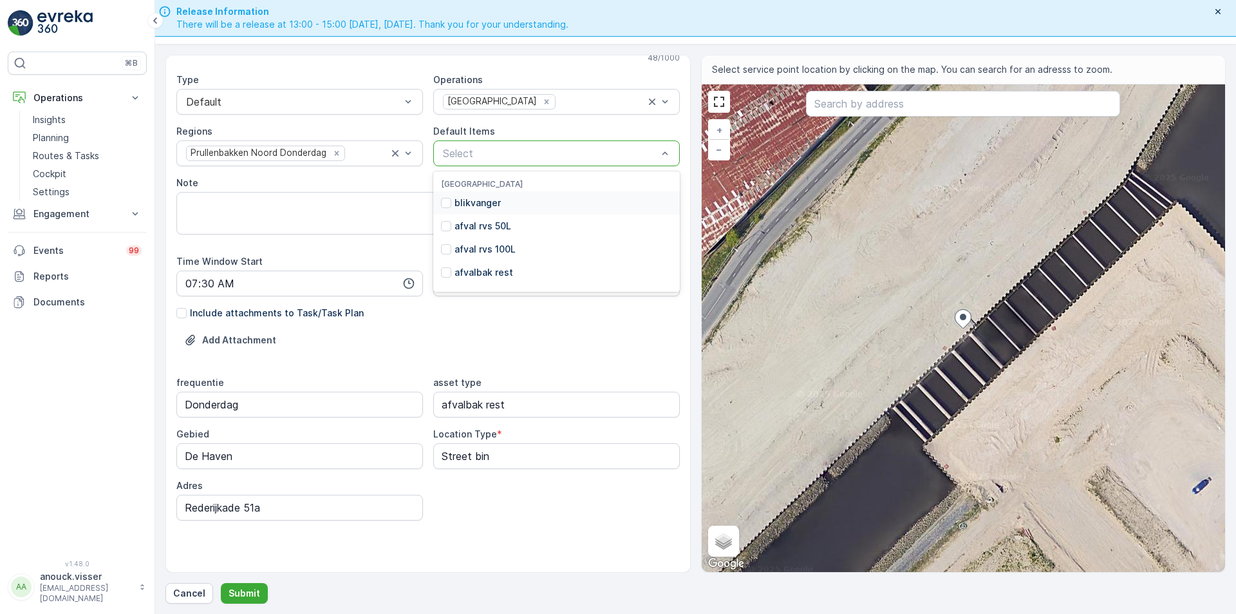
click at [508, 150] on div at bounding box center [550, 153] width 217 height 12
click at [252, 596] on p "Submit" at bounding box center [245, 593] width 32 height 13
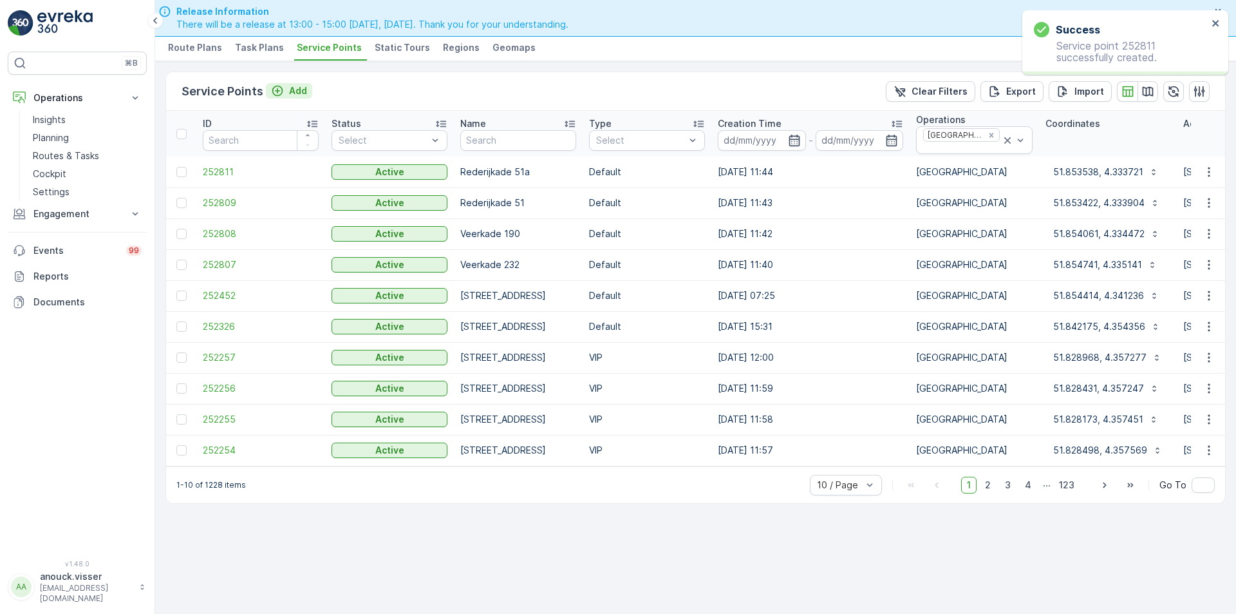
click at [297, 95] on p "Add" at bounding box center [298, 90] width 18 height 13
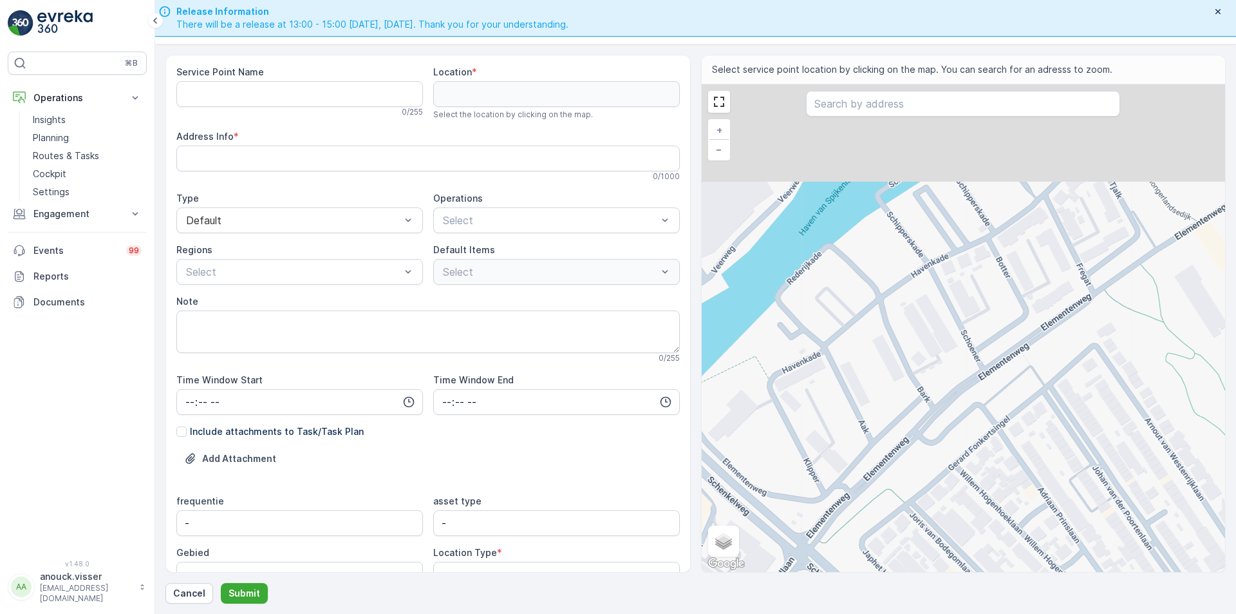
drag, startPoint x: 928, startPoint y: 370, endPoint x: 944, endPoint y: 391, distance: 26.7
click at [944, 391] on div "+ − Satellite Roadmap Terrain Hybrid Leaflet Keyboard shortcuts Map Data Map da…" at bounding box center [964, 327] width 524 height 487
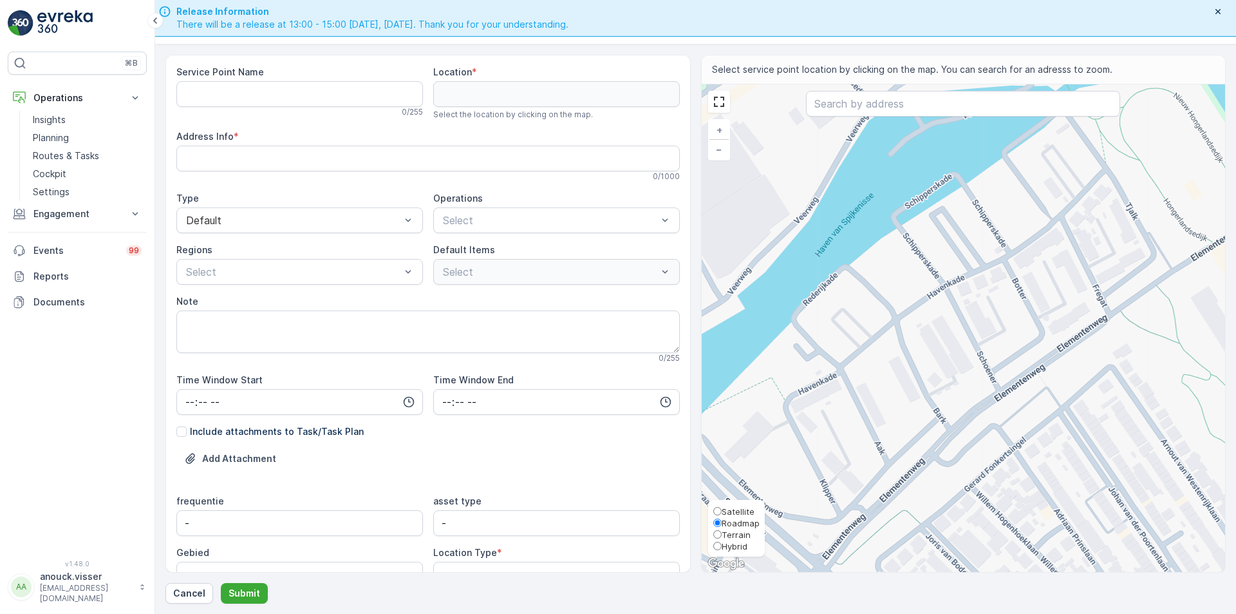
click at [740, 510] on span "Satellite" at bounding box center [738, 511] width 33 height 10
click at [722, 510] on input "Satellite" at bounding box center [717, 511] width 8 height 8
radio input "true"
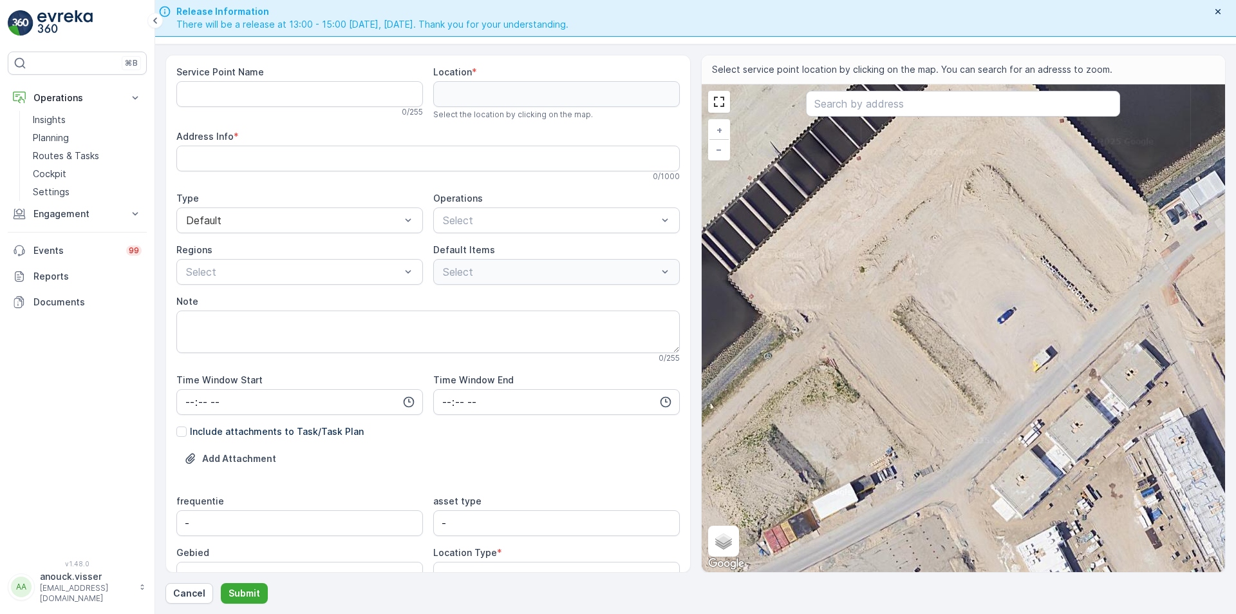
click at [775, 318] on div "+ − Satellite Roadmap Terrain Hybrid Leaflet Keyboard shortcuts Map Data Imager…" at bounding box center [964, 327] width 524 height 487
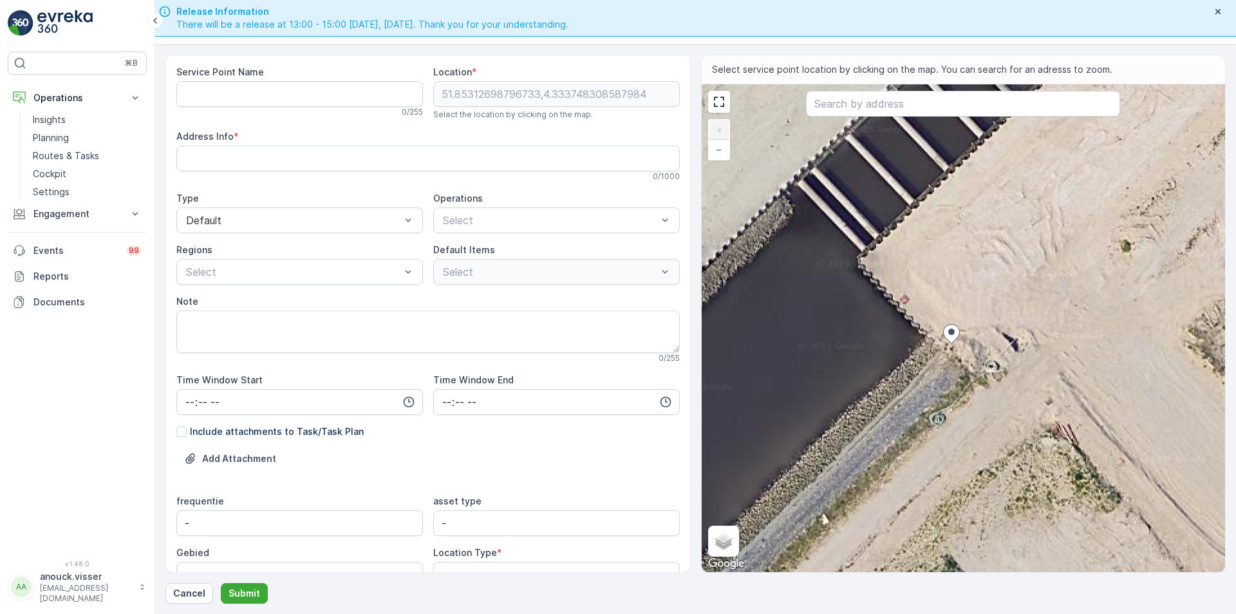
click at [938, 335] on div "+ − Satellite Roadmap Terrain Hybrid Leaflet Keyboard shortcuts Map Data Imager…" at bounding box center [964, 327] width 524 height 487
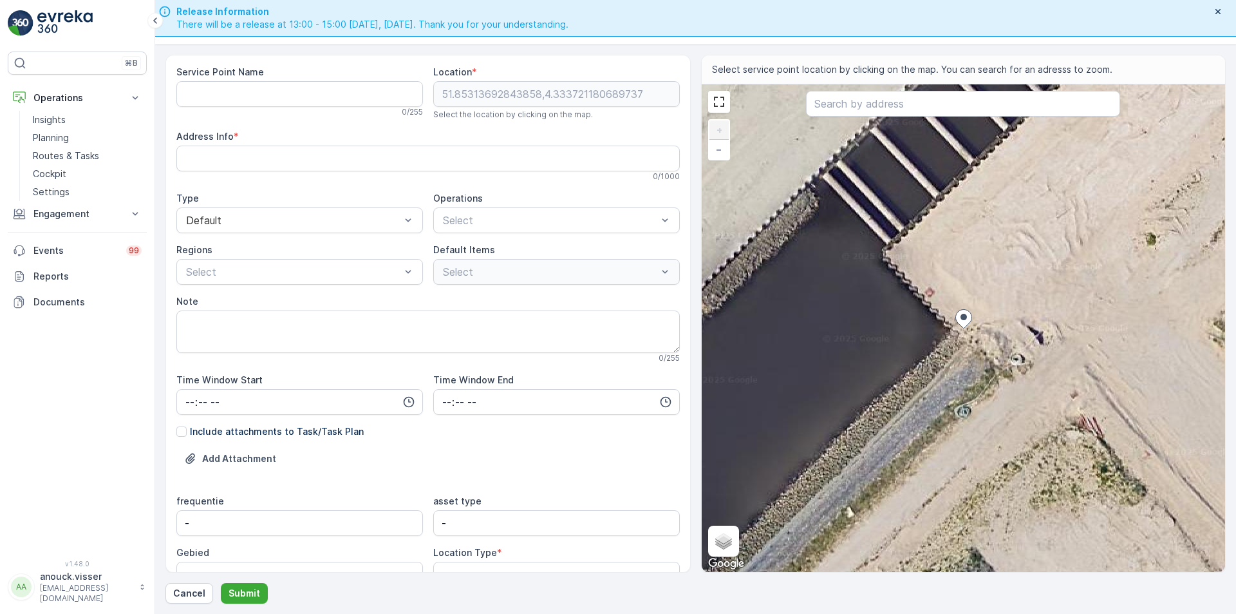
click at [963, 350] on div "+ − Satellite Roadmap Terrain Hybrid Leaflet Keyboard shortcuts Map Data Imager…" at bounding box center [964, 327] width 524 height 487
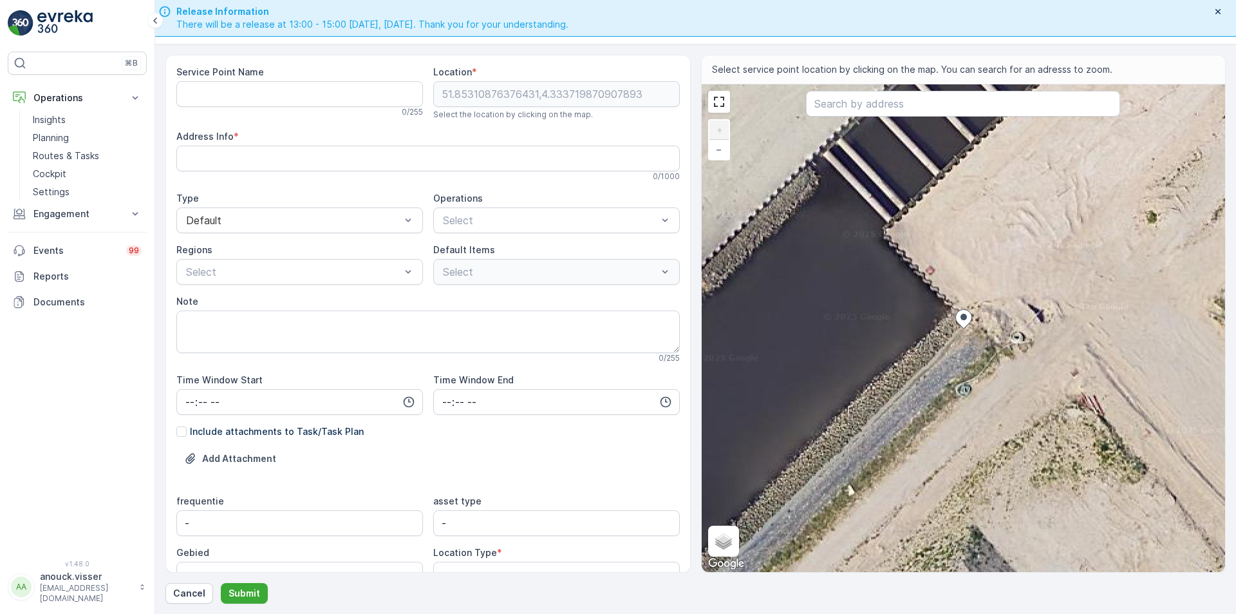
click at [981, 307] on div "+ − Satellite Roadmap Terrain Hybrid Leaflet Keyboard shortcuts Map Data Imager…" at bounding box center [964, 327] width 524 height 487
type input "51.85313610006607,4.333756103809452"
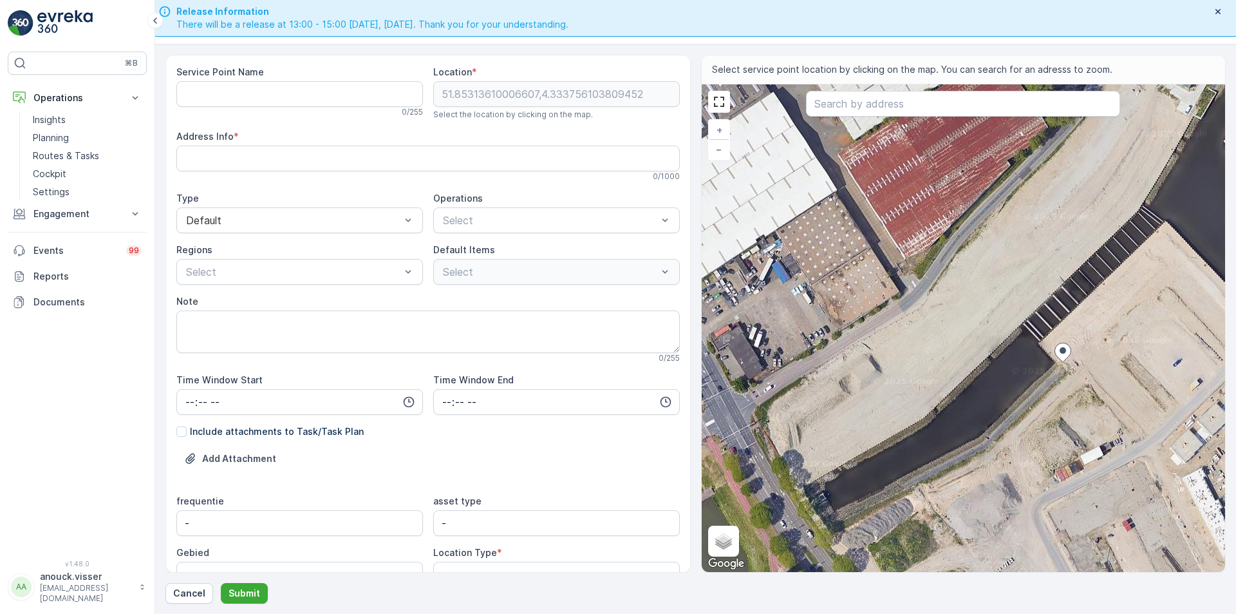
type Info "Rederijkade 33, 3201 LT Spijkenisse, Netherlands"
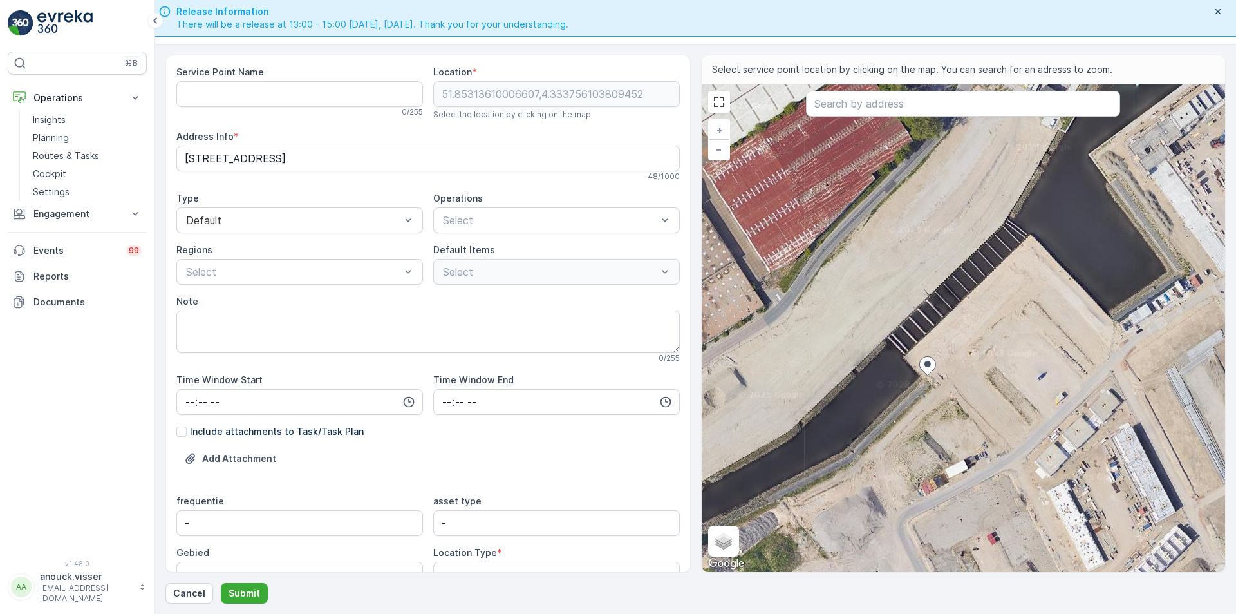
drag, startPoint x: 1087, startPoint y: 381, endPoint x: 952, endPoint y: 395, distance: 135.9
click at [952, 395] on div "+ − Satellite Roadmap Terrain Hybrid Leaflet Keyboard shortcuts Map Data Imager…" at bounding box center [964, 327] width 524 height 487
drag, startPoint x: 262, startPoint y: 158, endPoint x: 188, endPoint y: 155, distance: 74.1
click at [188, 155] on Info "Rederijkade 33, 3201 LT Spijkenisse, Netherlands" at bounding box center [427, 159] width 503 height 26
click at [232, 80] on div "Service Point Name 0 / 255" at bounding box center [299, 92] width 247 height 52
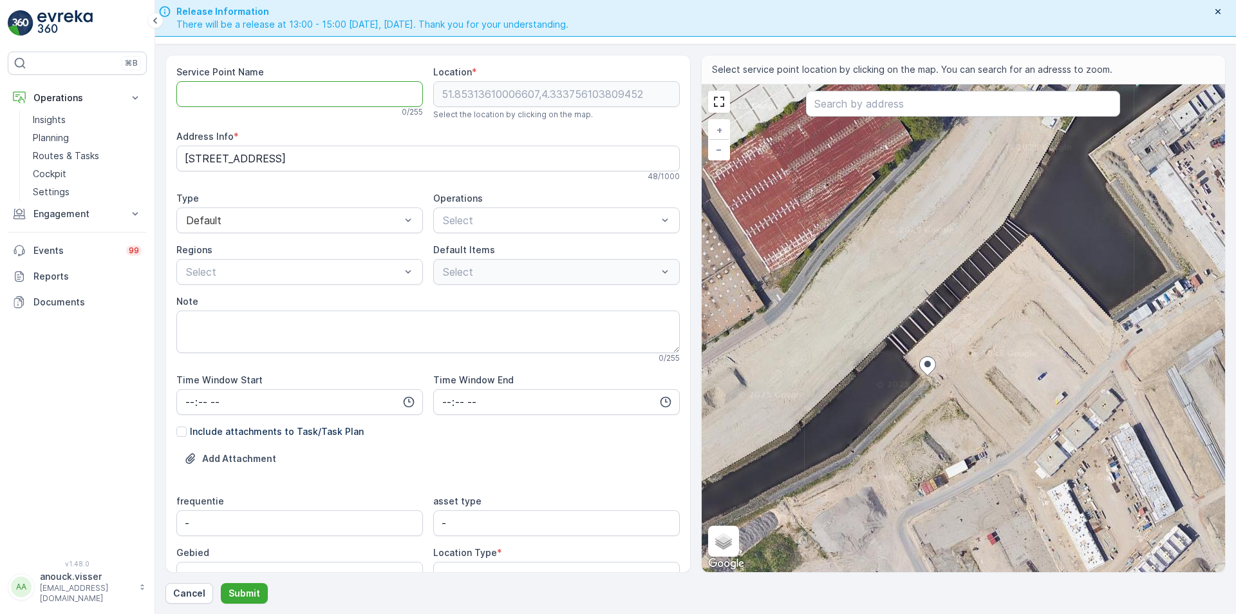
click at [234, 96] on Name "Service Point Name" at bounding box center [299, 94] width 247 height 26
paste Name "Rederijkade 33,"
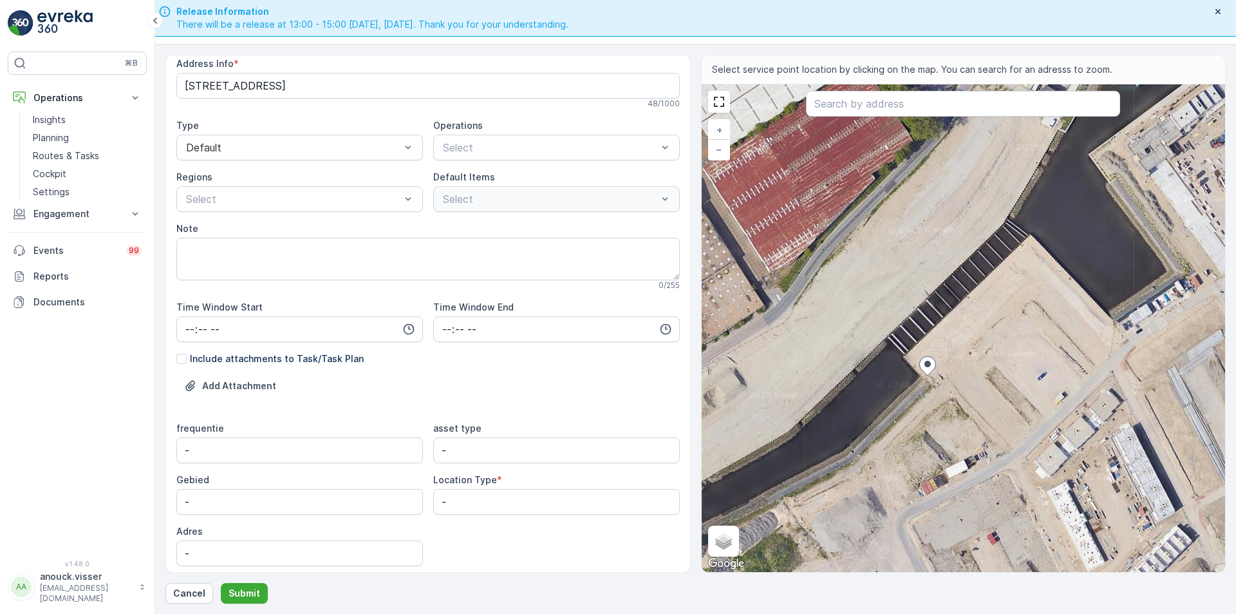
scroll to position [118, 0]
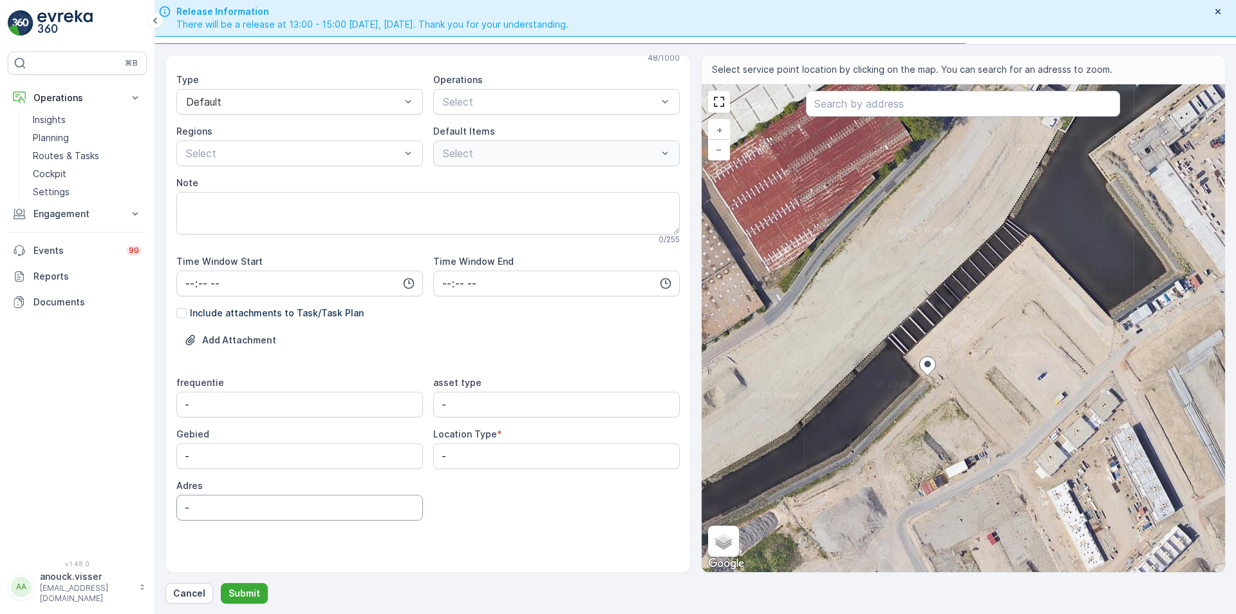
type Name "Rederijkade 33,"
drag, startPoint x: 192, startPoint y: 511, endPoint x: 88, endPoint y: 516, distance: 104.4
click at [88, 516] on div "⌘B Operations Insights Planning Routes & Tasks Cockpit Settings Engagement Insi…" at bounding box center [618, 307] width 1236 height 614
paste input "Rederijkade 33,"
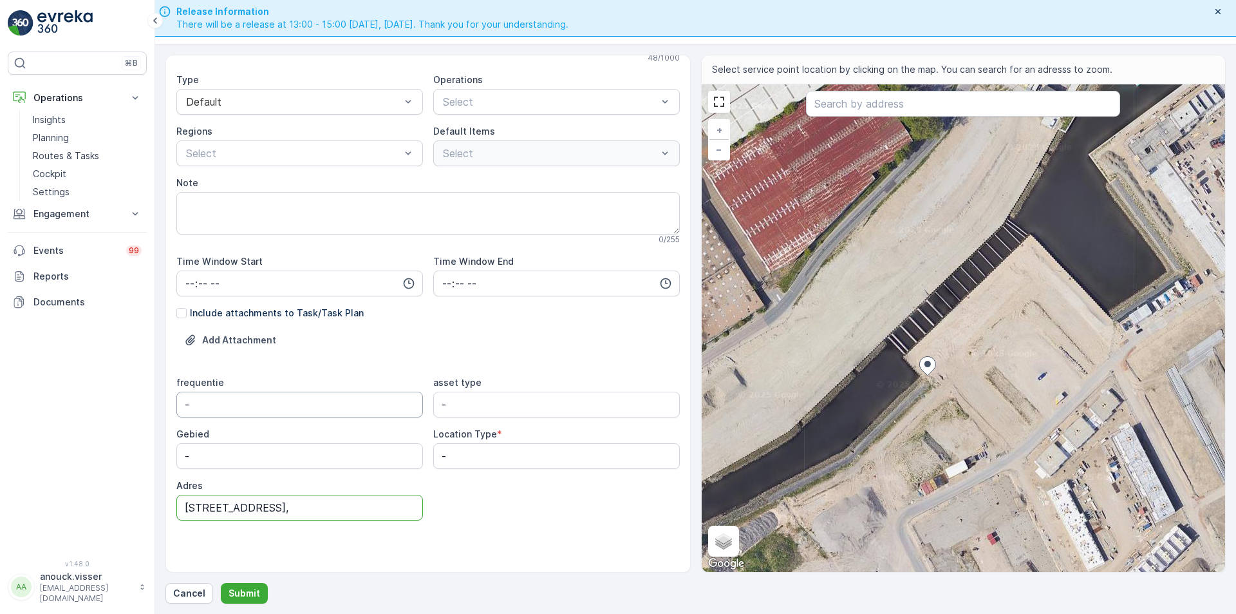
type input "Rederijkade 33,"
drag, startPoint x: 51, startPoint y: 391, endPoint x: -118, endPoint y: 393, distance: 168.7
click at [0, 393] on html "⌘B Operations Insights Planning Routes & Tasks Cockpit Settings Engagement Insi…" at bounding box center [618, 307] width 1236 height 614
type input "D"
type input "Donderdag"
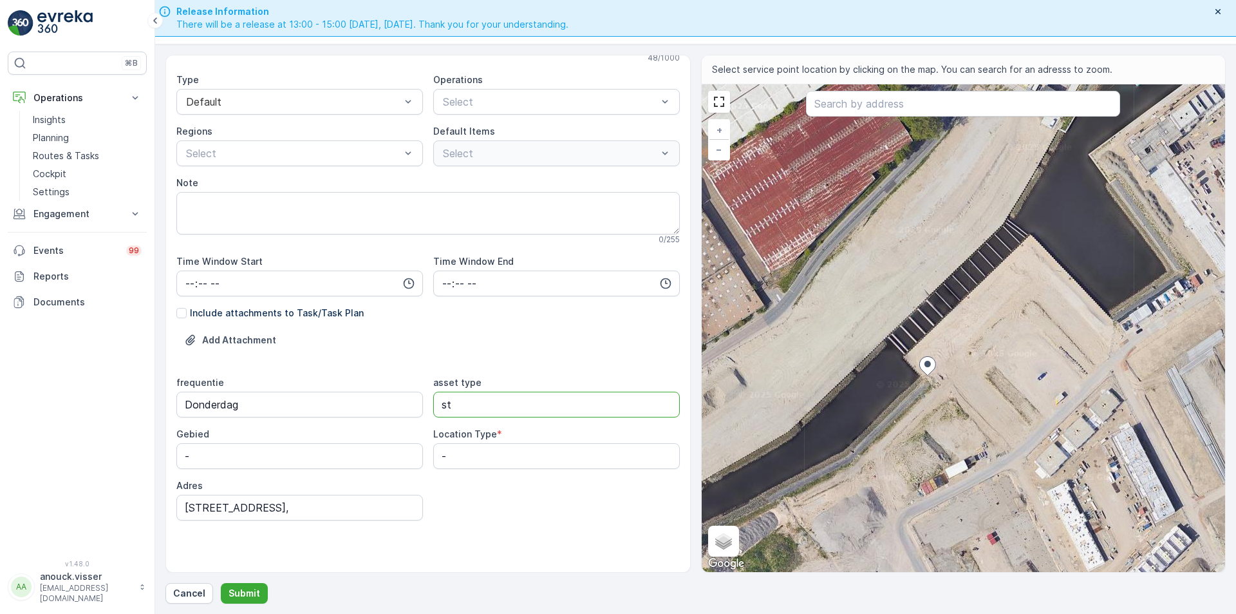
type type "s"
type type "afvalbak rest"
drag, startPoint x: 469, startPoint y: 458, endPoint x: 349, endPoint y: 449, distance: 120.7
click at [349, 449] on div "frequentie Donderdag asset type afvalbak rest Gebied - Location Type * - Adres …" at bounding box center [427, 448] width 503 height 144
type Type "Street bin"
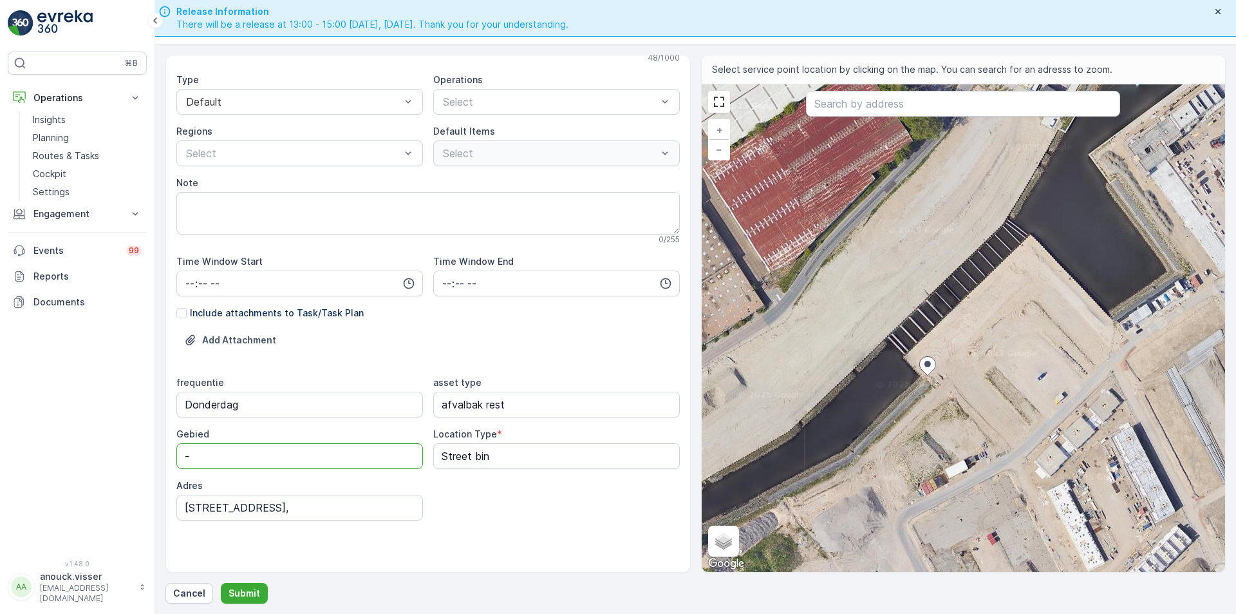
drag, startPoint x: 216, startPoint y: 455, endPoint x: -324, endPoint y: 342, distance: 551.2
click at [0, 342] on html "⌘B Operations Insights Planning Routes & Tasks Cockpit Settings Engagement Insi…" at bounding box center [618, 307] width 1236 height 614
type input "De Haven"
click at [188, 280] on input "time" at bounding box center [299, 283] width 247 height 26
click at [183, 285] on input "time" at bounding box center [299, 283] width 247 height 26
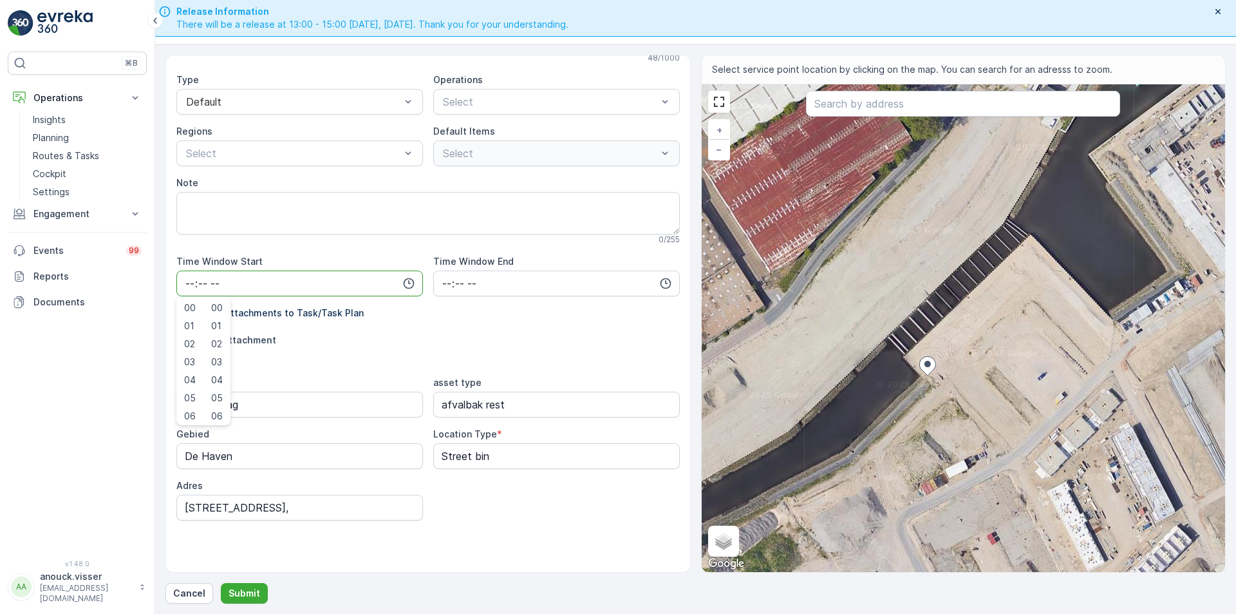
click at [191, 282] on input "time" at bounding box center [299, 283] width 247 height 26
type input "07:30"
click at [440, 278] on input "time" at bounding box center [556, 283] width 247 height 26
type input "16:00"
click at [241, 142] on div "Select" at bounding box center [299, 153] width 247 height 26
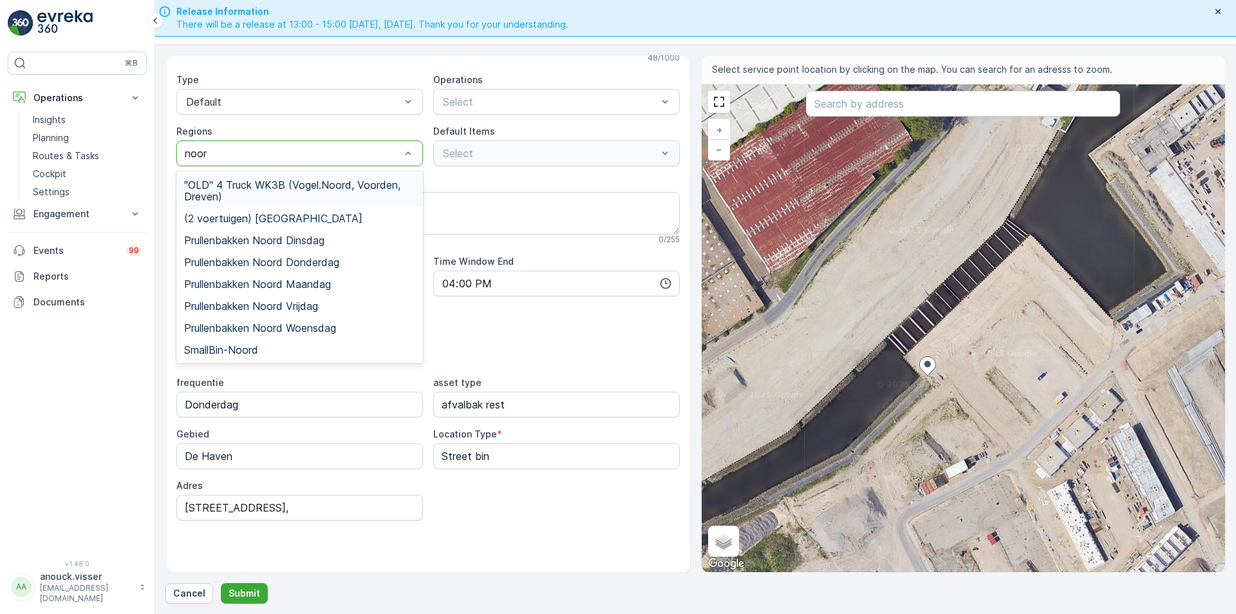
type input "noord"
click at [325, 266] on span "Prullenbakken Noord Donderdag" at bounding box center [261, 262] width 155 height 12
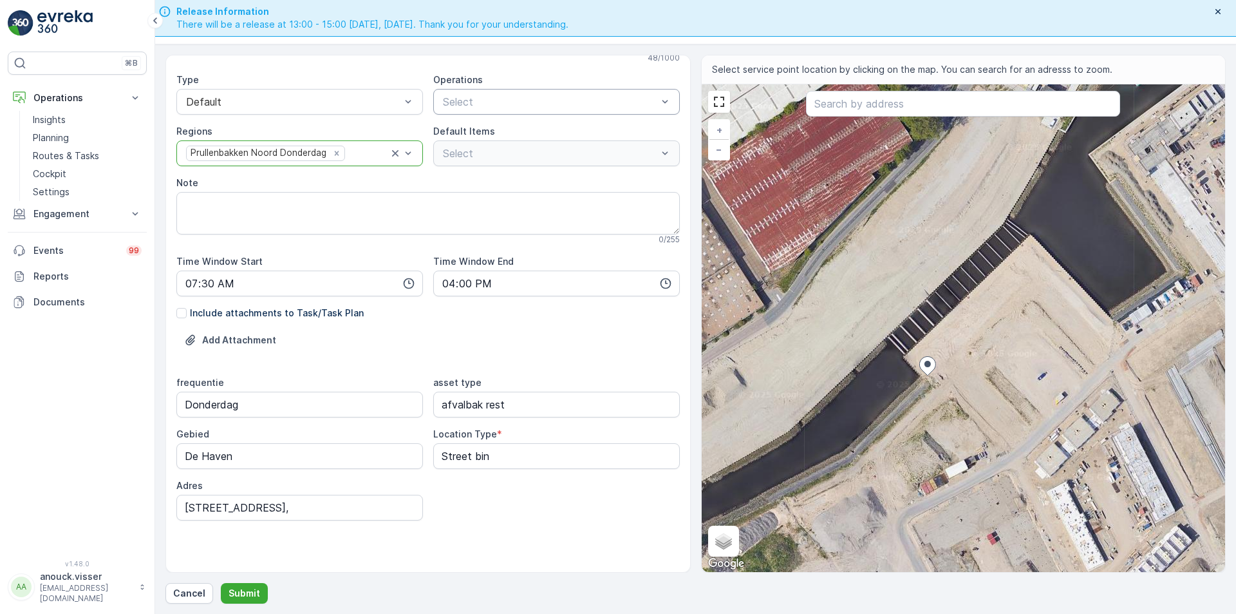
click at [507, 91] on div "Select" at bounding box center [556, 102] width 247 height 26
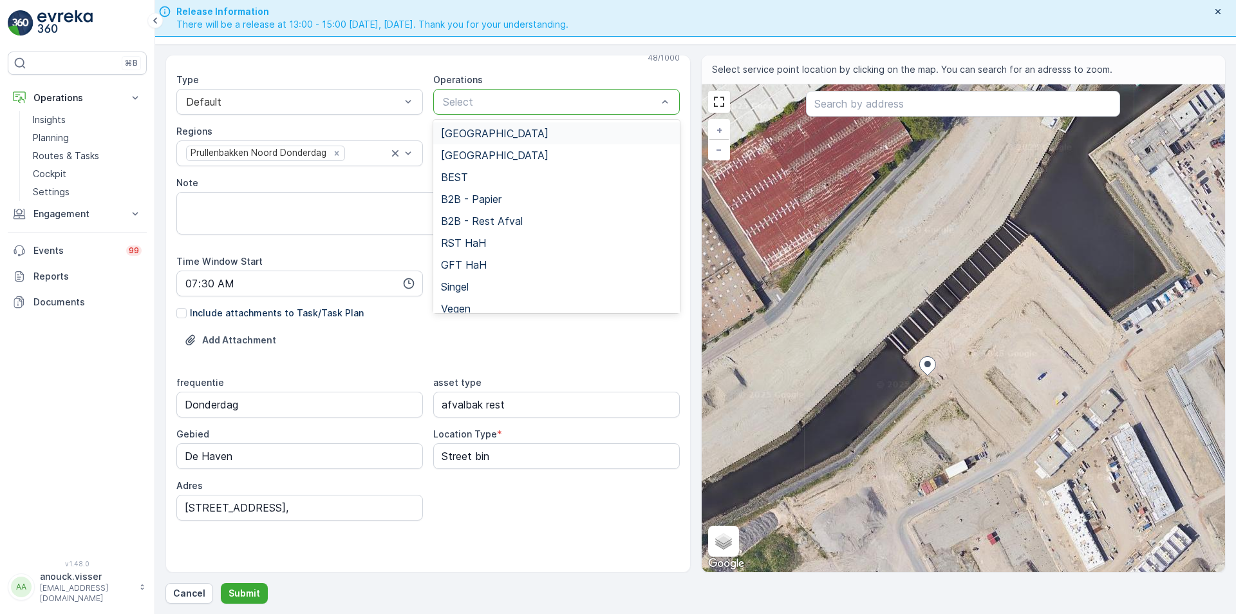
click at [523, 131] on div "[GEOGRAPHIC_DATA]" at bounding box center [556, 133] width 231 height 12
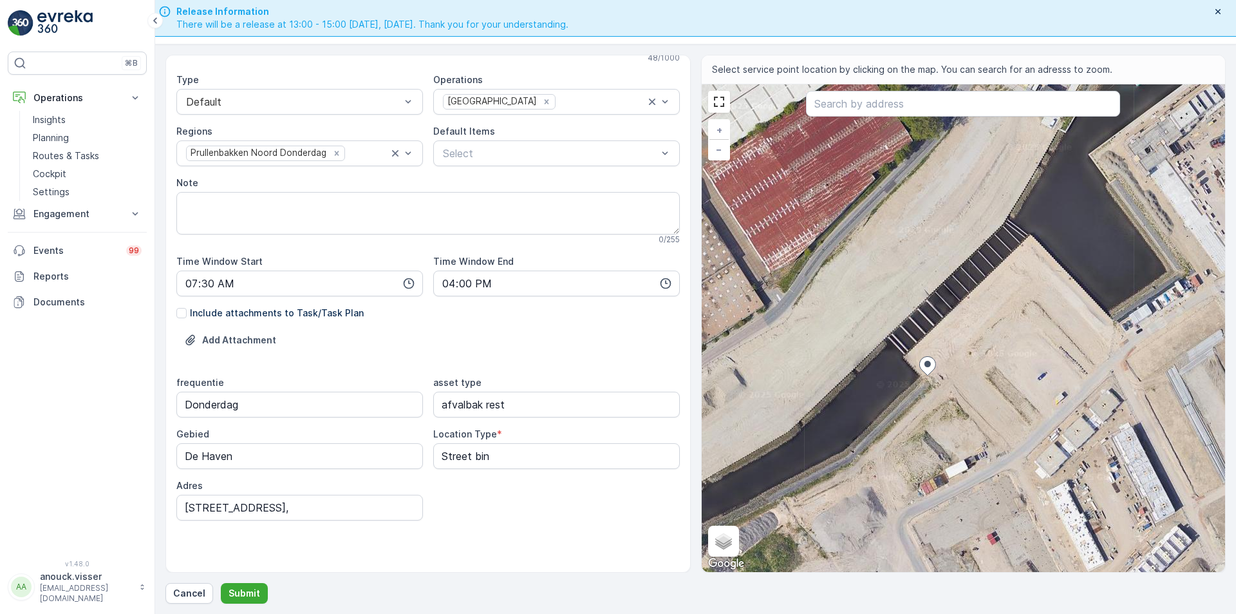
click at [520, 135] on div "Default Items" at bounding box center [556, 131] width 247 height 13
click at [516, 155] on div at bounding box center [550, 153] width 217 height 12
click at [486, 534] on div "Service Point Name Rederijkade 33, This name is available 15 / 255 Location * 5…" at bounding box center [427, 259] width 503 height 625
click at [269, 502] on input "Rederijkade 33," at bounding box center [299, 507] width 247 height 26
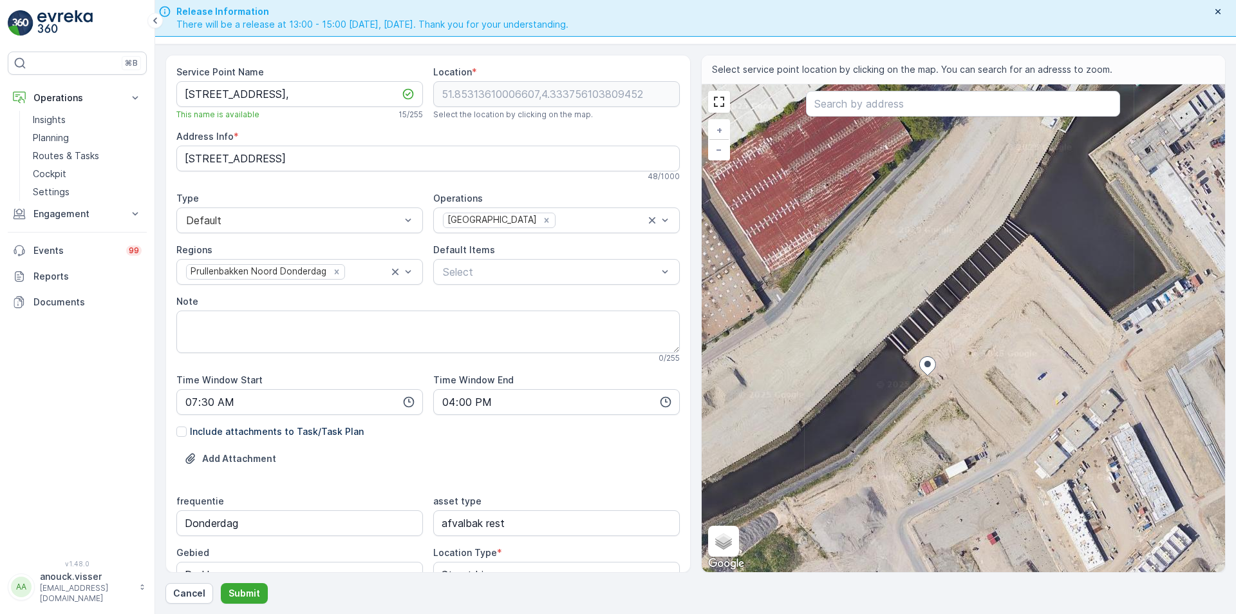
type input "Rederijkade 33"
click at [281, 79] on div "Service Point Name Rederijkade 33, This name is available 15 / 255" at bounding box center [299, 93] width 247 height 54
click at [277, 91] on Name "Rederijkade 33," at bounding box center [299, 94] width 247 height 26
type Name "Rederijkade 33"
click at [259, 588] on button "Submit" at bounding box center [244, 593] width 47 height 21
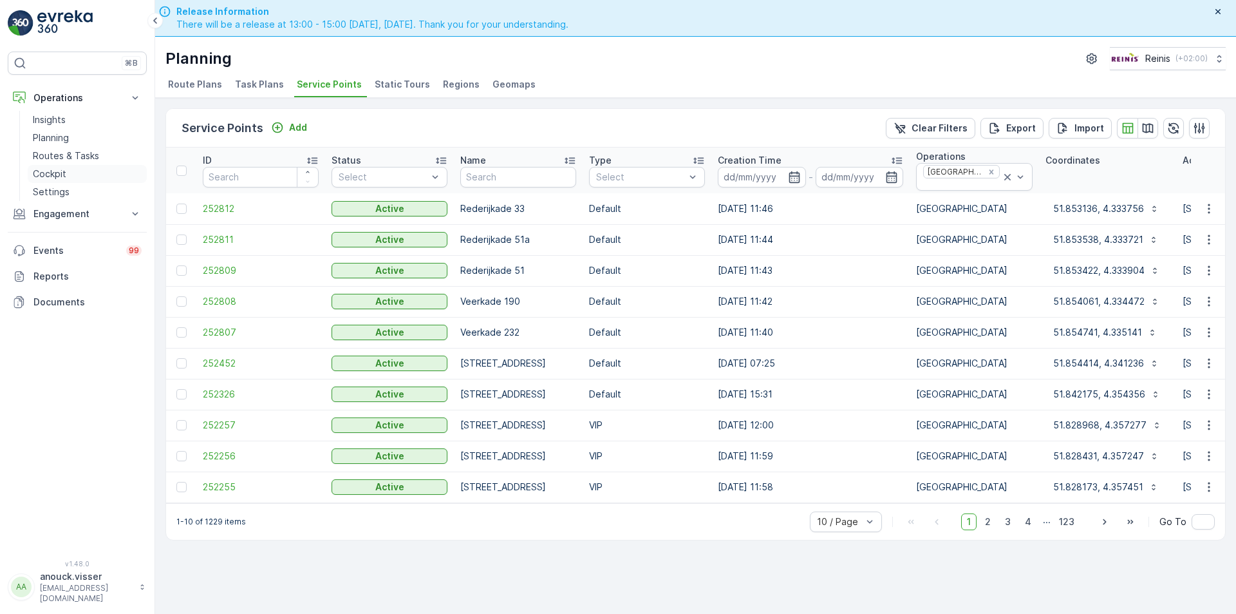
click at [79, 175] on link "Cockpit" at bounding box center [87, 174] width 119 height 18
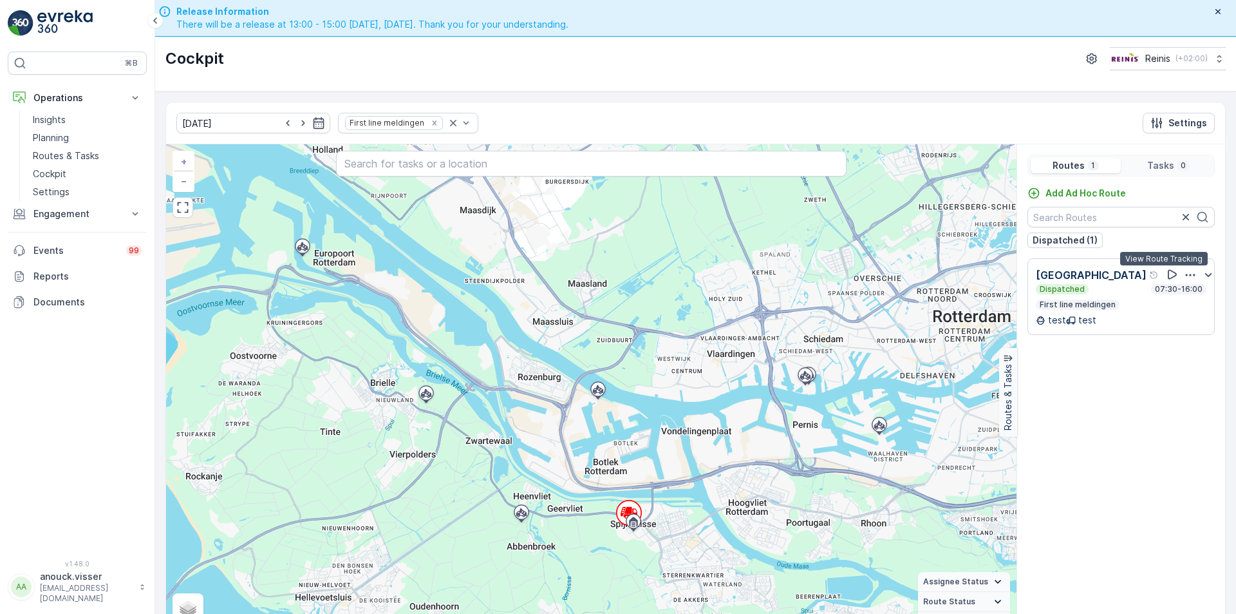
click at [1166, 279] on icon at bounding box center [1172, 274] width 13 height 13
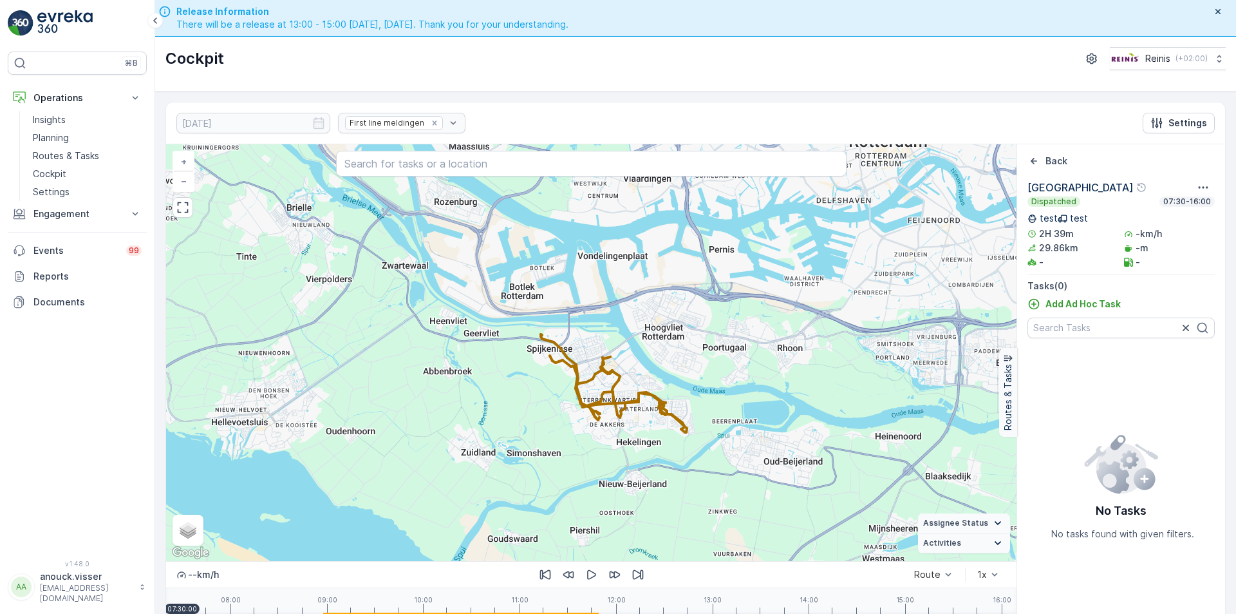
drag, startPoint x: 872, startPoint y: 420, endPoint x: 793, endPoint y: 223, distance: 212.3
click at [793, 223] on div "+ − Satellite Roadmap Terrain Hybrid Leaflet Keyboard shortcuts Map Data Map da…" at bounding box center [591, 352] width 850 height 417
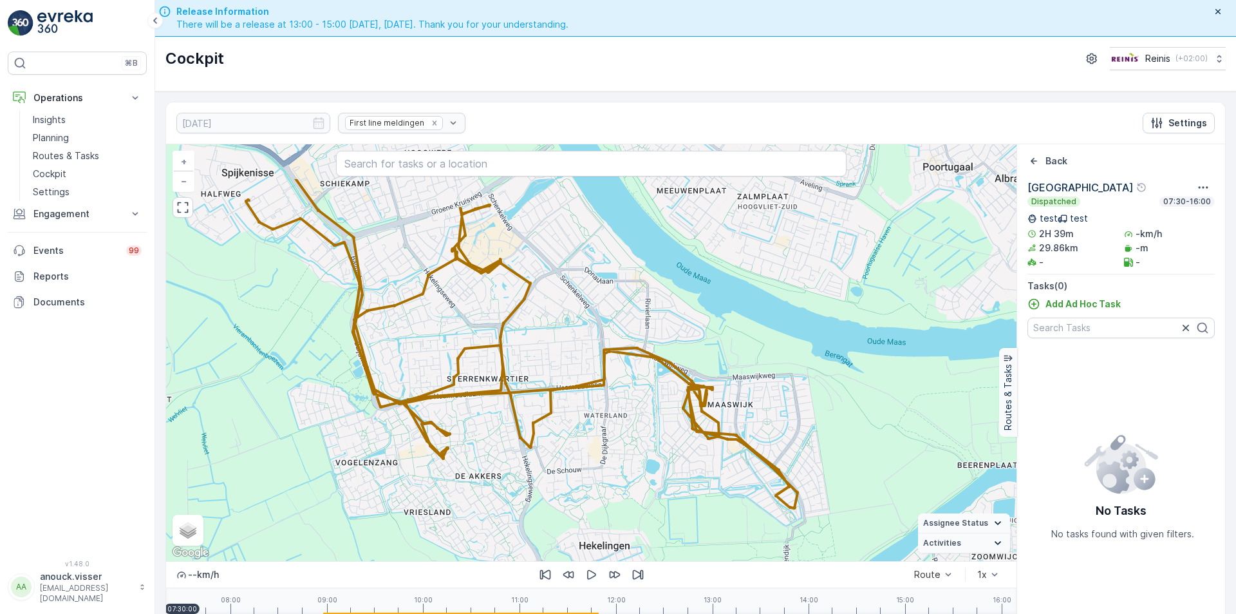
drag, startPoint x: 629, startPoint y: 377, endPoint x: 643, endPoint y: 408, distance: 34.3
click at [643, 408] on div "+ − Satellite Roadmap Terrain Hybrid Leaflet Keyboard shortcuts Map Data Map da…" at bounding box center [591, 352] width 850 height 417
click at [594, 581] on button "button" at bounding box center [591, 574] width 21 height 21
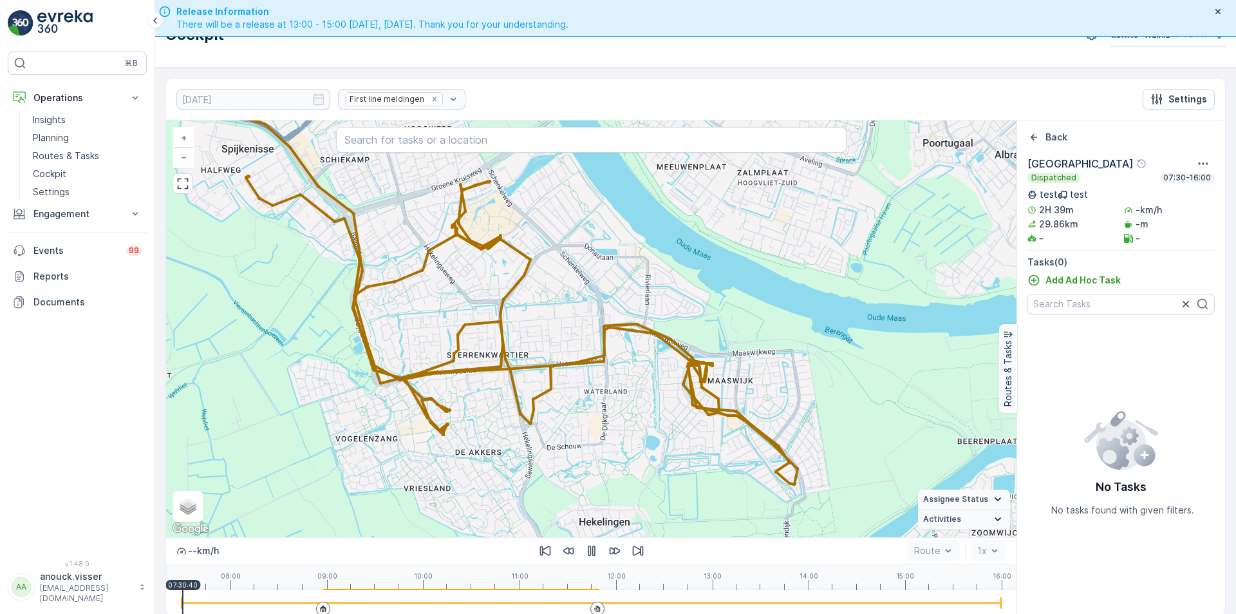
scroll to position [37, 0]
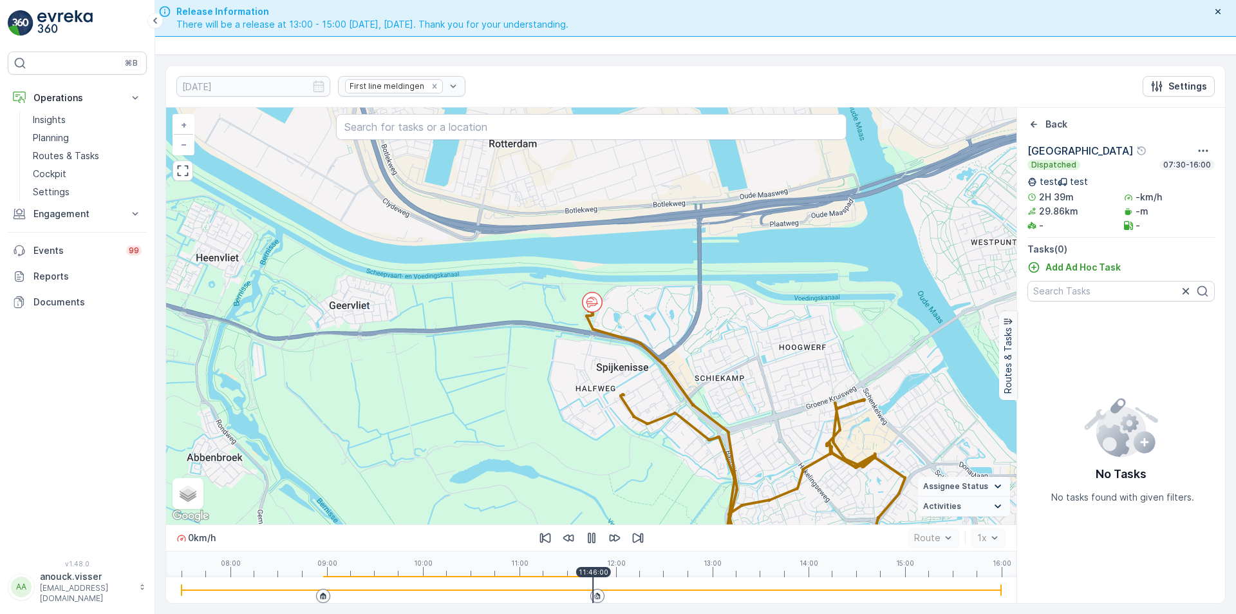
drag, startPoint x: 185, startPoint y: 592, endPoint x: 593, endPoint y: 583, distance: 408.3
click at [593, 583] on div at bounding box center [592, 590] width 820 height 26
click at [597, 539] on icon "button" at bounding box center [591, 537] width 13 height 13
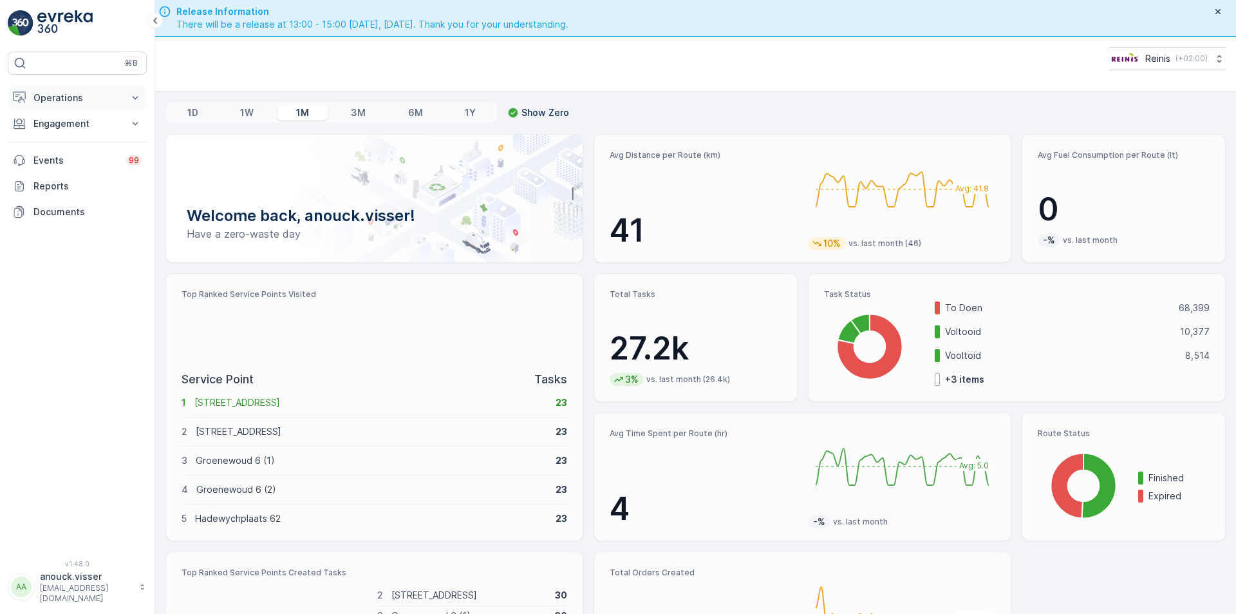
click at [136, 104] on icon at bounding box center [135, 97] width 13 height 13
click at [96, 160] on p "Routes & Tasks" at bounding box center [66, 155] width 66 height 13
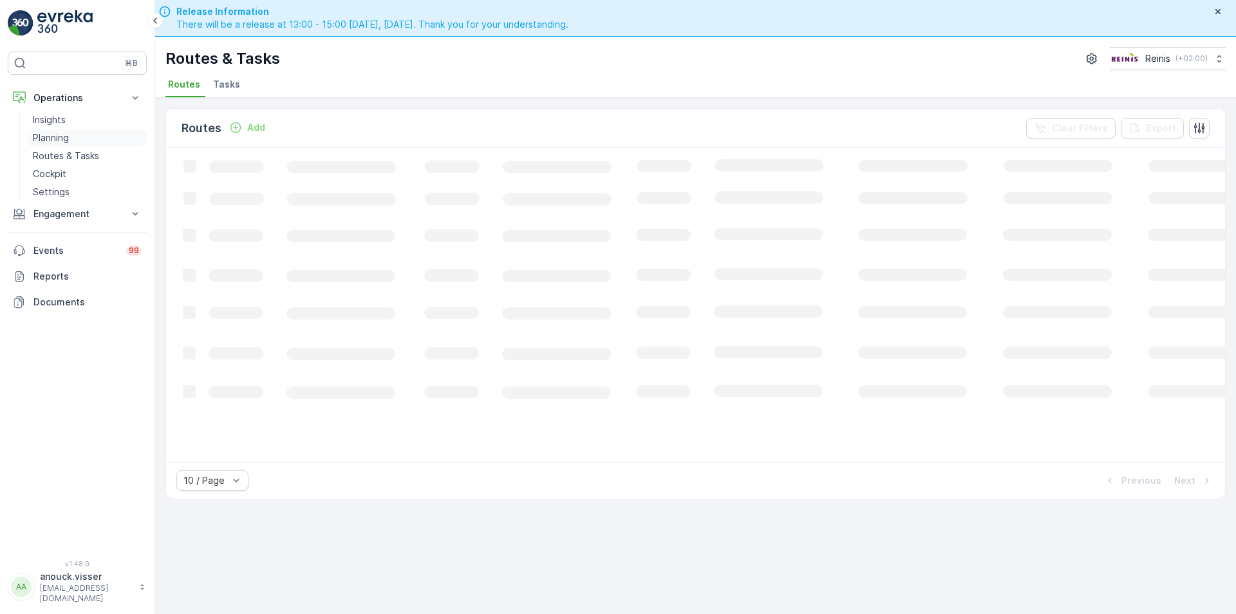
click at [66, 140] on p "Planning" at bounding box center [51, 137] width 36 height 13
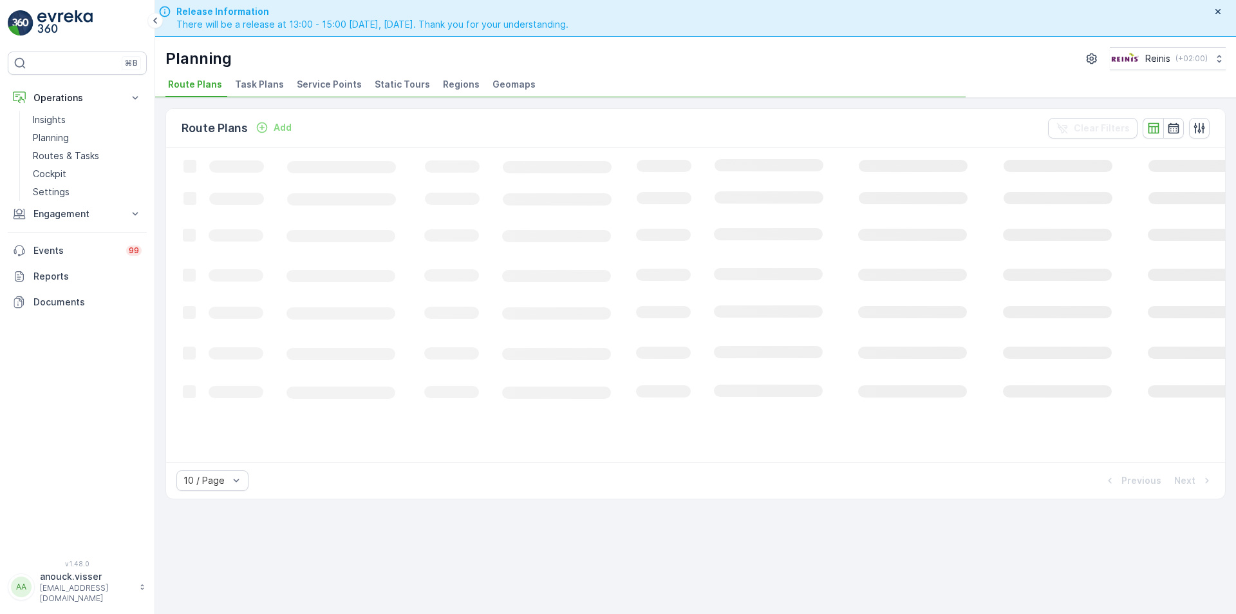
click at [339, 82] on span "Service Points" at bounding box center [329, 84] width 65 height 13
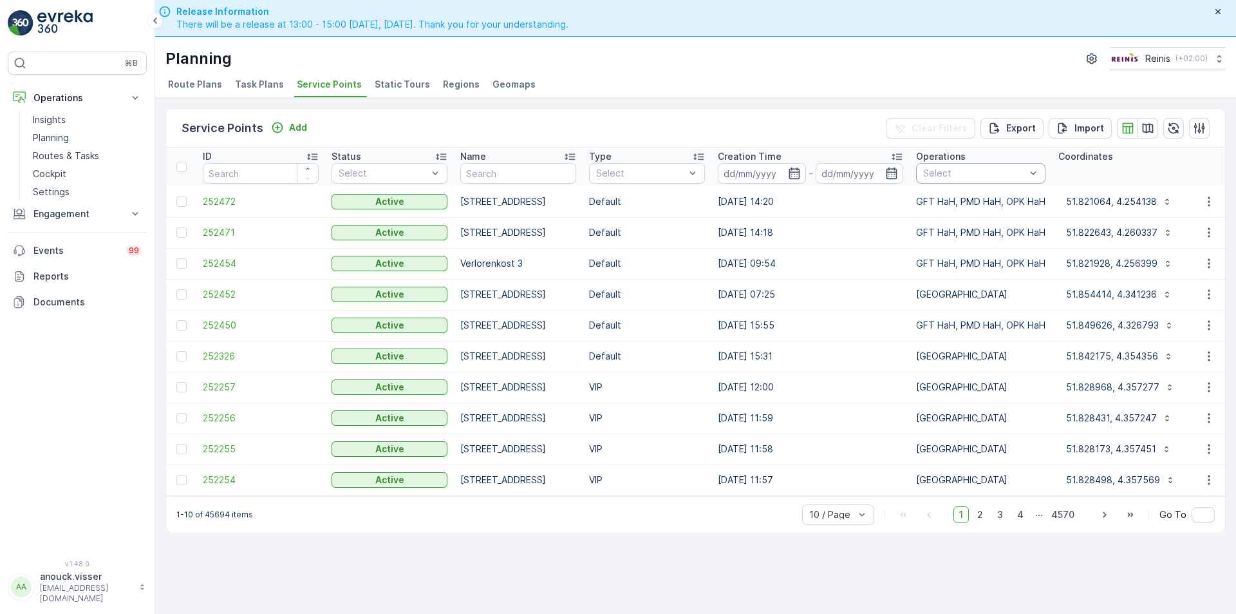
click at [991, 177] on div at bounding box center [974, 173] width 105 height 10
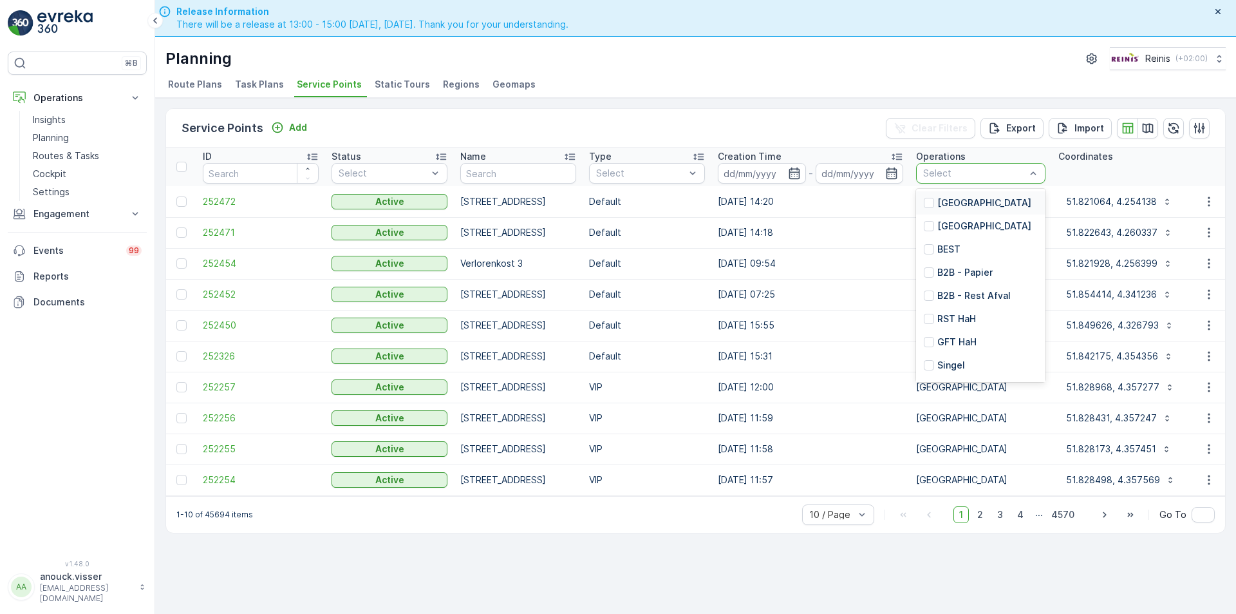
click at [959, 208] on p "[GEOGRAPHIC_DATA]" at bounding box center [984, 202] width 94 height 13
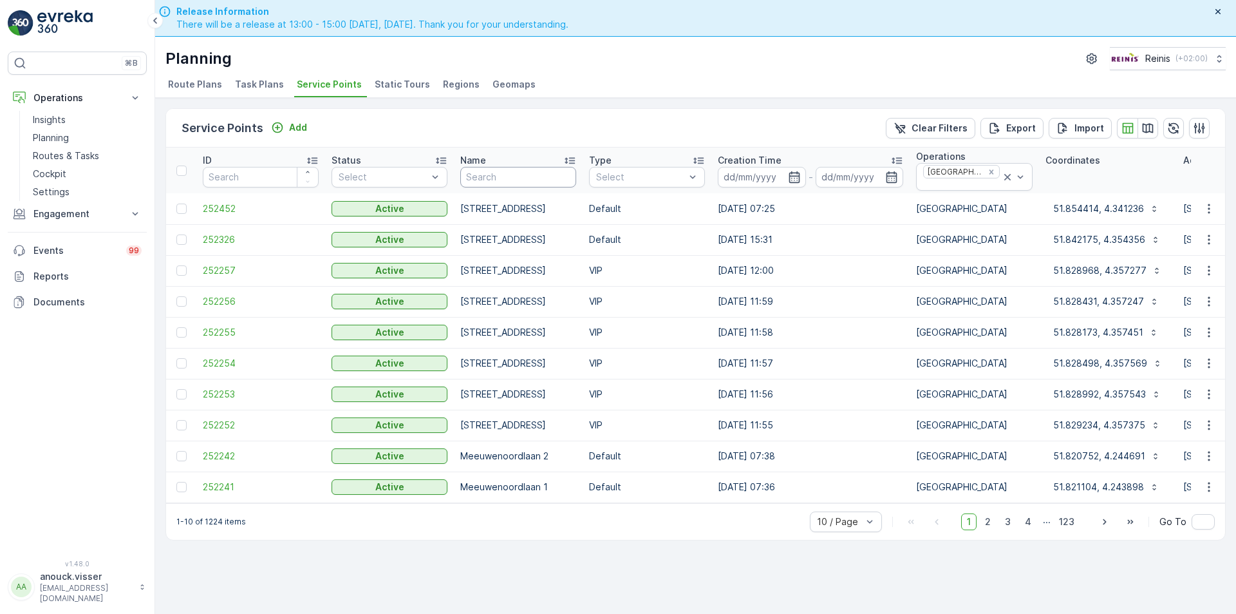
click at [520, 178] on input "text" at bounding box center [518, 177] width 116 height 21
type input "Veerkade"
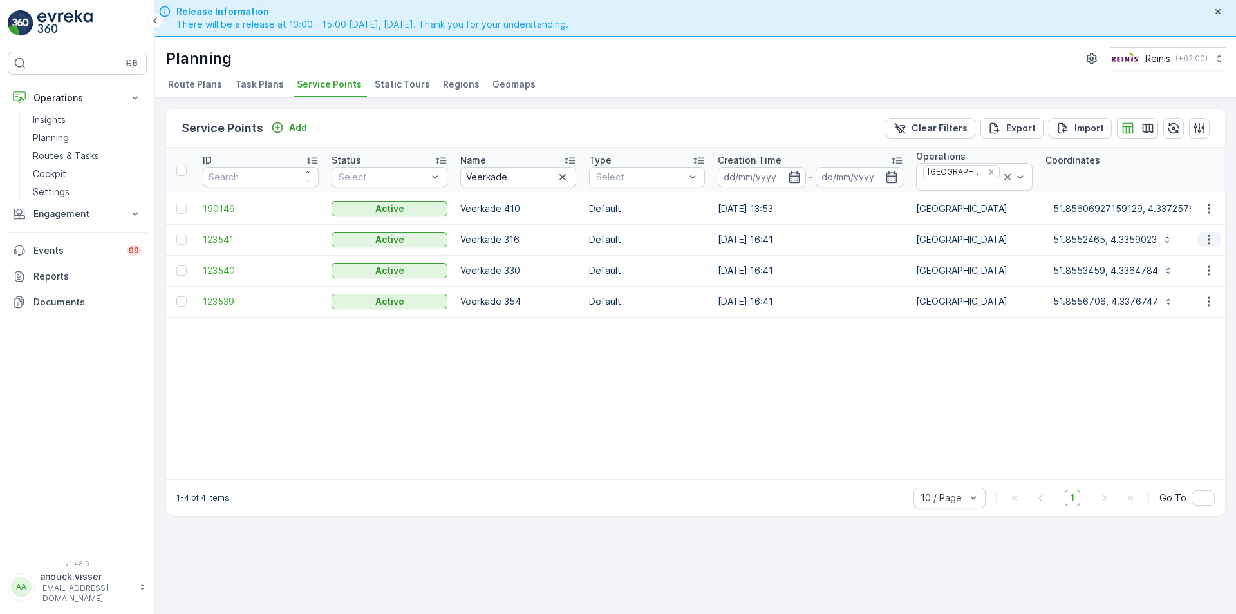
click at [1207, 241] on icon "button" at bounding box center [1209, 239] width 13 height 13
click at [1179, 254] on span "See More Details" at bounding box center [1170, 258] width 75 height 13
click at [1212, 207] on icon "button" at bounding box center [1209, 208] width 13 height 13
click at [1196, 226] on span "See More Details" at bounding box center [1170, 227] width 75 height 13
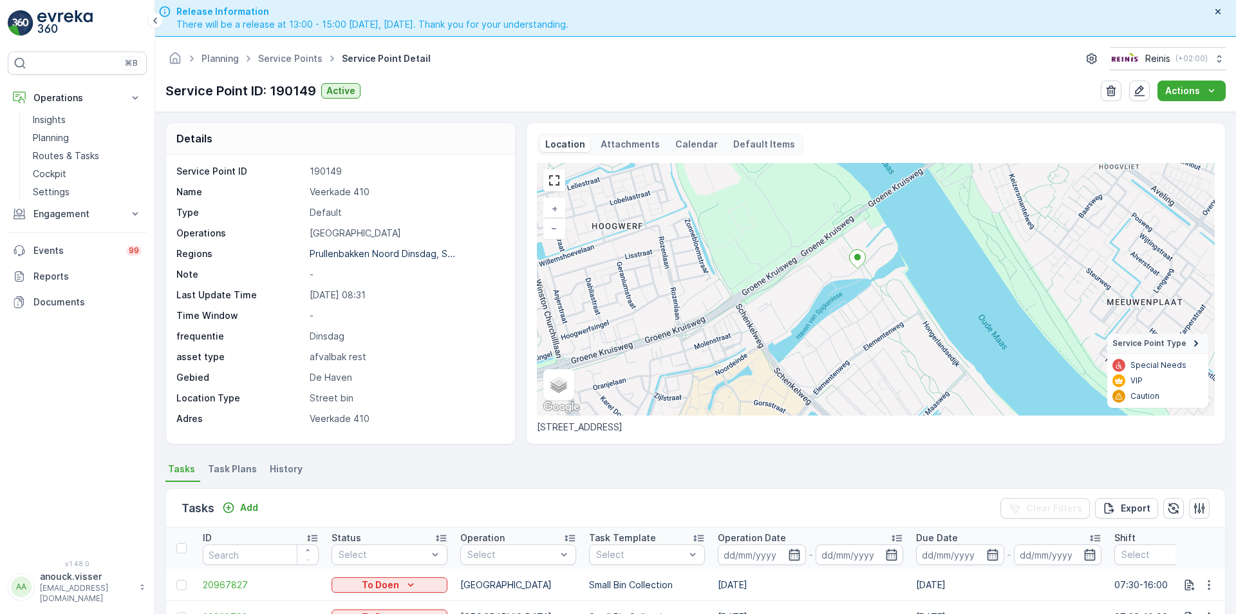
drag, startPoint x: 822, startPoint y: 342, endPoint x: 829, endPoint y: 335, distance: 9.6
click at [829, 335] on div "+ − Satellite Roadmap Terrain Hybrid Leaflet Keyboard shortcuts Map Data Map da…" at bounding box center [876, 289] width 678 height 252
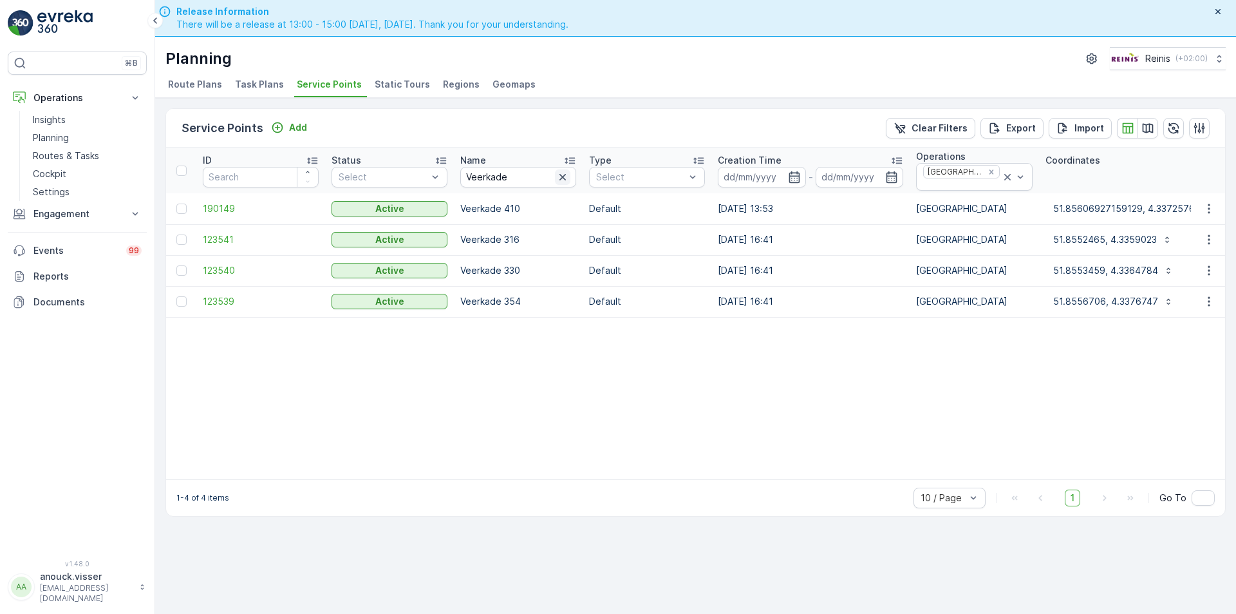
click at [559, 179] on icon "button" at bounding box center [562, 177] width 13 height 13
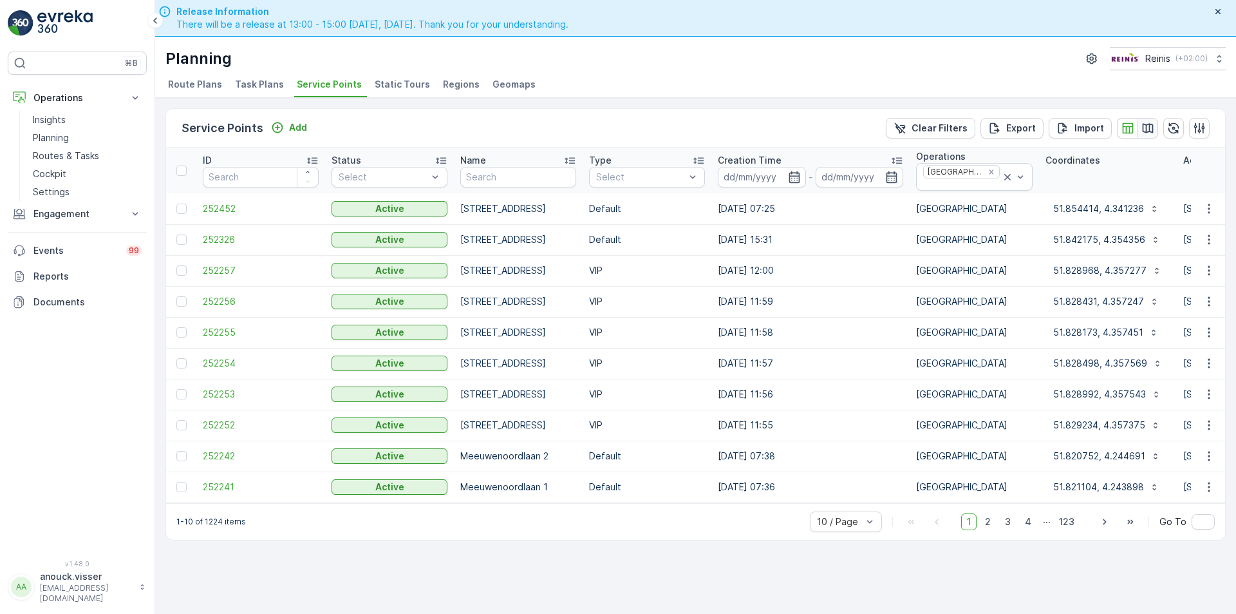
click at [1147, 129] on icon "button" at bounding box center [1147, 128] width 13 height 13
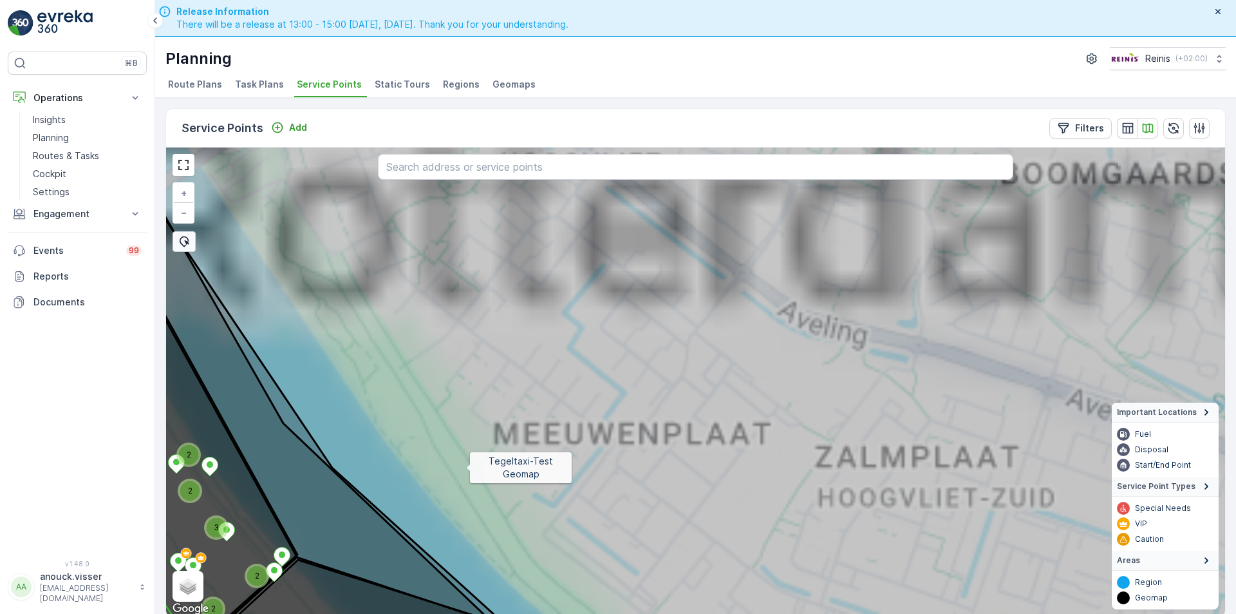
scroll to position [3, 0]
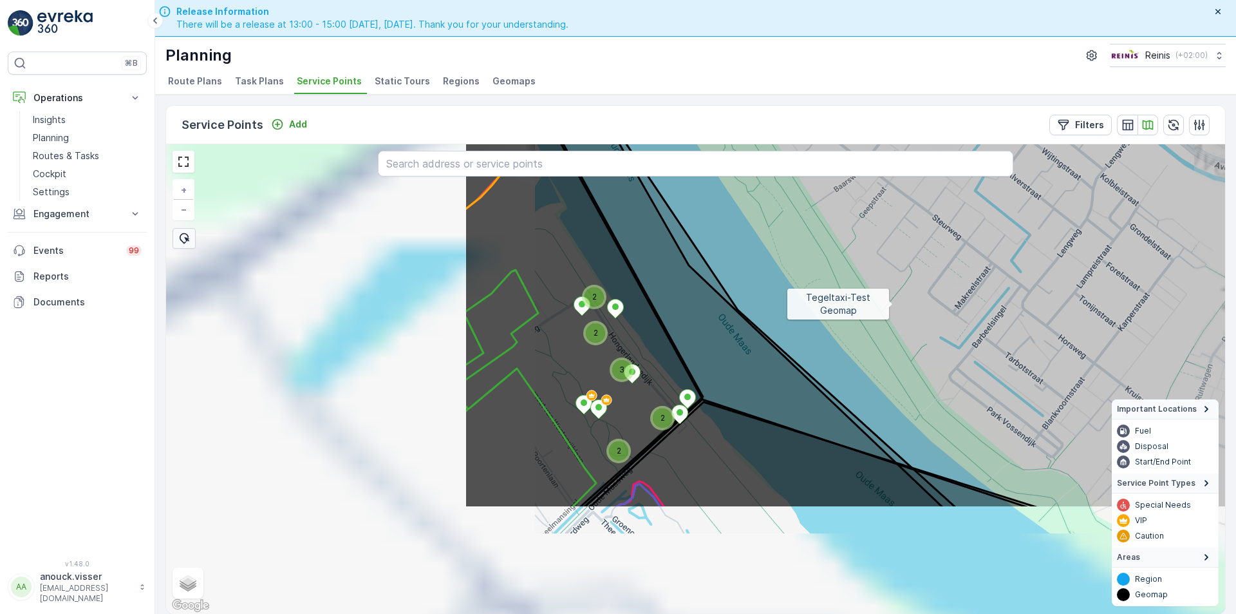
drag, startPoint x: 505, startPoint y: 424, endPoint x: 917, endPoint y: 299, distance: 430.1
click at [917, 299] on icon at bounding box center [1101, 224] width 1275 height 567
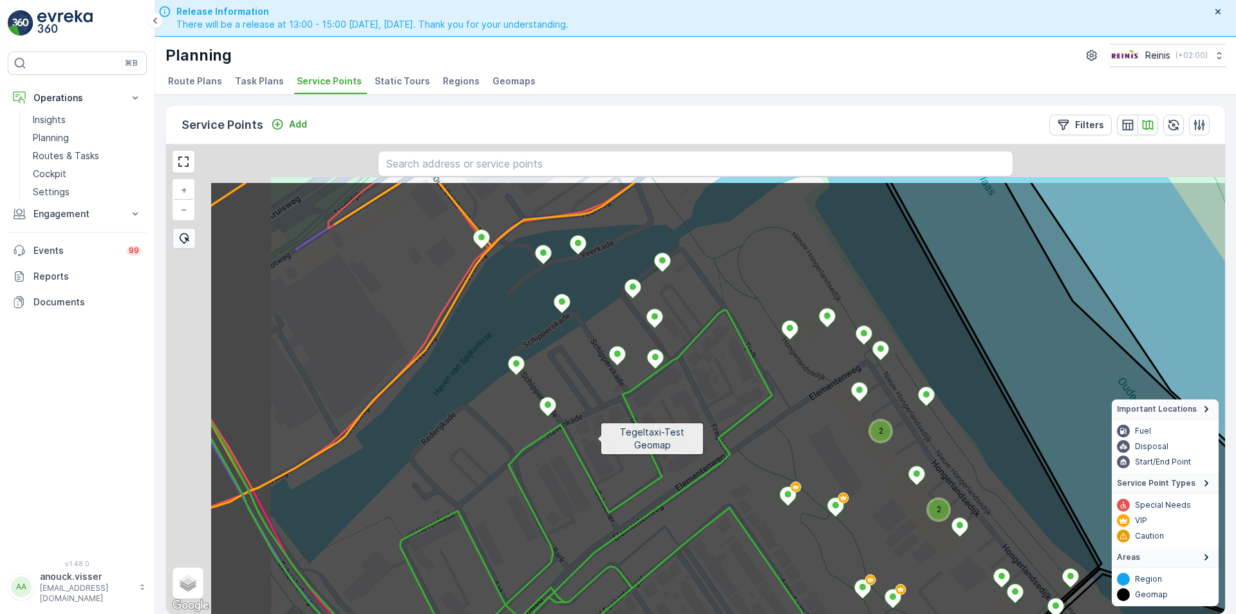
drag, startPoint x: 451, startPoint y: 353, endPoint x: 605, endPoint y: 462, distance: 187.9
click at [605, 462] on icon at bounding box center [846, 464] width 1275 height 567
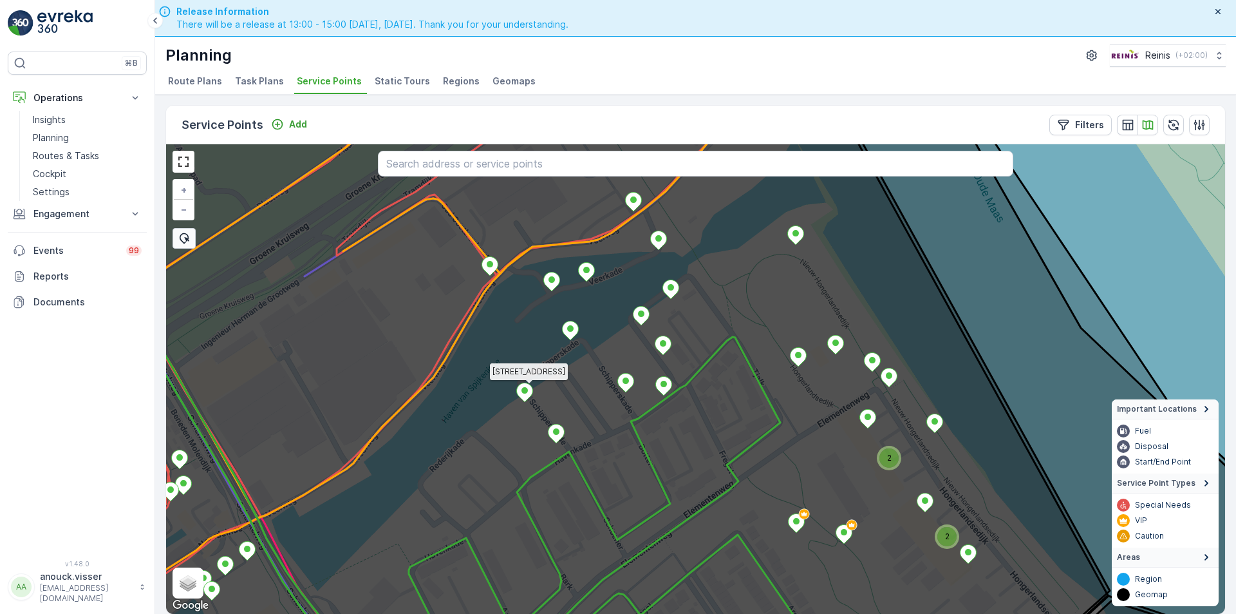
click at [528, 400] on icon at bounding box center [524, 391] width 17 height 19
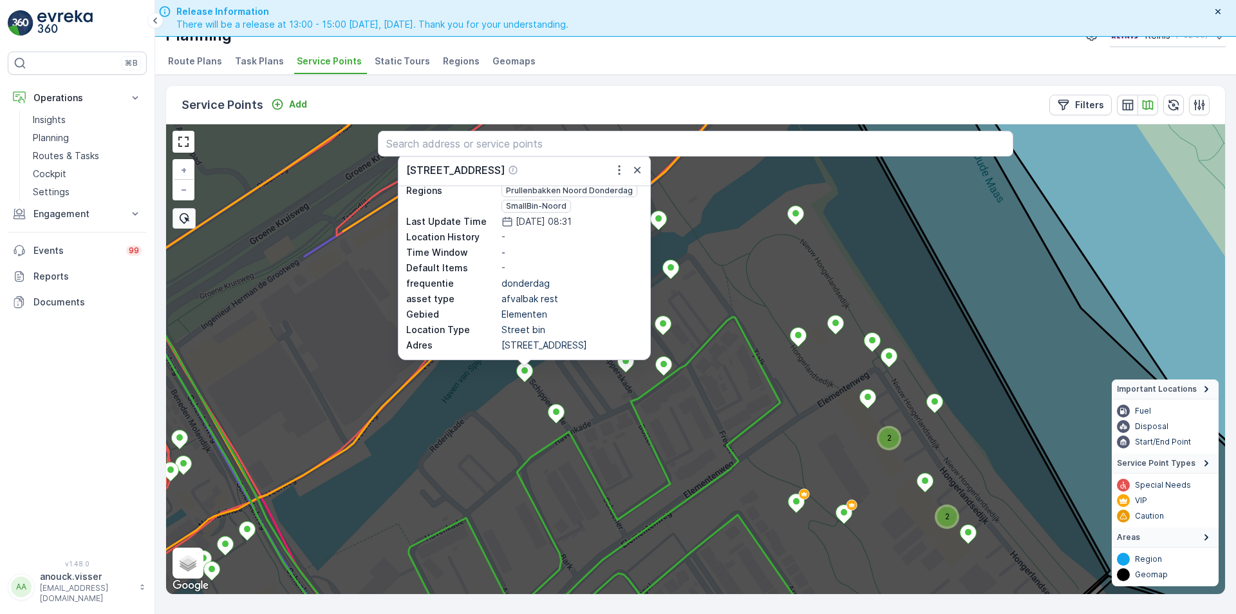
scroll to position [37, 0]
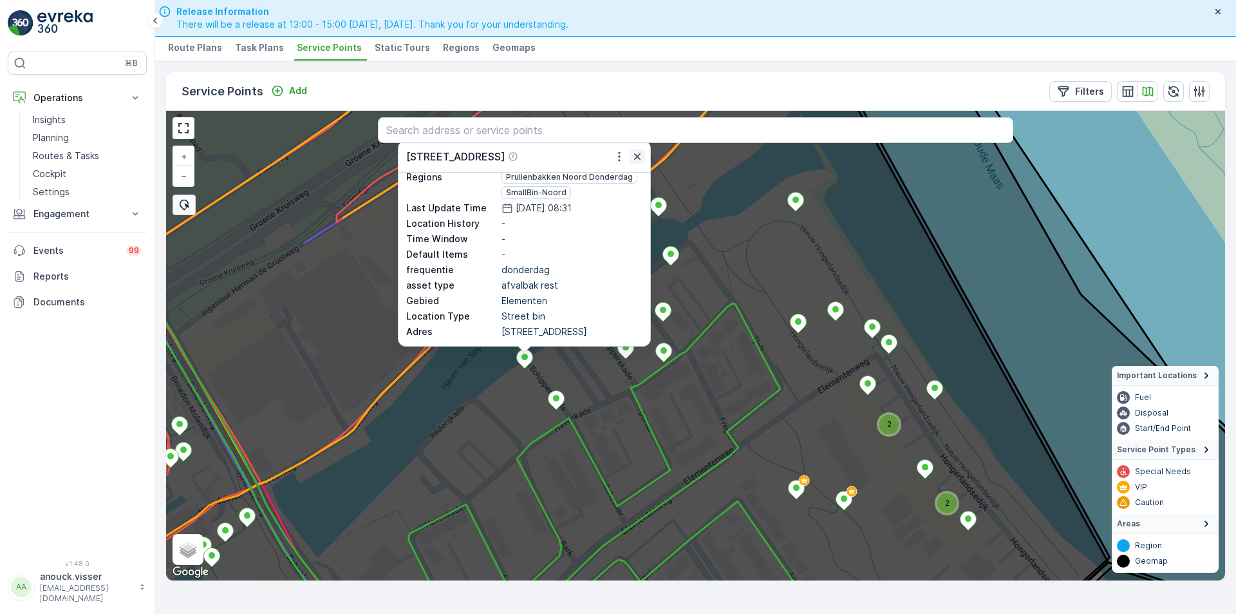
click at [640, 161] on icon "button" at bounding box center [637, 156] width 13 height 13
